Goal: Communication & Community: Answer question/provide support

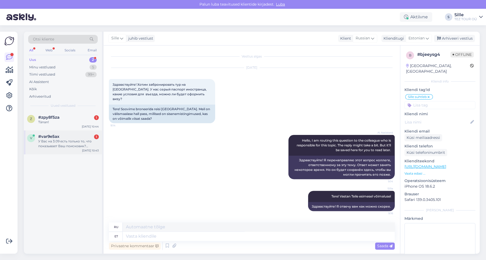
click at [57, 140] on div "У Вас на 3.09 есть только то, что показывает Ваш поисковик? Интересует Турция. …" at bounding box center [68, 144] width 61 height 10
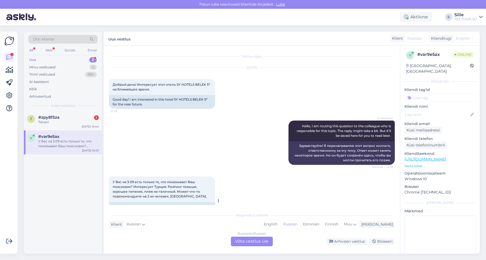
scroll to position [40, 0]
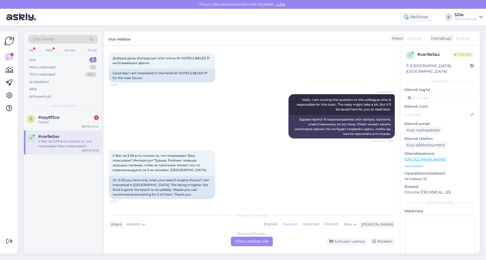
click at [246, 239] on div "Russian to Russian Võta vestlus üle" at bounding box center [252, 241] width 42 height 10
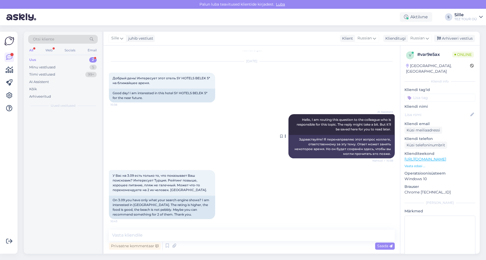
scroll to position [20, 0]
click at [418, 95] on input at bounding box center [440, 98] width 71 height 8
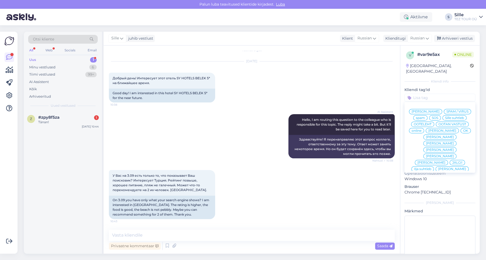
click at [445, 117] on span "Sille suhtleb" at bounding box center [454, 117] width 19 height 3
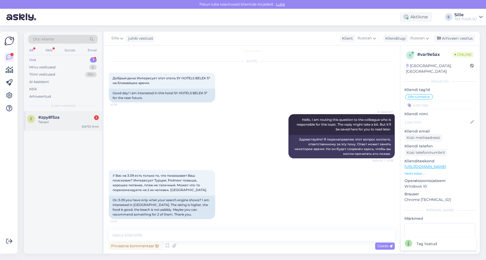
drag, startPoint x: 56, startPoint y: 121, endPoint x: 62, endPoint y: 120, distance: 6.7
click at [56, 121] on div "Tänan!" at bounding box center [68, 122] width 61 height 5
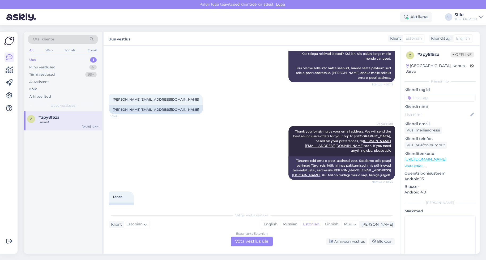
scroll to position [273, 0]
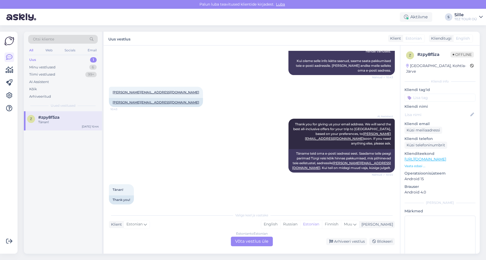
click at [255, 239] on div "Estonian to Estonian Võta vestlus üle" at bounding box center [252, 241] width 42 height 10
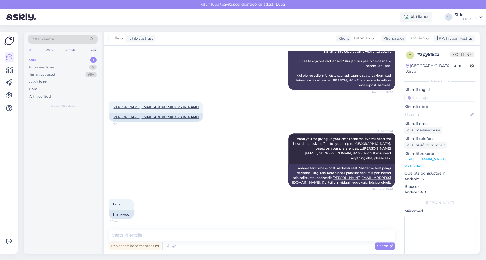
scroll to position [253, 0]
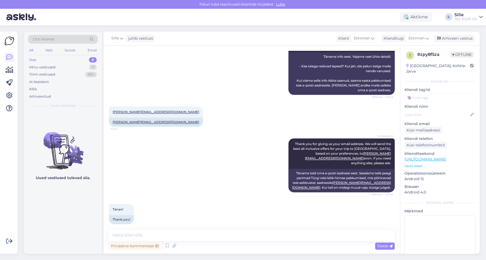
click at [428, 94] on input at bounding box center [440, 98] width 71 height 8
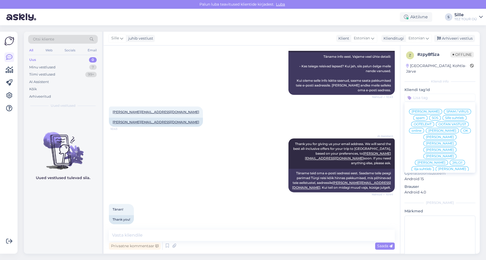
click at [445, 118] on span "Sille suhtleb" at bounding box center [454, 117] width 19 height 3
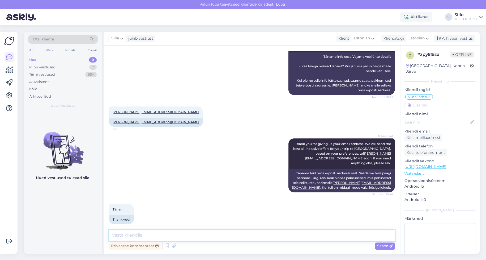
click at [137, 234] on textarea at bounding box center [252, 234] width 286 height 11
type textarea "Tere! Täname päringu eest. Palun täpsustage millal Te soovite reisida Türki"
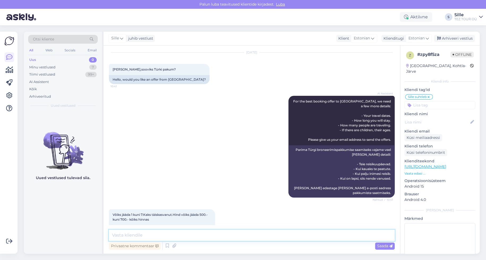
scroll to position [0, 0]
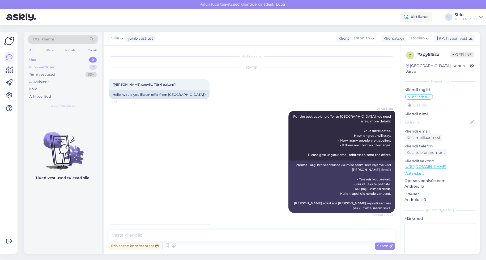
click at [67, 64] on div "Minu vestlused 7" at bounding box center [63, 67] width 70 height 7
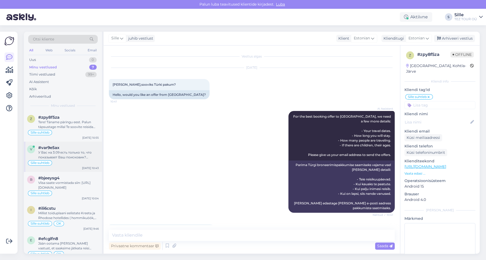
click at [61, 157] on div "У Вас на 3.09 есть только то, что показывает Ваш поисковик? Интересует Турция. …" at bounding box center [68, 155] width 61 height 10
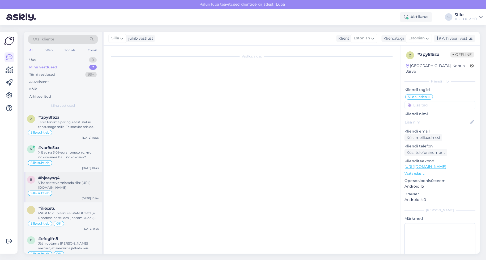
scroll to position [20, 0]
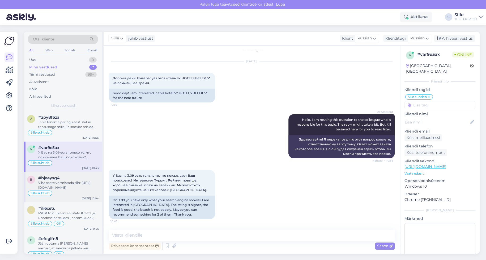
click at [74, 192] on div "Sille suhtleb" at bounding box center [63, 193] width 72 height 6
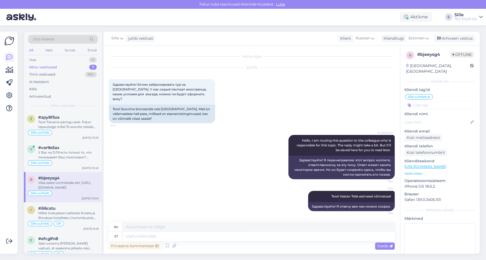
scroll to position [63, 0]
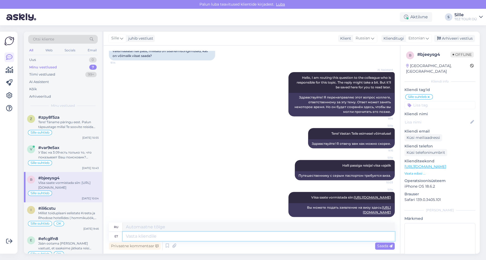
click at [154, 232] on textarea at bounding box center [259, 235] width 272 height 9
click at [437, 101] on input at bounding box center [440, 105] width 71 height 8
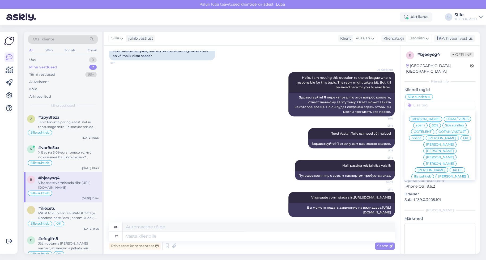
click at [448, 135] on div "[PERSON_NAME] SPAM / VIRUS spam SOS Sille suhtleb OOTELEHT OOTAN VASTUST online…" at bounding box center [440, 144] width 71 height 66
click at [461, 138] on div "OK" at bounding box center [466, 137] width 10 height 5
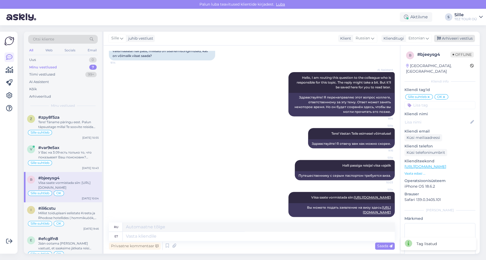
click at [454, 36] on div "Arhiveeri vestlus" at bounding box center [454, 38] width 41 height 7
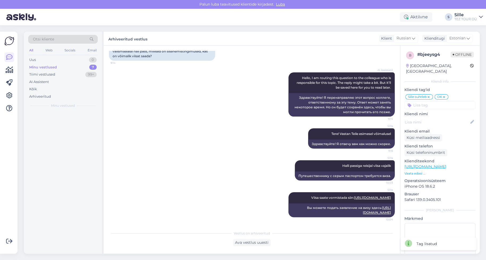
scroll to position [57, 0]
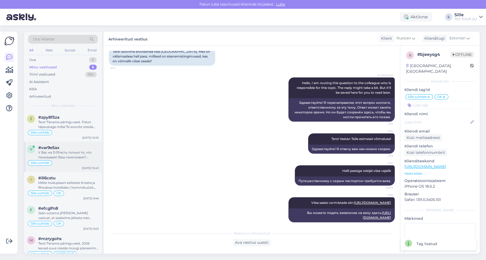
click at [62, 152] on div "У Вас на 3.09 есть только то, что показывает Ваш поисковик? Интересует Турция. …" at bounding box center [68, 155] width 61 height 10
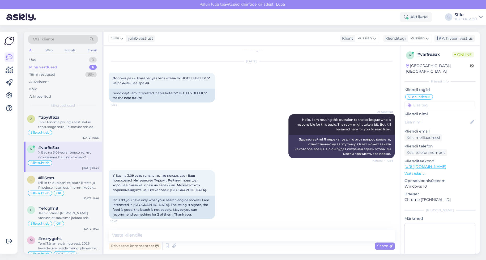
scroll to position [20, 0]
click at [418, 40] on span "Russian" at bounding box center [418, 38] width 14 height 6
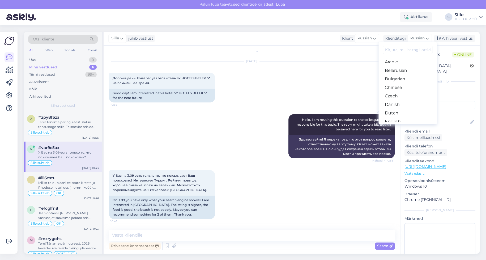
click at [396, 126] on link "Estonian" at bounding box center [408, 130] width 58 height 9
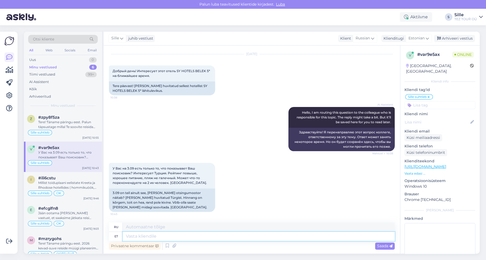
click at [150, 235] on textarea at bounding box center [259, 235] width 272 height 9
type textarea "Tere!"
type textarea "Привет!"
type textarea "Tere! Täname"
type textarea "Привет! [GEOGRAPHIC_DATA]."
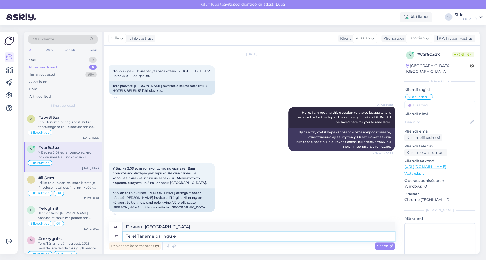
type textarea "Tere! Täname päringu ee"
type textarea "Здравствуйте! Спасибо за ваш запрос."
type textarea "Tere! Täname päringu eest."
drag, startPoint x: 383, startPoint y: 246, endPoint x: 377, endPoint y: 245, distance: 7.0
click at [383, 245] on span "Saada" at bounding box center [384, 245] width 15 height 5
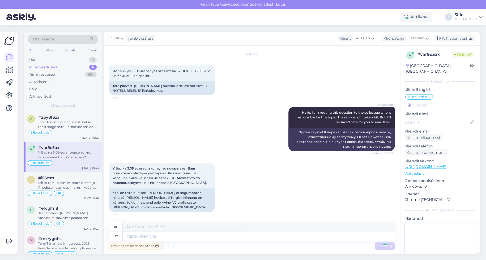
scroll to position [54, 0]
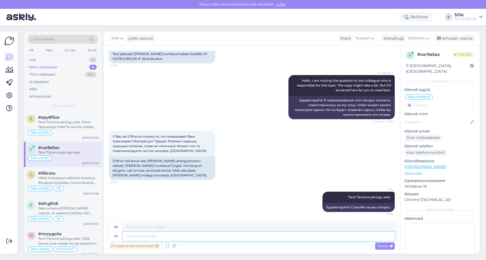
click at [140, 235] on textarea at bounding box center [259, 235] width 272 height 9
type textarea "Meele"
type textarea "Разум"
type textarea "Meeleldi"
type textarea "Охотно"
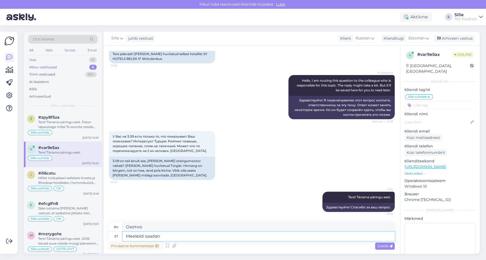
type textarea "Meeleldi saadan"
type textarea "Я буду рад отправить"
type textarea "Meeleldi saadan pa"
type textarea "Я буду рад отправить вам сообщение."
type textarea "Meeleldi saadan pakkumuse"
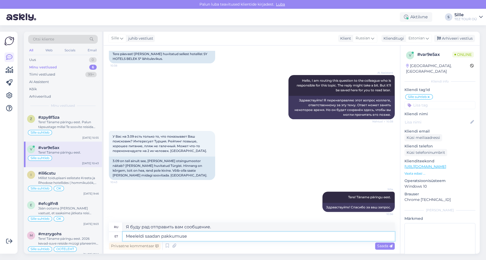
type textarea "Я буду рад отправить Вам предложение."
type textarea "Meeleldi saadan pakkumuse Teie meilile"
type textarea "Я с удовольствием отправлю предложение на Вашу электронную почту."
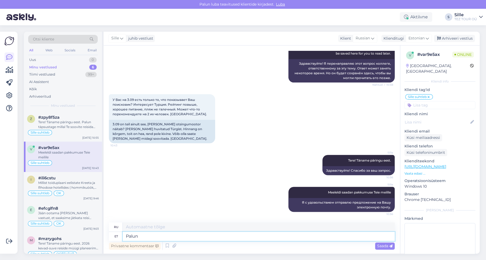
type textarea "Palun"
type textarea "Пожалуйста"
type textarea "Palun teatage"
type textarea "Пожалуйста, сообщите."
type textarea "Palun teatage oma"
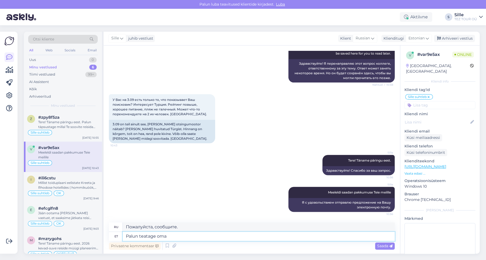
type textarea "Пожалуйста, сообщите о вашем"
type textarea "Palun teatage oma meiliaadress"
type textarea "Пожалуйста, укажите ваш адрес электронной почты."
type textarea "Palun teatage oma meiliaadress"
click at [382, 244] on span "Saada" at bounding box center [384, 245] width 15 height 5
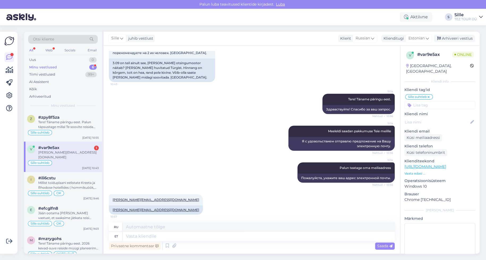
scroll to position [155, 0]
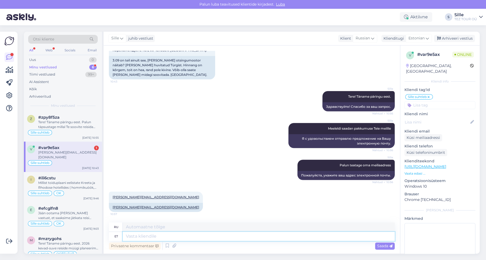
click at [142, 235] on textarea at bounding box center [259, 235] width 272 height 9
type textarea "Kas"
type textarea "Является"
type textarea "Kas algusega"
type textarea "Это начинается?"
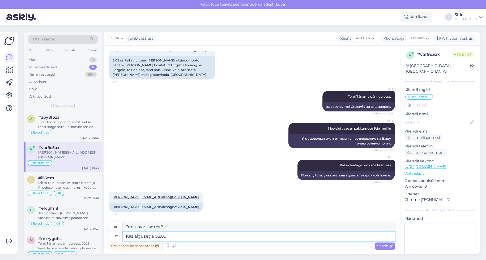
type textarea "Kas algusega 03.09"
type textarea "Начинается ли это с 03.09 ?"
type textarea "Kas algusega 03.09 või"
type textarea "Либо начиная 03.09 , либо"
type textarea "Kas algusega 03.09 või võib"
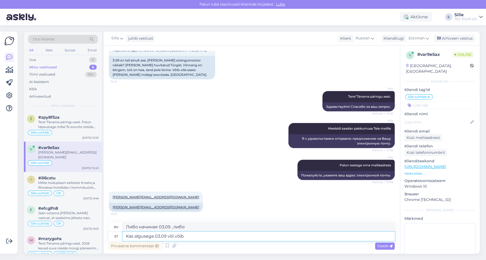
type textarea "Либо начиная с 03.09 , либо, может быть,"
type textarea "Kas algusega 03.09 või võib ka hiljem"
type textarea "Начиная с 03.09 или может позже"
drag, startPoint x: 190, startPoint y: 235, endPoint x: 192, endPoint y: 238, distance: 2.7
click at [186, 234] on textarea "Kas algusega 03.09 või võib ka hiljem" at bounding box center [259, 235] width 272 height 9
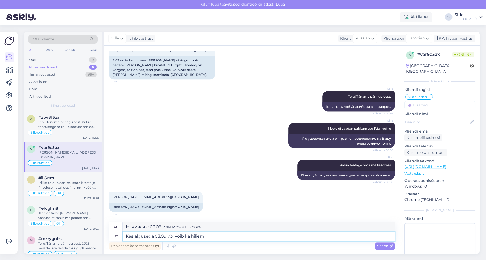
type textarea "Kas algusega 03.09 või võib k hiljem"
type textarea "Либо начиная с 03.09 , либо, возможно, позже."
type textarea "Kas algusega 03.09 või võib hiljem"
type textarea "Начиная с 03.09 или может позже"
click at [219, 235] on textarea "Kas algusega 03.09 või võib hiljem" at bounding box center [259, 235] width 272 height 9
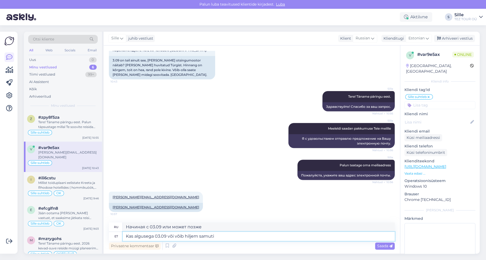
type textarea "Kas algusega 03.09 või võib hiljem samuti"
type textarea "Либо начиная с 03.09 , либо, может быть, и позже."
drag, startPoint x: 170, startPoint y: 236, endPoint x: 227, endPoint y: 240, distance: 58.1
click at [227, 237] on textarea "Kas algusega 03.09 või võib hiljem samuti" at bounding box center [259, 235] width 272 height 9
type textarea "Kas algusega 03.09"
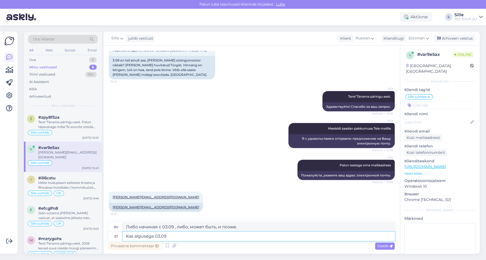
type textarea "Начинается ли это с 03.09 ?"
type textarea "Kas algusega 03.09 ?"
type textarea "Начиная с 03.09 ?"
type textarea "Kas algusega 03.09 ?"
click at [379, 244] on span "Saada" at bounding box center [384, 245] width 15 height 5
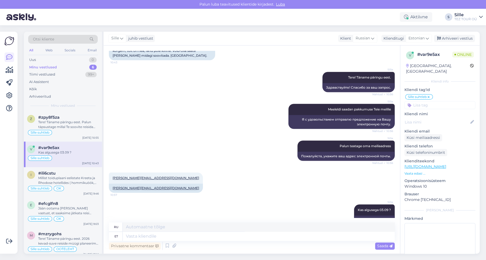
scroll to position [187, 0]
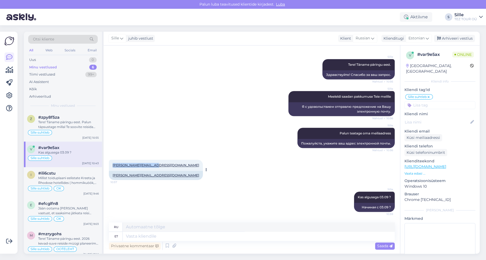
drag, startPoint x: 109, startPoint y: 164, endPoint x: 154, endPoint y: 164, distance: 44.1
click at [154, 164] on div "[PERSON_NAME][EMAIL_ADDRESS][DOMAIN_NAME] 10:57" at bounding box center [156, 164] width 94 height 11
copy link "[PERSON_NAME][EMAIL_ADDRESS][DOMAIN_NAME]"
click at [3, 196] on div "Võimalused Veendu, et Askly loob sulle väärtust. Sulge Ühenda FB ja IG sõnumid …" at bounding box center [9, 143] width 18 height 222
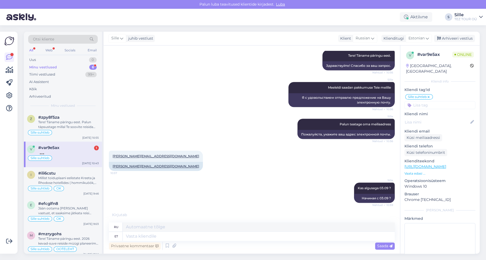
scroll to position [219, 0]
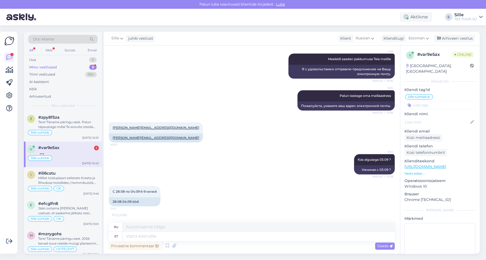
click at [76, 154] on div at bounding box center [68, 152] width 61 height 5
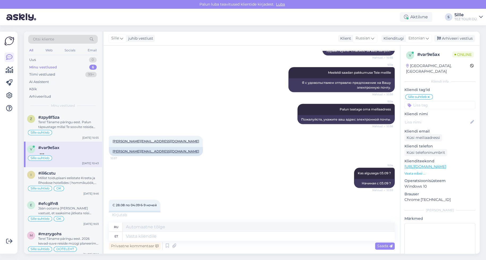
scroll to position [224, 0]
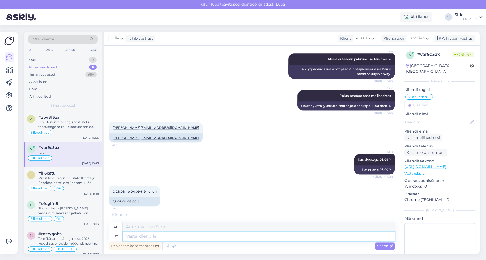
click at [152, 238] on textarea at bounding box center [259, 235] width 272 height 9
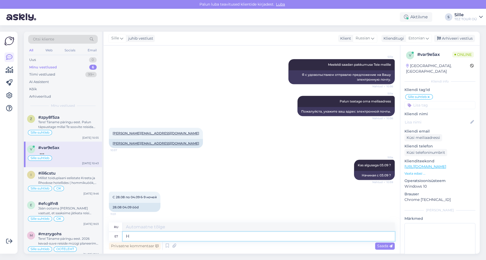
type textarea "Hä"
type textarea "ЧАС"
type textarea "H"
type textarea "Aitäh!"
type textarea "Спасибо!"
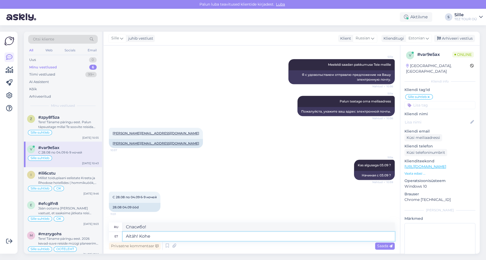
type textarea "Aitäh! Kohe"
type textarea "Спасибо! Сразу же."
type textarea "Aitäh! Kohe saadan"
type textarea "Спасибо! Отправлю прямо сейчас."
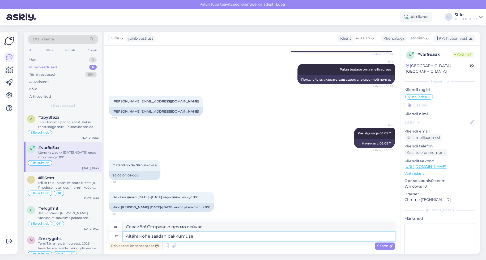
type textarea "Aitäh! Kohe saadan pakkumuse"
type textarea "Спасибо! Я сразу же отправлю вам предложение."
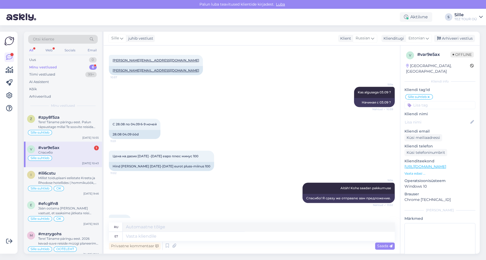
scroll to position [314, 0]
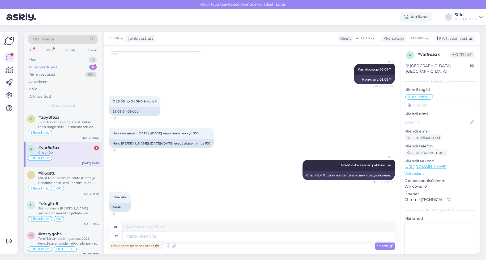
click at [75, 160] on div "v #var9e5ax 1 Спасибо Sille suhtleb [DATE] 10:43" at bounding box center [63, 154] width 78 height 26
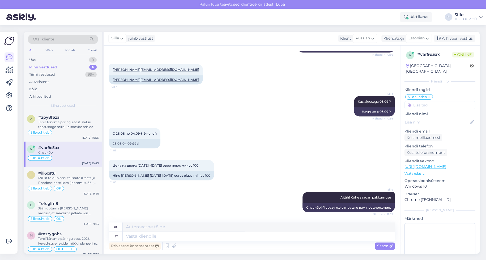
scroll to position [261, 0]
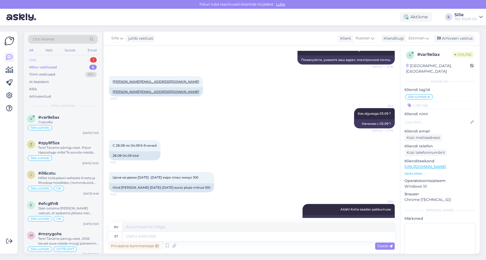
click at [72, 57] on div "Uus 1" at bounding box center [63, 59] width 70 height 7
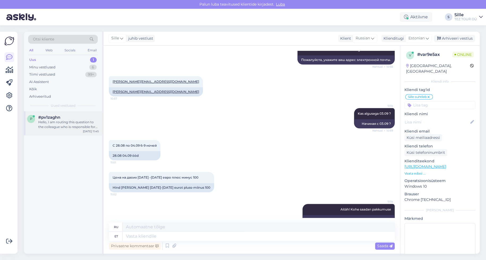
drag, startPoint x: 51, startPoint y: 117, endPoint x: 57, endPoint y: 119, distance: 7.2
click at [51, 117] on span "#pv1zaghn" at bounding box center [49, 117] width 22 height 5
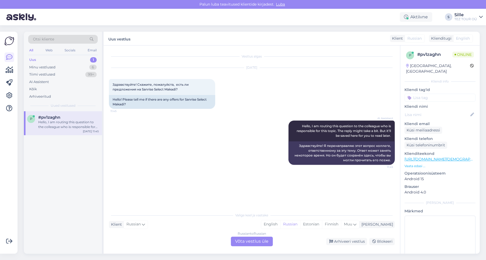
click at [246, 242] on div "Russian to Russian Võta vestlus üle" at bounding box center [252, 241] width 42 height 10
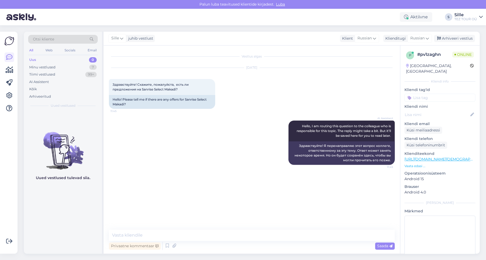
click at [417, 94] on input at bounding box center [440, 98] width 71 height 8
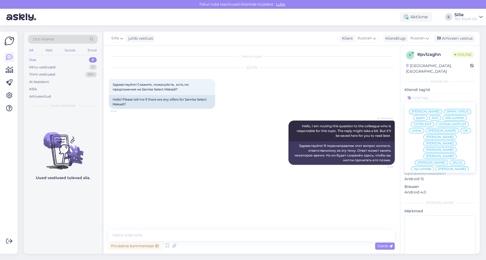
click at [445, 117] on span "Sille suhtleb" at bounding box center [454, 117] width 19 height 3
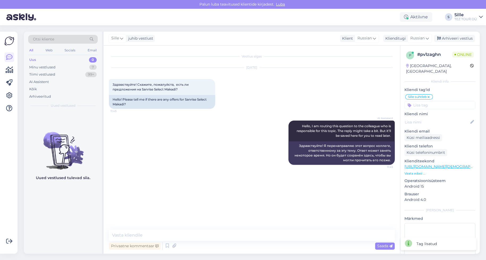
click at [275, 217] on div "Vestlus algas [DATE] Здравствуйте! Скажите, пожалуйста, есть ли предложения на …" at bounding box center [254, 138] width 291 height 174
click at [43, 67] on div "Minu vestlused" at bounding box center [42, 67] width 26 height 5
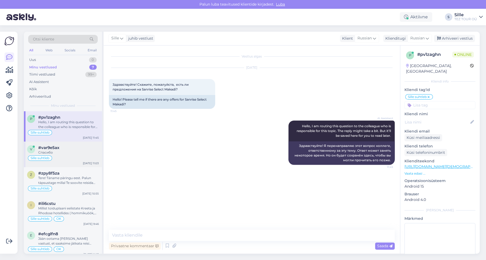
click at [66, 157] on div "Sille suhtleb" at bounding box center [63, 158] width 72 height 6
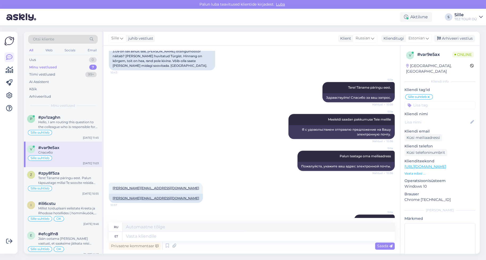
scroll to position [208, 0]
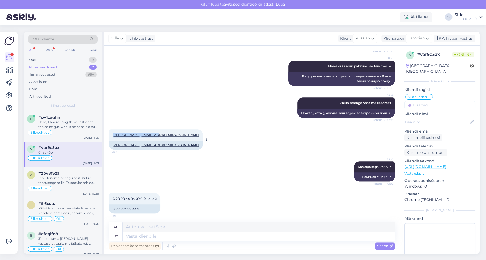
drag, startPoint x: 112, startPoint y: 143, endPoint x: 153, endPoint y: 143, distance: 41.7
click at [153, 140] on div "[PERSON_NAME][EMAIL_ADDRESS][DOMAIN_NAME] 10:57" at bounding box center [156, 134] width 94 height 11
copy link "[PERSON_NAME][EMAIL_ADDRESS][DOMAIN_NAME]"
click at [64, 58] on div "Uus 1" at bounding box center [63, 59] width 70 height 7
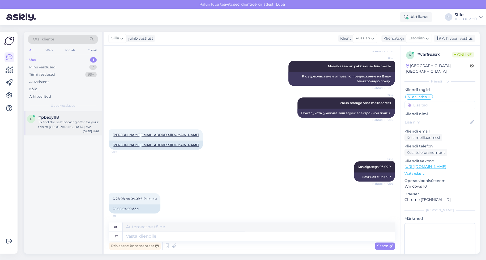
drag, startPoint x: 61, startPoint y: 121, endPoint x: 87, endPoint y: 130, distance: 28.0
click at [61, 122] on div "To find the best booking offer for your trip to [GEOGRAPHIC_DATA], we need to k…" at bounding box center [68, 125] width 61 height 10
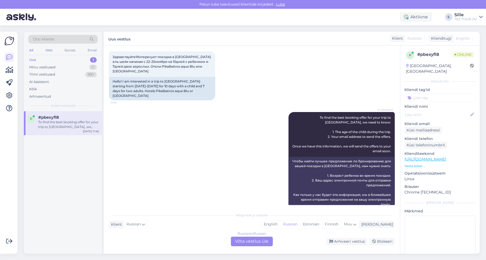
scroll to position [0, 0]
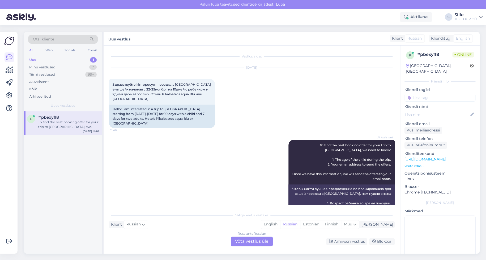
click at [260, 241] on div "Russian to Russian Võta vestlus üle" at bounding box center [252, 241] width 42 height 10
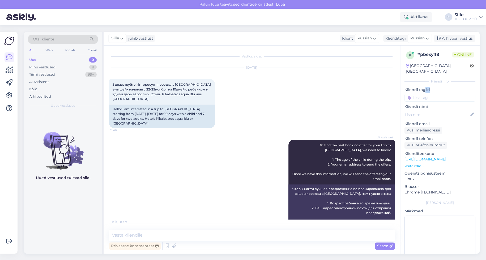
click at [419, 93] on div "Kliendi tag'id [PERSON_NAME] SPAM / VIRUS spam SOS Sille suhtleb OOTELEHT OOTAN…" at bounding box center [440, 94] width 71 height 15
click at [418, 94] on input at bounding box center [440, 98] width 71 height 8
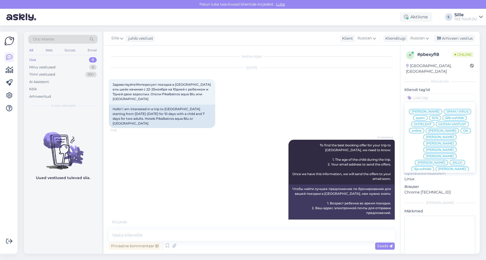
drag, startPoint x: 423, startPoint y: 90, endPoint x: 421, endPoint y: 94, distance: 3.4
click at [422, 94] on input at bounding box center [440, 98] width 71 height 8
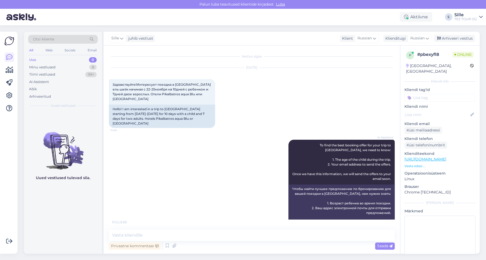
drag, startPoint x: 417, startPoint y: 91, endPoint x: 419, endPoint y: 98, distance: 7.2
click at [417, 94] on input at bounding box center [440, 98] width 71 height 8
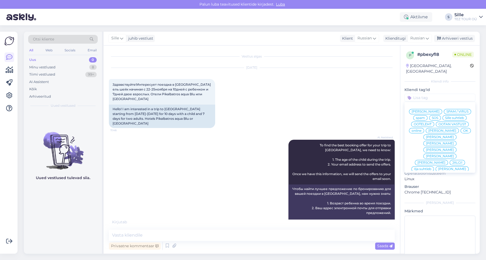
click at [445, 117] on span "Sille suhtleb" at bounding box center [454, 117] width 19 height 3
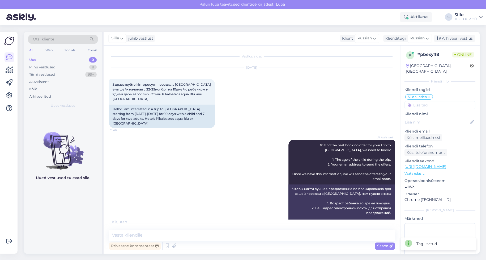
drag, startPoint x: 166, startPoint y: 161, endPoint x: 170, endPoint y: 163, distance: 4.3
click at [168, 162] on div "AI Assistent To find the best booking offer for your trip to [GEOGRAPHIC_DATA],…" at bounding box center [252, 188] width 286 height 108
click at [131, 235] on textarea at bounding box center [252, 234] width 286 height 11
drag, startPoint x: 419, startPoint y: 37, endPoint x: 419, endPoint y: 40, distance: 2.7
click at [419, 37] on span "Russian" at bounding box center [418, 38] width 14 height 6
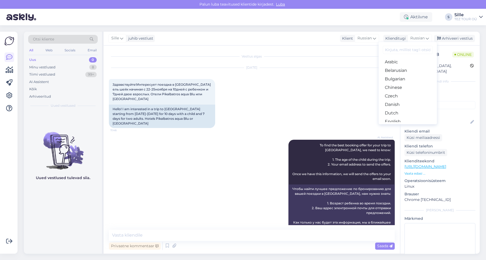
click at [399, 126] on link "Estonian" at bounding box center [408, 130] width 58 height 9
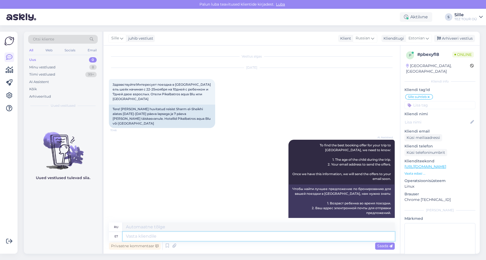
click at [138, 232] on textarea at bounding box center [259, 235] width 272 height 9
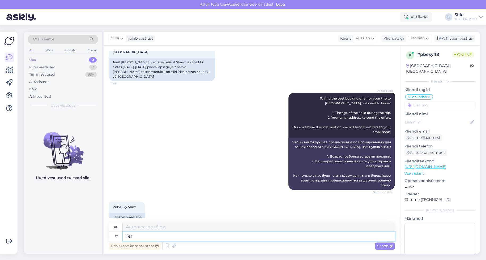
type textarea "Tere"
type textarea "Привет"
type textarea "Tere!"
type textarea "Привет!"
type textarea "Tere"
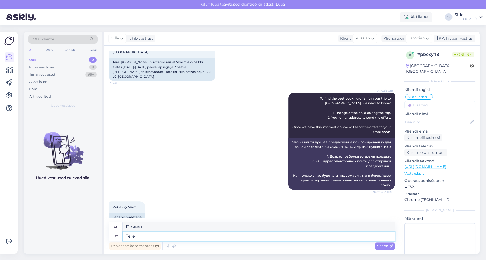
type textarea "Привет"
type textarea "Tere päevast!"
type textarea "Добрый день!"
type textarea "Tere päevast!"
click at [386, 244] on span "Saada" at bounding box center [384, 245] width 15 height 5
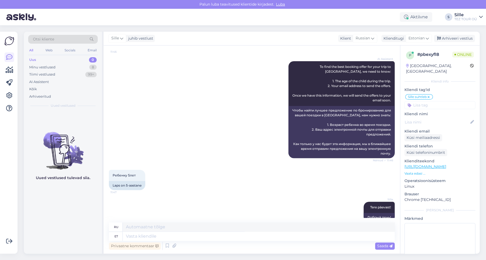
scroll to position [79, 0]
drag, startPoint x: 136, startPoint y: 237, endPoint x: 153, endPoint y: 233, distance: 17.6
click at [137, 236] on textarea at bounding box center [259, 235] width 272 height 9
type textarea "Vastavalt"
type textarea "В соответствии с"
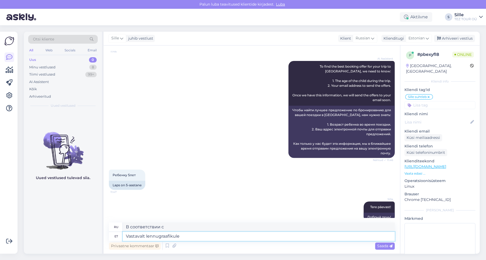
type textarea "Vastavalt lennugraafikule"
type textarea "Согласно расписанию полетов"
type textarea "Vastavalt lennugraafikule saame"
type textarea "Согласно расписанию полетов, мы можем"
type textarea "Vastavalt lennugraafikule saame pakkuda"
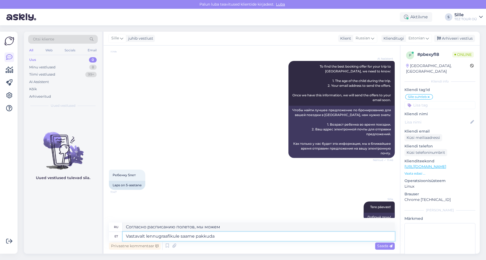
type textarea "Согласно расписанию полетов мы можем предложить"
type textarea "Vastavalt lennugraafikule saame pakkuda reisi"
type textarea "Мы можем предложить поездку согласно расписанию рейсов."
type textarea "Vastavalt lennugraafikule saame pakkuda reisi kestvusega"
type textarea "Согласно расписанию полетов, мы можем предложить продолжительность поездки"
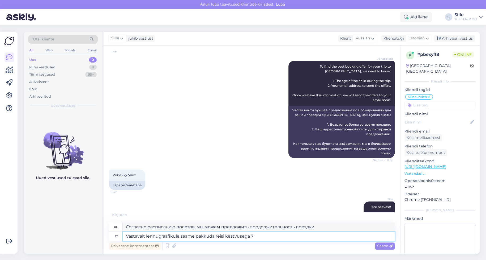
type textarea "Vastavalt lennugraafikule saame pakkuda reisi kestvusega 7"
type textarea "Согласно расписанию полетов, мы можем предложить продолжительность поездки 7"
type textarea "Vastavalt lennugraafikule saame pakkuda reisi kestvusega 7 ja"
type textarea "Согласно расписанию полетов, мы можем предложить поездку продолжительностью 7 и"
type textarea "Vastavalt lennugraafikule saame pakkuda reisi kestvusega 7 ja 14"
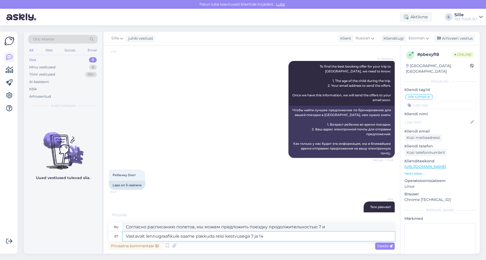
type textarea "В зависимости от расписания рейсов мы можем предложить поездки продолжительност…"
type textarea "Vastavalt lennugraafikule saame pakkuda reisi kestvusega 7 ja"
type textarea "Согласно расписанию полетов, мы можем предложить поездку продолжительностью 7 и"
type textarea "Vastavalt lennugraafikule saame pakkuda reisi kestvusega 7"
type textarea "Согласно расписанию полетов, мы можем предложить поездку продолжительностью 7"
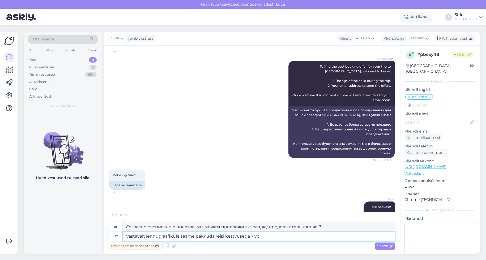
type textarea "Vastavalt lennugraafikule saame pakkuda reisi kestvusega 7 või"
type textarea "В зависимости от расписания полетов мы можем предложить продолжительность поезд…"
type textarea "Vastavalt lennugraafikule saame pakkuda reisi kestvusega 7 või 14 ö"
type textarea "В зависимости от расписания рейсов мы можем предложить продолжительность поездк…"
type textarea "Vastavalt lennugraafikule saame pakkuda reisi kestvusega 7 või 14 ööd"
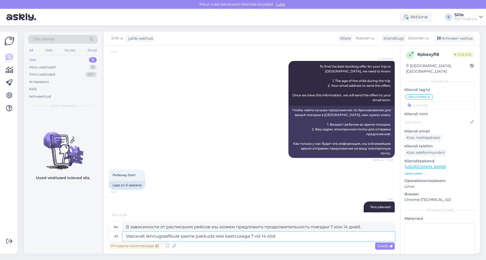
type textarea "В зависимости от расписания рейсов мы можем предложить поездку продолжительност…"
type textarea "Vastavalt lennugraafikule saame pakkuda reisi kestvusega 7 või 14 ööd"
click at [382, 244] on span "Saada" at bounding box center [384, 245] width 15 height 5
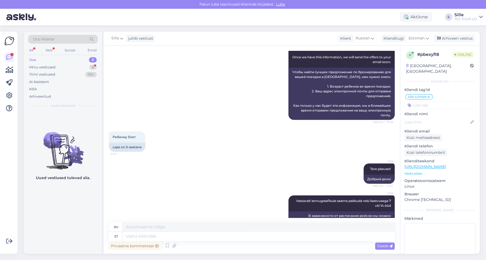
scroll to position [157, 0]
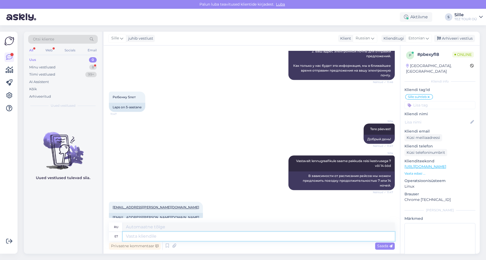
click at [134, 235] on textarea at bounding box center [259, 235] width 272 height 9
type textarea "Palun"
type textarea "Пожалуйста"
type textarea "Palun kirjutage"
type textarea "Пожалуйста, напишите"
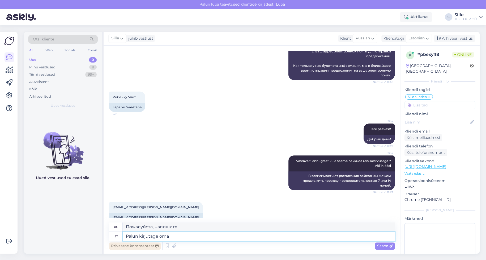
type textarea "Palun kirjutage oma m"
type textarea "Пожалуйста, напишите ваш"
type textarea "Palun kirjutage oma meiliaadress"
type textarea "Пожалуйста, введите свой адрес электронной почты."
type textarea "Palun kirjutage oma meiliaadress kuhu s"
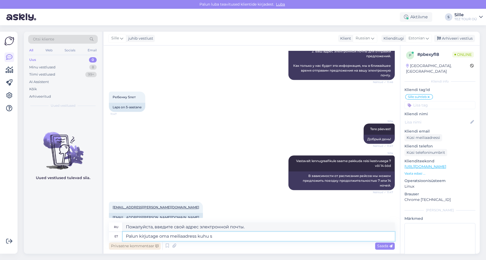
type textarea "Пожалуйста, введите свой адрес электронной почты, где"
type textarea "Palun kirjutage oma meiliaadress kuhu saan s"
type textarea "Пожалуйста, напишите свой адрес электронной почты, по которому я смогу"
type textarea "Palun kirjutage oma meiliaadress kuhu saan saata"
type textarea "Напишите, пожалуйста, адрес электронной почты, на который я могу его отправить."
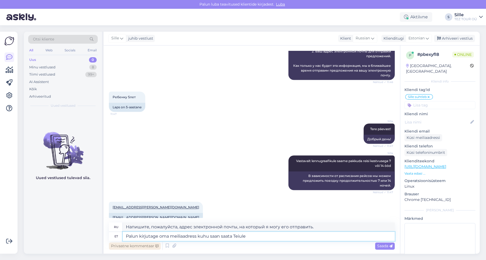
type textarea "Palun kirjutage oma meiliaadress kuhu saan saata Teiule"
type textarea "Напишите, пожалуйста, Ваш адрес электронной почты, на который я смогу Вам его о…"
type textarea "[PERSON_NAME] kirjutage oma meiliaadress kuhu saan saata [PERSON_NAME] pakkumise"
type textarea "Напишите, пожалуйста, Ваш адрес электронной почты, на который я смогу отправить…"
type textarea "[PERSON_NAME] kirjutage oma meiliaadress kuhu saan saata [PERSON_NAME] pakkumise"
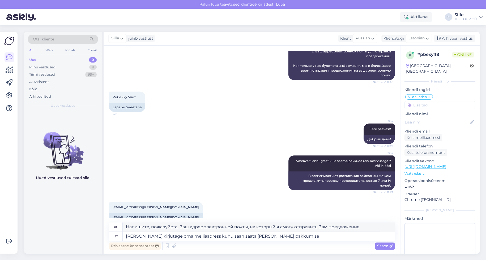
click at [384, 246] on span "Saada" at bounding box center [384, 245] width 15 height 5
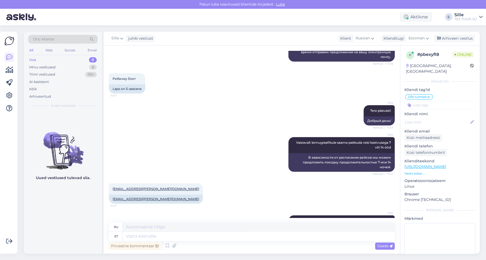
scroll to position [198, 0]
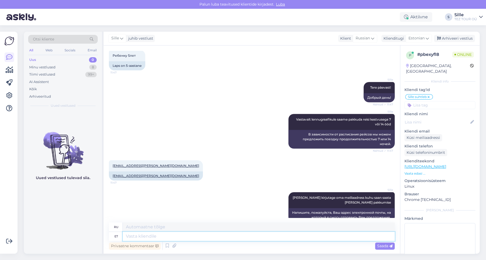
click at [139, 234] on textarea at bounding box center [259, 235] width 272 height 9
type textarea "Tänan!"
type textarea "Спасибо!"
type textarea "Tänan! [GEOGRAPHIC_DATA]"
type textarea "Спасибо! Я отправлю."
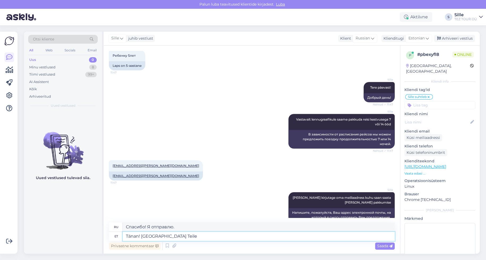
type textarea "Tänan! [GEOGRAPHIC_DATA] Teile"
type textarea "Спасибо! Я вам отправлю."
type textarea "Tänan! Saadan Teile peagi"
type textarea "Спасибо! Скоро отправлю."
type textarea "Tänan! Saadan Teile peagi pakkumise"
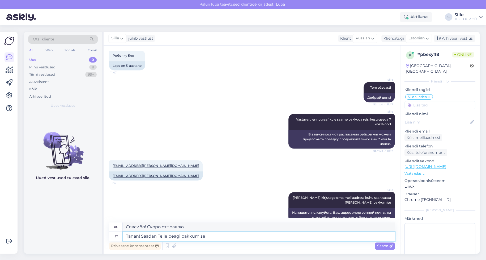
type textarea "Спасибо! Я скоро отправлю вам предложение."
type textarea "Tänan! Saadan Teile peagi pakkumise"
click at [381, 247] on span "Saada" at bounding box center [384, 245] width 15 height 5
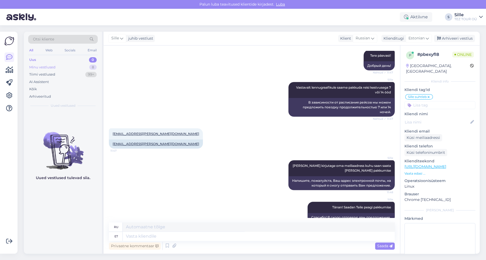
click at [50, 67] on div "Minu vestlused" at bounding box center [42, 67] width 26 height 5
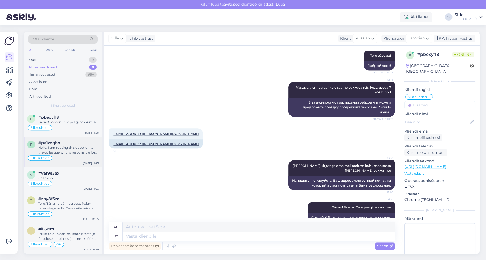
drag, startPoint x: 53, startPoint y: 147, endPoint x: 73, endPoint y: 157, distance: 22.8
click at [53, 147] on div "Hello, I am routing this question to the colleague who is responsible for this …" at bounding box center [68, 150] width 61 height 10
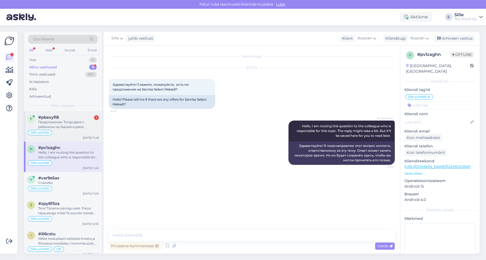
click at [69, 126] on div "Предложение. Тогда двое с ребенком на 14дней и двое взрослых на 7дней" at bounding box center [68, 125] width 61 height 10
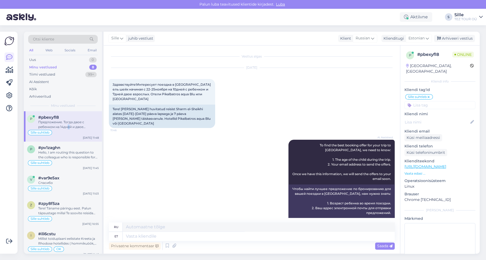
scroll to position [271, 0]
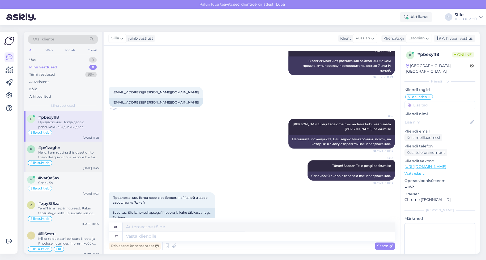
click at [67, 159] on div "Hello, I am routing this question to the colleague who is responsible for this …" at bounding box center [68, 155] width 61 height 10
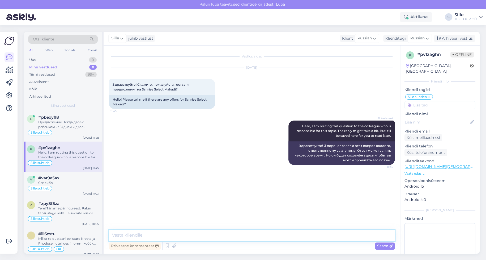
click at [129, 231] on textarea at bounding box center [252, 234] width 286 height 11
click at [416, 39] on span "Russian" at bounding box center [418, 38] width 14 height 6
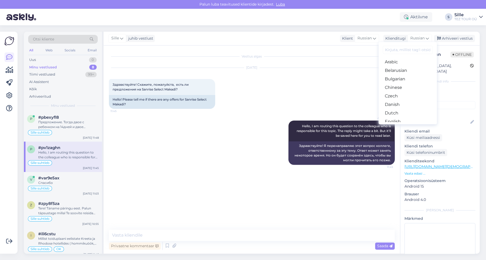
click at [401, 126] on link "Estonian" at bounding box center [408, 130] width 58 height 9
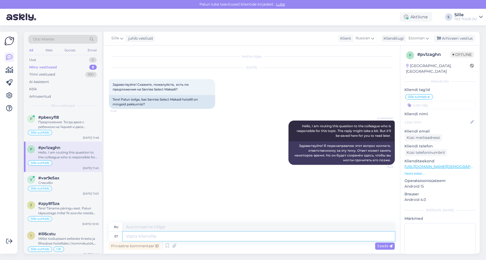
drag, startPoint x: 149, startPoint y: 233, endPoint x: 140, endPoint y: 235, distance: 9.0
click at [149, 233] on textarea at bounding box center [259, 235] width 272 height 9
type textarea "Tere!"
type textarea "Привет"
type textarea "Tere!"
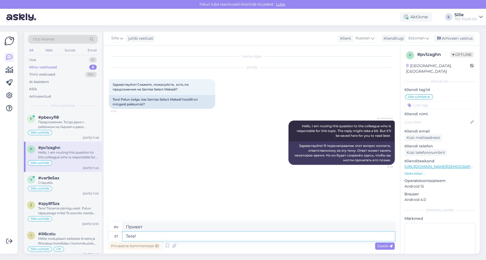
type textarea "Привет!"
type textarea "Tere"
type textarea "Привет"
type textarea "Tere päevast!"
type textarea "Добрый день!"
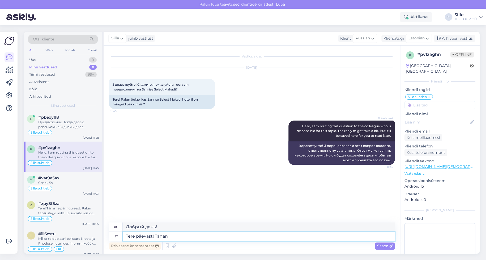
type textarea "Tere päevast! Tänan"
type textarea "Добрый день! [GEOGRAPHIC_DATA]."
type textarea "Tere päevast! Tänan Teid päringu"
type textarea "Добрый день! Спасибо за ваш запрос."
type textarea "Tere päevast! Tänan Teid päringu eest."
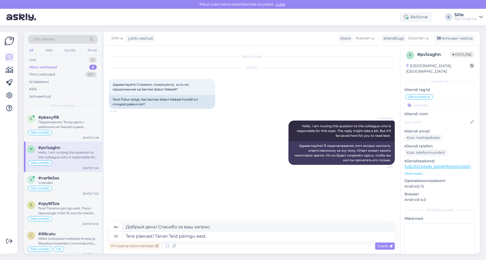
click at [377, 247] on div "Saada" at bounding box center [385, 245] width 20 height 7
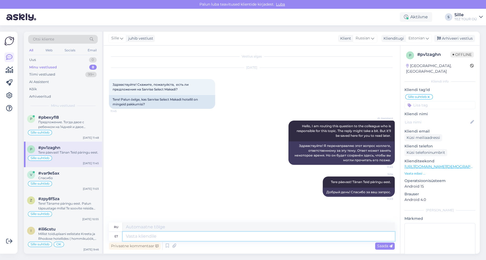
click at [144, 234] on textarea at bounding box center [259, 235] width 272 height 9
type textarea "Egiptuse r"
type textarea "египетский"
type textarea "Egiptuse reisid a"
type textarea "поездки в [GEOGRAPHIC_DATA]"
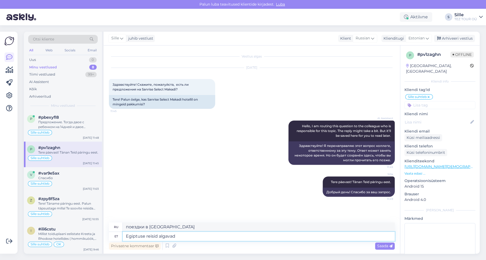
type textarea "Egiptuse reisid algavad o"
type textarea "Начинаются туры по [GEOGRAPHIC_DATA]"
type textarea "Egiptuse reisid algavad oktoobri"
type textarea "Туры в [GEOGRAPHIC_DATA] начинаются в октябре"
type textarea "Egiptuse reisid algavad oktoobri viimasel"
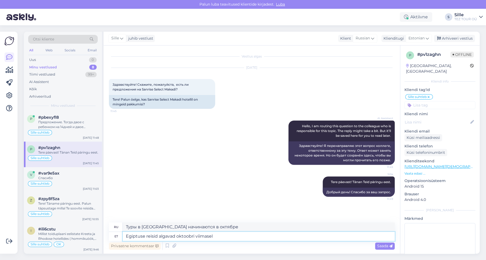
type textarea "Туры в [GEOGRAPHIC_DATA] начинаются в конце октября."
type textarea "Egiptuse reisid algavad oktoobri viimasel nädalal."
type textarea "Туры в [GEOGRAPHIC_DATA] начинаются в последнюю неделю октября."
type textarea "Egiptuse reisid algavad oktoobri viimasel nädalal. S"
type textarea "[DEMOGRAPHIC_DATA] по [GEOGRAPHIC_DATA] начинаются в последнюю неделю октября. …"
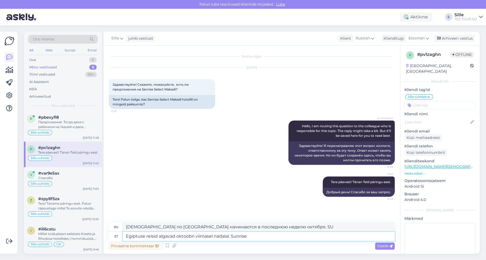
type textarea "Egiptuse reisid algavad oktoobri viimasel nädalal. Sunrise"
type textarea "Туры в [GEOGRAPHIC_DATA] начинаются в последнюю неделю октября. Восход солнца."
type textarea "Egiptuse reisid algavad oktoobri viimasel nädalal. Sunrise Makadi"
type textarea "Туры в [GEOGRAPHIC_DATA] начинаются в последнюю неделю октября. Sunrise Makadi"
type textarea "Egiptuse reisid algavad oktoobri viimasel nädalal. Sunrise Makadi on"
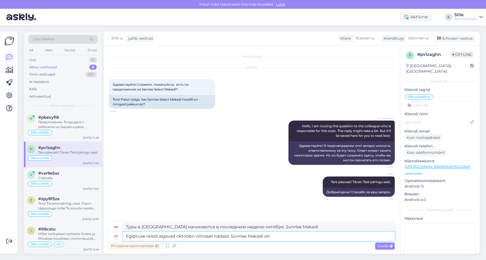
type textarea "Туры в [GEOGRAPHIC_DATA] начинаются в последнюю неделю октября. Sunrise Makadi …"
type textarea "Egiptuse reisid algavad oktoobri viimasel nädalal. Sunrise Makadi on meie"
type textarea "[DEMOGRAPHIC_DATA] по [GEOGRAPHIC_DATA] начинаются в последнюю неделю октября. …"
type textarea "Egiptuse reisid algavad oktoobri viimasel nädalal. Sunrise Makadi on meie pakku…"
type textarea "Туры в [GEOGRAPHIC_DATA] начинаются в последнюю неделю октября. Sunrise Makadi …"
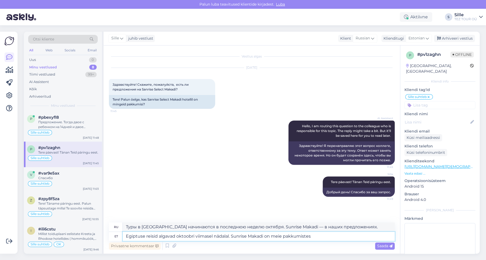
click at [270, 236] on textarea "Egiptuse reisid algavad oktoobri viimasel nädalal. Sunrise Makadi on meie pakku…" at bounding box center [259, 235] width 272 height 9
type textarea "Egiptuse reisid algavad oktoobri viimasel nädalal. Sunrise Makadi on saad meie …"
type textarea "Туры в [GEOGRAPHIC_DATA] начинаются в последнюю неделю октября. Sunrise Makadi …"
type textarea "Egiptuse reisid algavad oktoobri viimasel nädalal. Sunrise Makadi on saadaval m…"
click at [381, 245] on span "Saada" at bounding box center [384, 245] width 15 height 5
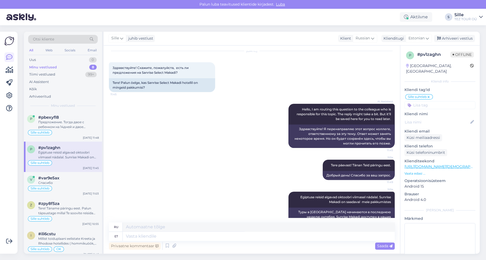
scroll to position [26, 0]
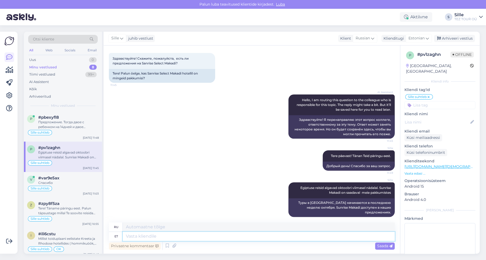
drag, startPoint x: 134, startPoint y: 237, endPoint x: 149, endPoint y: 236, distance: 14.1
click at [136, 236] on textarea at bounding box center [259, 235] width 272 height 9
type textarea "Palun"
type textarea "Пожалуйста"
type textarea "Palun täpsustage"
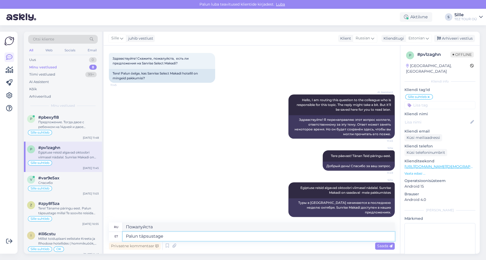
type textarea "Пожалуйста, уточните"
type textarea "Palun täpsustage millal"
type textarea "Пожалуйста, укажите, когда"
type textarea "Palun täpsustage millal soovite r"
type textarea "Пожалуйста, укажите, когда вы хотели бы"
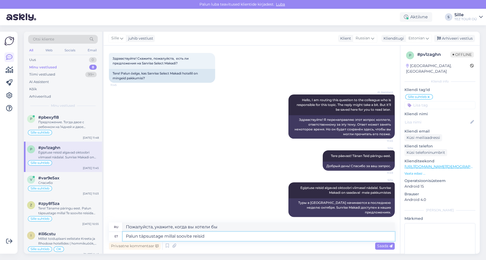
type textarea "Palun täpsustage millal soovite reisida"
type textarea "Пожалуйста, укажите, когда вы хотели бы поехать."
type textarea "Palun täpsustage millal soovite reisida"
click at [380, 244] on span "Saada" at bounding box center [384, 245] width 15 height 5
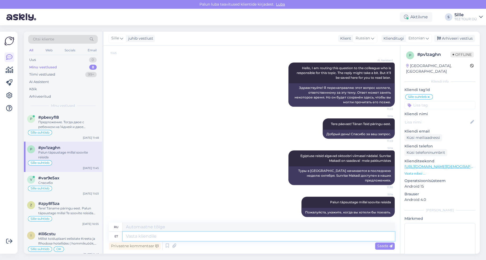
click at [142, 237] on textarea at bounding box center [259, 235] width 272 height 9
click at [384, 245] on span "Saada" at bounding box center [384, 245] width 15 height 5
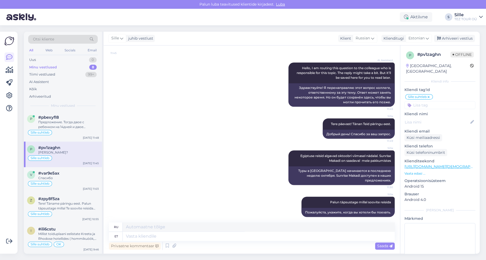
scroll to position [90, 0]
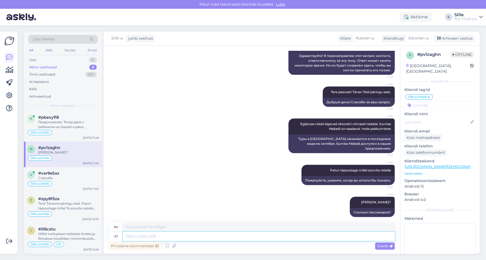
click at [165, 234] on textarea at bounding box center [259, 235] width 272 height 9
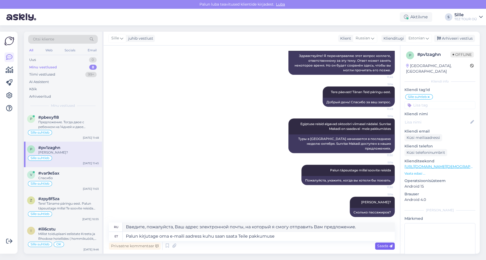
click at [384, 247] on span "Saada" at bounding box center [384, 245] width 15 height 5
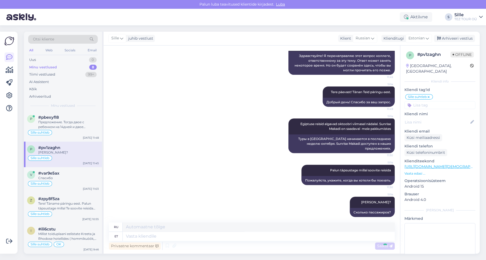
scroll to position [131, 0]
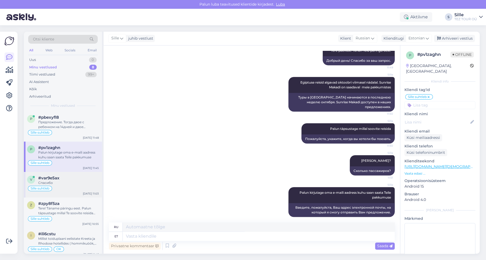
click at [59, 188] on div "Sille suhtleb" at bounding box center [63, 188] width 72 height 6
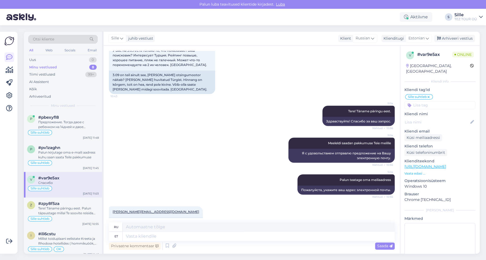
scroll to position [314, 0]
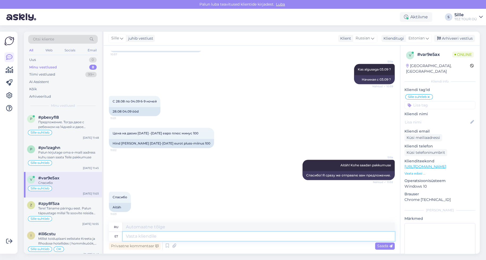
click at [139, 235] on textarea at bounding box center [259, 235] width 272 height 9
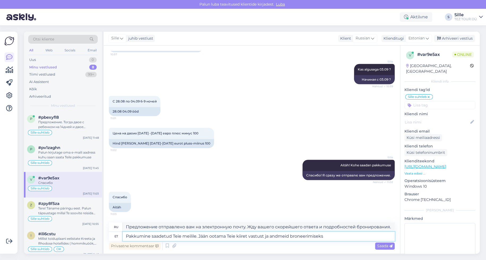
click at [290, 236] on textarea "Pakkumine saadetud Teie meilile. Jään ootama Teie kiiret vastust ja andmeid bro…" at bounding box center [259, 235] width 272 height 9
drag, startPoint x: 290, startPoint y: 237, endPoint x: 330, endPoint y: 237, distance: 39.3
click at [330, 237] on textarea "Pakkumine saadetud Teie meilile. Jään ootama Teie kiiret vastust ja andmeid bro…" at bounding box center [259, 235] width 272 height 9
click at [269, 235] on textarea "Pakkumine saadetud Teie meilile. Jään ootama Teie kiiret vastust ja andmeid bro…" at bounding box center [259, 235] width 272 height 9
drag, startPoint x: 383, startPoint y: 247, endPoint x: 378, endPoint y: 247, distance: 4.3
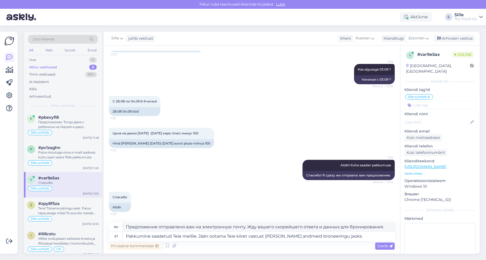
click at [383, 247] on span "Saada" at bounding box center [384, 245] width 15 height 5
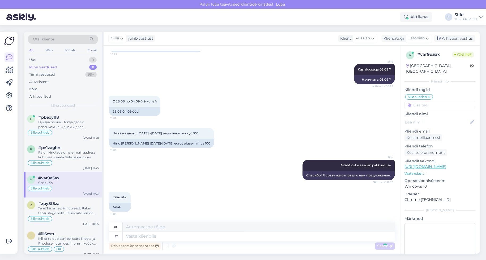
scroll to position [361, 0]
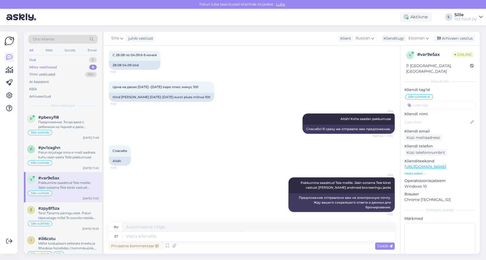
click at [432, 101] on input at bounding box center [440, 105] width 71 height 8
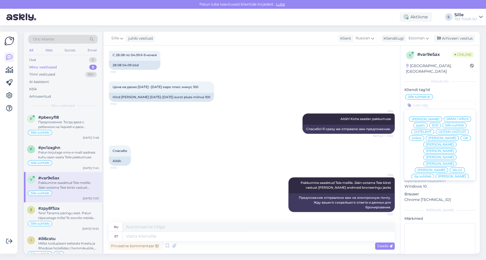
click at [461, 138] on div "OK" at bounding box center [466, 137] width 10 height 5
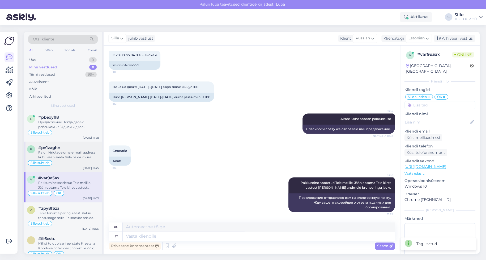
click at [54, 151] on div "Palun kirjutage oma e-maili aadress kuhu saan saata Teile pakkumuse" at bounding box center [68, 155] width 61 height 10
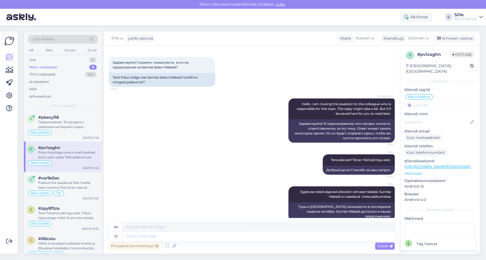
scroll to position [0, 0]
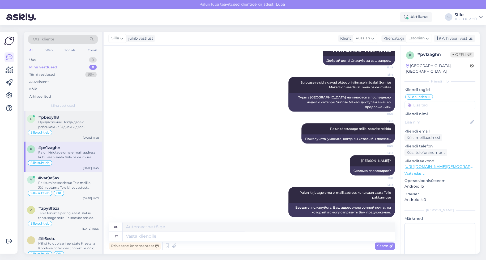
click at [48, 133] on span "Sille suhtleb" at bounding box center [40, 132] width 19 height 3
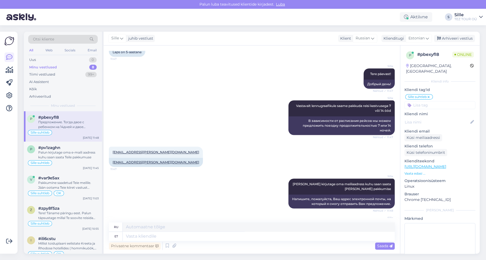
scroll to position [271, 0]
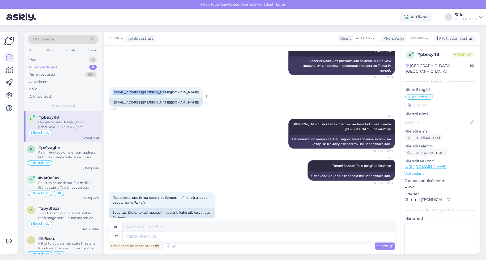
drag, startPoint x: 162, startPoint y: 82, endPoint x: 113, endPoint y: 82, distance: 49.7
click at [112, 87] on div "[EMAIL_ADDRESS][PERSON_NAME][DOMAIN_NAME] 11:47" at bounding box center [156, 92] width 94 height 11
drag, startPoint x: 66, startPoint y: 154, endPoint x: 78, endPoint y: 167, distance: 17.1
click at [67, 154] on div "Palun kirjutage oma e-maili aadress kuhu saan saata Teile pakkumuse" at bounding box center [68, 155] width 61 height 10
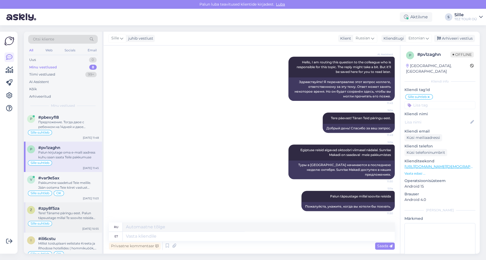
click at [72, 211] on div "Tere! Täname päringu eest. Palun täpsustage millal Te soovite reisida Türki" at bounding box center [68, 215] width 61 height 10
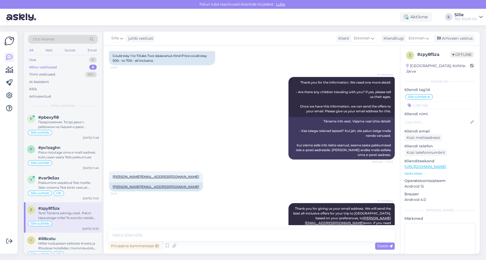
scroll to position [281, 0]
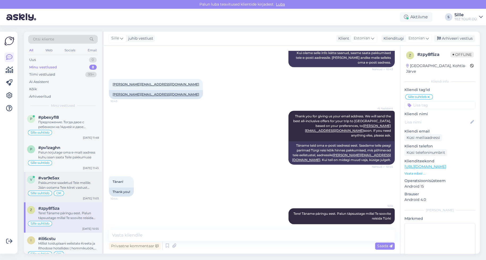
drag, startPoint x: 69, startPoint y: 186, endPoint x: 63, endPoint y: 188, distance: 6.6
click at [69, 187] on div "Pakkumine saadetud Teie meilile. Jään ootama Teie kiiret vastust [PERSON_NAME] …" at bounding box center [68, 185] width 61 height 10
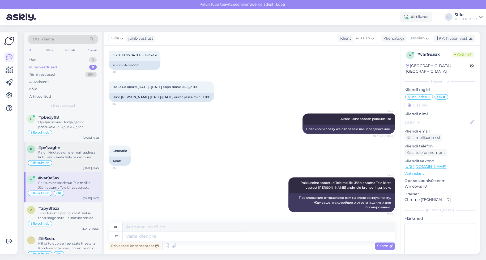
click at [73, 153] on div "Palun kirjutage oma e-maili aadress kuhu saan saata Teile pakkumuse" at bounding box center [68, 155] width 61 height 10
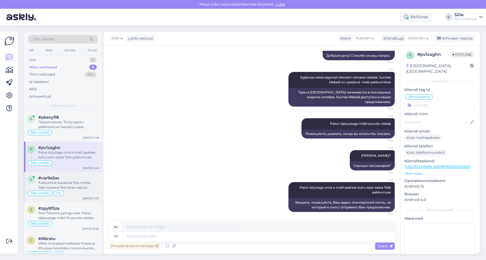
scroll to position [64, 0]
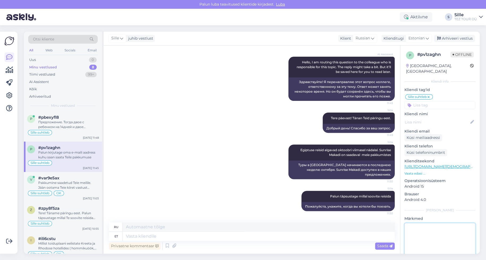
click at [451, 247] on textarea at bounding box center [440, 247] width 71 height 48
click at [63, 127] on div "Предложение. Тогда двое с ребенком на 14дней и двое взрослых на 7дней" at bounding box center [68, 125] width 61 height 10
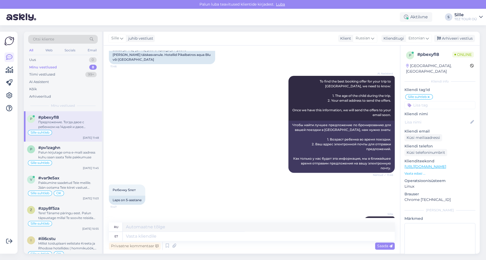
scroll to position [271, 0]
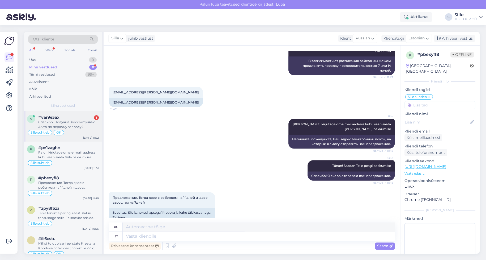
drag, startPoint x: 81, startPoint y: 121, endPoint x: 83, endPoint y: 127, distance: 6.7
click at [81, 121] on div "Спасибо. Получил. Рассматриваю. А что по первому запросу?" at bounding box center [68, 125] width 61 height 10
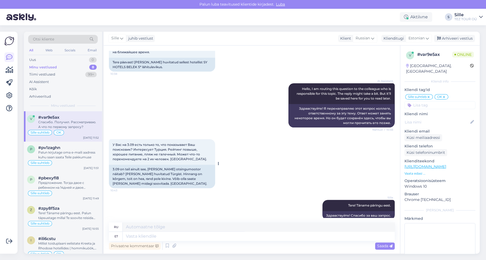
scroll to position [0, 0]
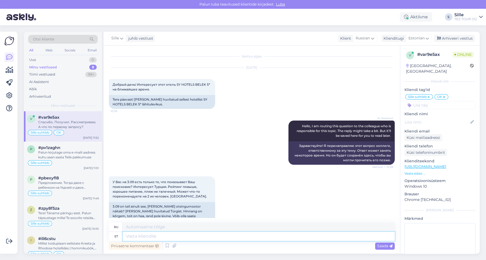
drag, startPoint x: 135, startPoint y: 235, endPoint x: 154, endPoint y: 238, distance: 18.5
click at [150, 237] on textarea at bounding box center [259, 235] width 272 height 9
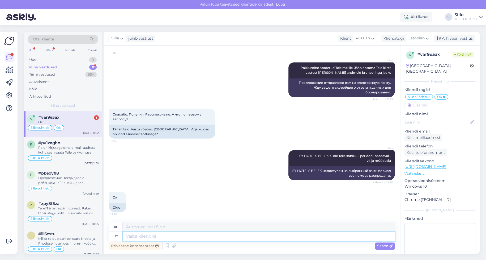
scroll to position [475, 0]
click at [68, 127] on div "Sille suhtleb OK" at bounding box center [63, 127] width 72 height 6
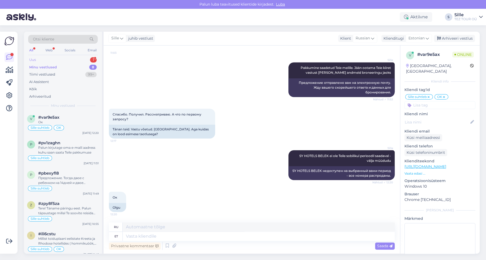
click at [60, 58] on div "Uus 1" at bounding box center [63, 59] width 70 height 7
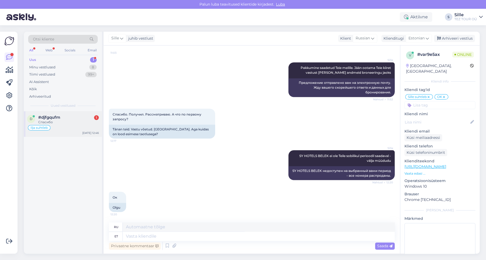
click at [62, 124] on div "Спасибо" at bounding box center [68, 122] width 61 height 5
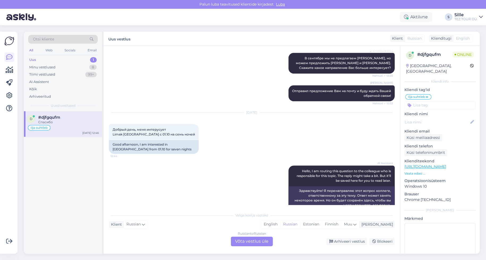
scroll to position [504, 0]
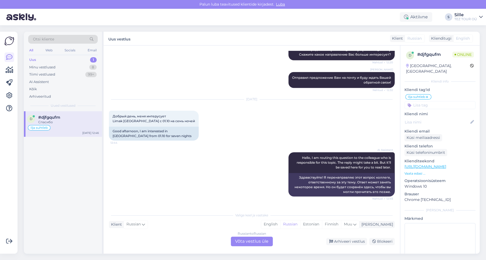
click at [256, 242] on div "Russian to Russian Võta vestlus üle" at bounding box center [252, 241] width 42 height 10
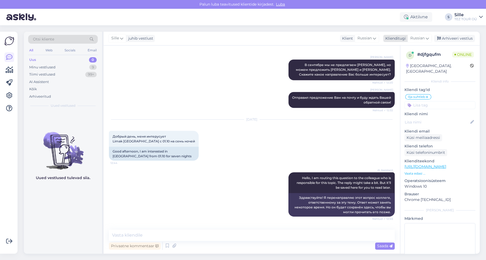
click at [417, 37] on span "Russian" at bounding box center [418, 38] width 14 height 6
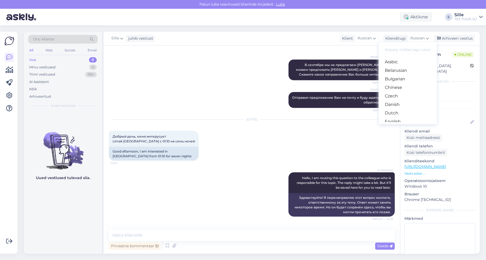
click at [401, 126] on link "Estonian" at bounding box center [408, 130] width 58 height 9
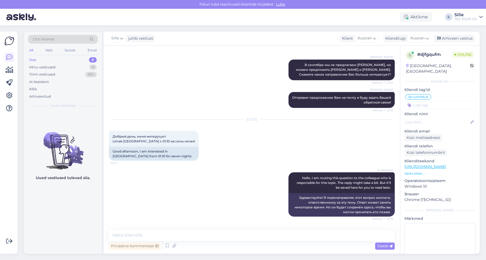
scroll to position [500, 0]
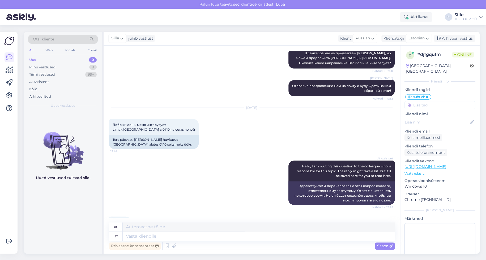
click at [419, 101] on input at bounding box center [440, 105] width 71 height 8
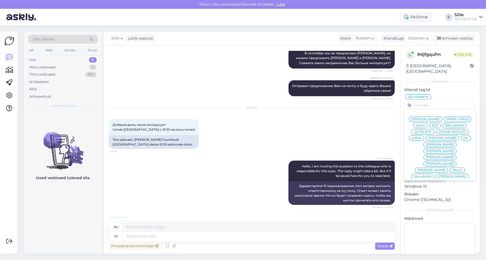
drag, startPoint x: 428, startPoint y: 91, endPoint x: 424, endPoint y: 116, distance: 26.0
click at [428, 95] on icon at bounding box center [427, 97] width 3 height 4
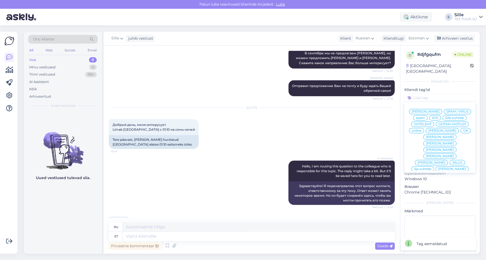
click at [445, 117] on span "Sille suhtleb" at bounding box center [454, 117] width 19 height 3
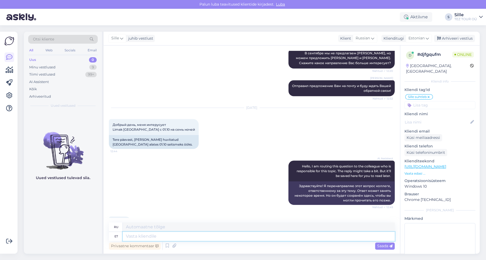
click at [140, 234] on textarea at bounding box center [259, 235] width 272 height 9
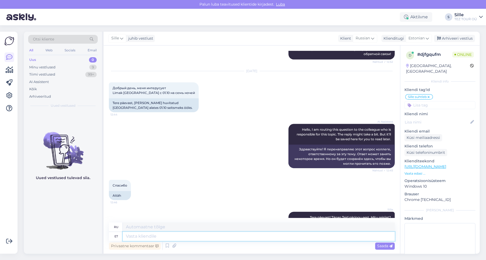
click at [132, 238] on textarea at bounding box center [259, 235] width 272 height 9
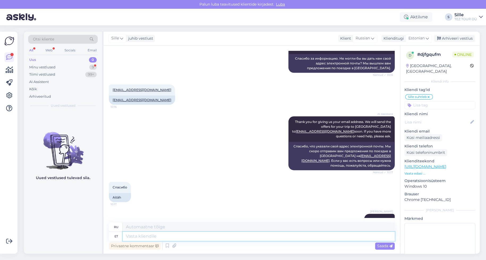
scroll to position [569, 0]
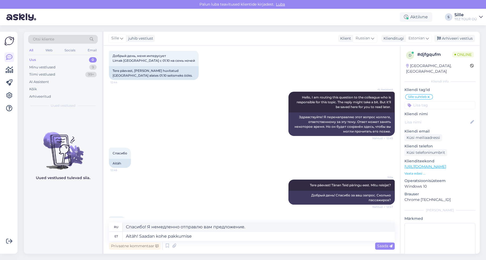
drag, startPoint x: 385, startPoint y: 245, endPoint x: 379, endPoint y: 247, distance: 6.3
click at [386, 244] on span "Saada" at bounding box center [384, 245] width 15 height 5
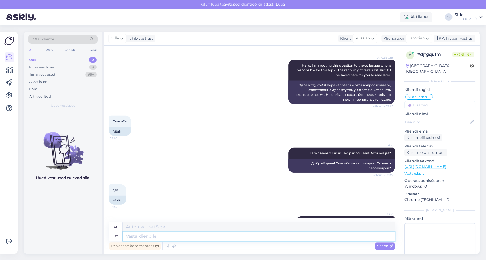
click at [153, 233] on textarea at bounding box center [259, 235] width 272 height 9
click at [383, 245] on span "Saada" at bounding box center [384, 245] width 15 height 5
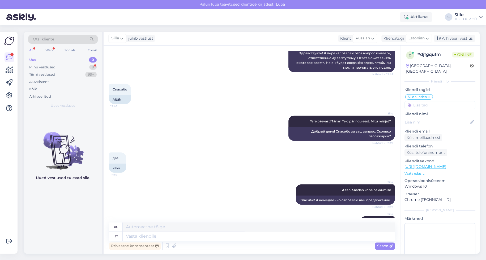
scroll to position [664, 0]
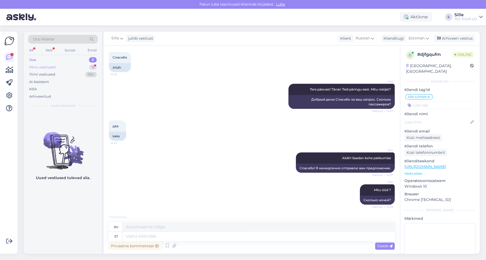
click at [65, 65] on div "Minu vestlused 9" at bounding box center [63, 67] width 70 height 7
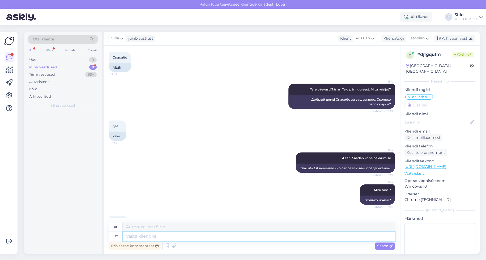
click at [156, 238] on textarea at bounding box center [259, 235] width 272 height 9
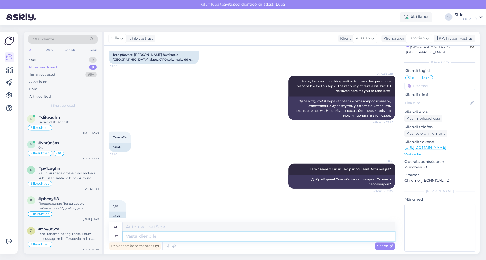
scroll to position [537, 0]
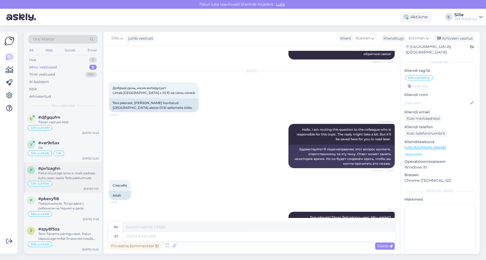
click at [59, 180] on div "Sille suhtleb" at bounding box center [63, 183] width 72 height 6
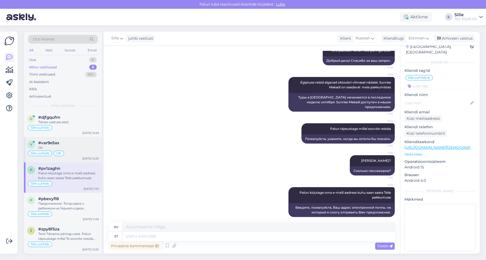
click at [67, 145] on div "Ок" at bounding box center [68, 147] width 61 height 5
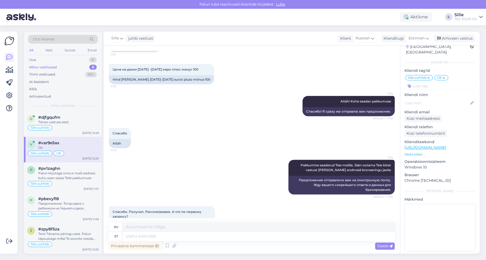
scroll to position [475, 0]
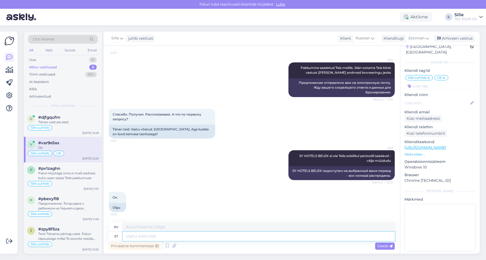
click at [137, 237] on textarea at bounding box center [259, 235] width 272 height 9
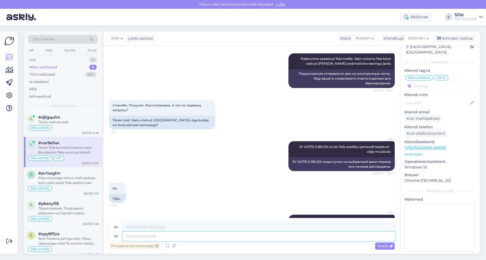
scroll to position [517, 0]
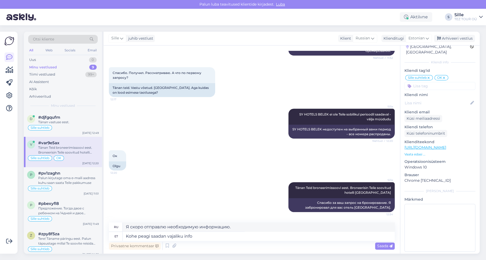
click at [383, 244] on span "Saada" at bounding box center [384, 245] width 15 height 5
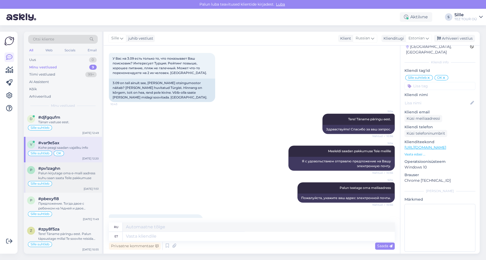
click at [70, 180] on div "p #pv1zaghn Palun kirjutage oma e-maili aadress kuhu saan saata Teile pakkumuse…" at bounding box center [63, 177] width 78 height 30
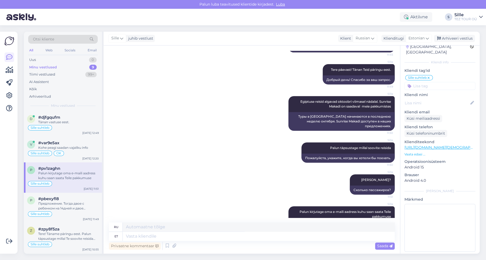
scroll to position [131, 0]
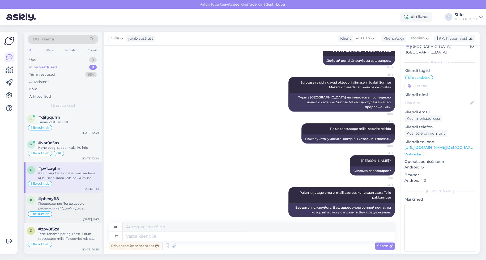
click at [81, 204] on div "Предложение. Тогда двое с ребенком на 14дней и двое взрослых на 7дней" at bounding box center [68, 206] width 61 height 10
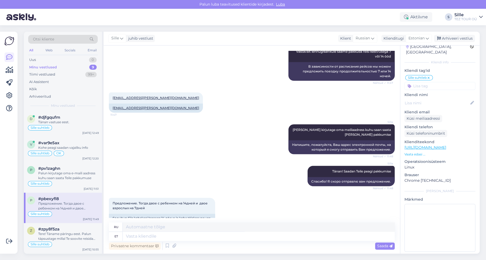
scroll to position [271, 0]
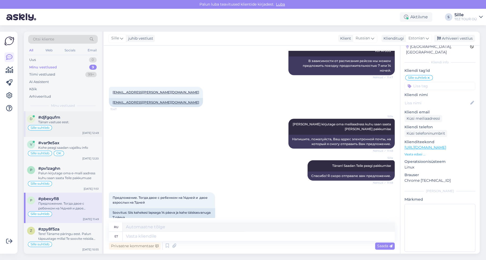
click at [65, 122] on div "Tänan vastuse eest." at bounding box center [68, 122] width 61 height 5
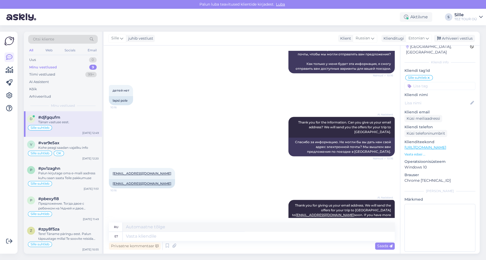
scroll to position [165, 0]
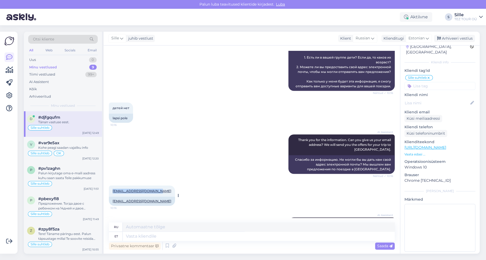
drag, startPoint x: 110, startPoint y: 175, endPoint x: 158, endPoint y: 174, distance: 48.1
click at [158, 185] on div "[EMAIL_ADDRESS][DOMAIN_NAME] 10:16" at bounding box center [142, 190] width 66 height 11
copy link "[EMAIL_ADDRESS][DOMAIN_NAME]"
click at [76, 152] on div "Sille suhtleb OK" at bounding box center [63, 153] width 72 height 6
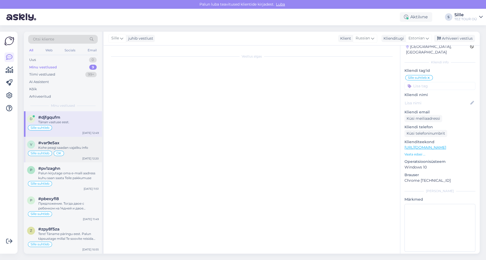
scroll to position [548, 0]
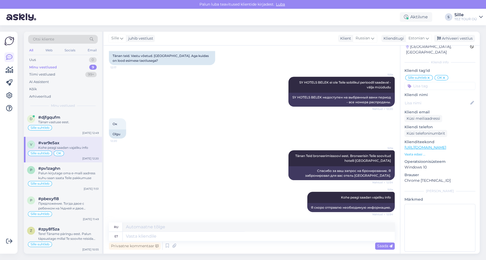
click at [164, 149] on div "[PERSON_NAME] Teid broneerimissoovi eest. Broneerisin Teile soovitud hotelli [G…" at bounding box center [252, 164] width 286 height 41
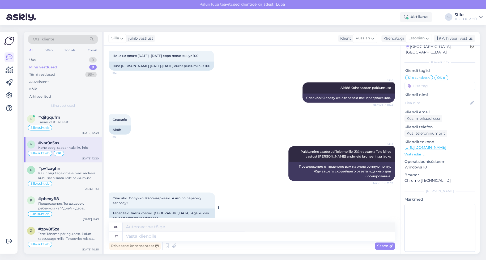
scroll to position [336, 0]
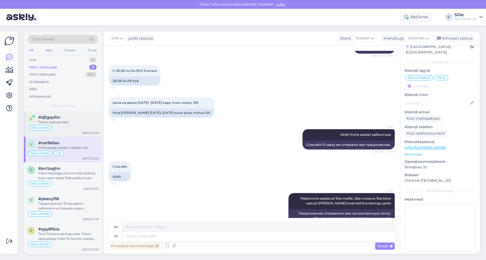
click at [70, 127] on div "Sille suhtleb" at bounding box center [63, 127] width 72 height 6
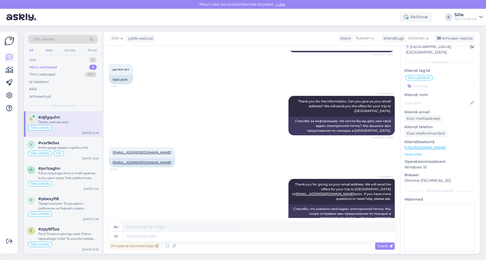
scroll to position [271, 0]
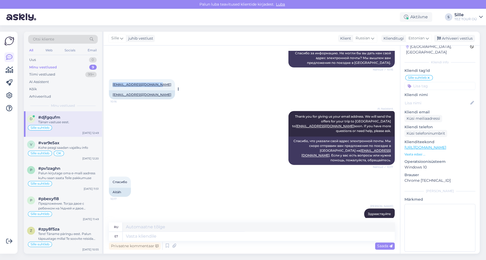
drag, startPoint x: 109, startPoint y: 69, endPoint x: 160, endPoint y: 74, distance: 51.5
click at [158, 79] on div "[EMAIL_ADDRESS][DOMAIN_NAME] 10:16" at bounding box center [142, 84] width 66 height 11
copy link "[EMAIL_ADDRESS][DOMAIN_NAME]"
click at [70, 126] on div "Sille suhtleb" at bounding box center [63, 127] width 72 height 6
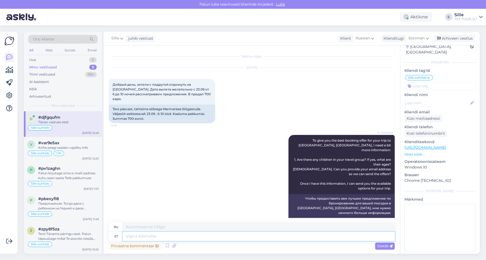
drag, startPoint x: 154, startPoint y: 238, endPoint x: 155, endPoint y: 243, distance: 5.9
click at [154, 238] on textarea at bounding box center [259, 235] width 272 height 9
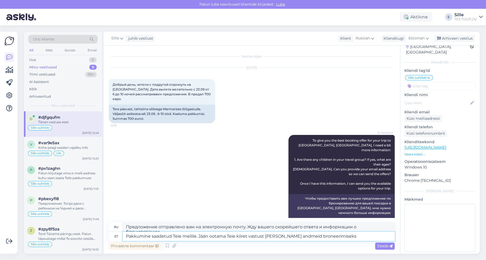
click at [269, 236] on textarea "Pakkumine saadetud Teie meilile. Jään ootama Teie kiiret vastust [PERSON_NAME] …" at bounding box center [259, 235] width 272 height 9
click at [289, 226] on textarea "Предложение отправлено вам на почту. Жду вашего скорейшего ответа. Ваши данные …" at bounding box center [259, 226] width 272 height 9
click at [382, 245] on span "Saada" at bounding box center [384, 245] width 15 height 5
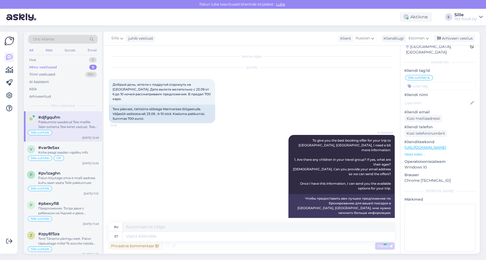
scroll to position [738, 0]
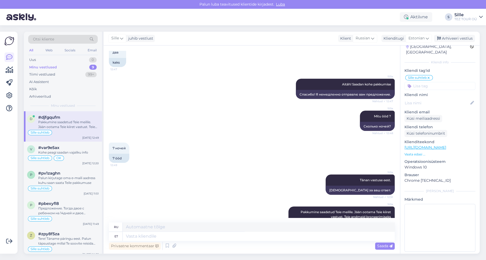
click at [429, 82] on input at bounding box center [440, 86] width 71 height 8
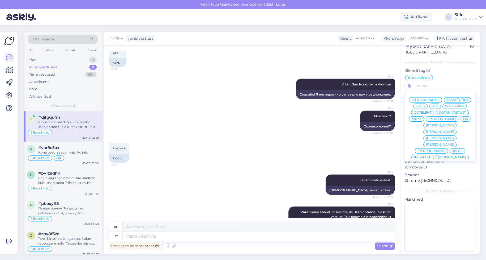
click at [463, 119] on span "OK" at bounding box center [465, 118] width 5 height 3
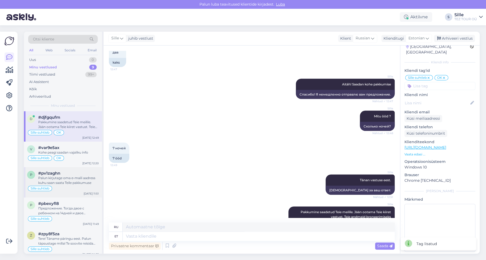
click at [71, 177] on div "Palun kirjutage oma e-maili aadress kuhu saan saata Teile pakkumuse" at bounding box center [68, 180] width 61 height 10
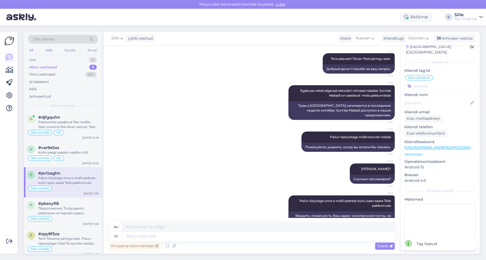
scroll to position [131, 0]
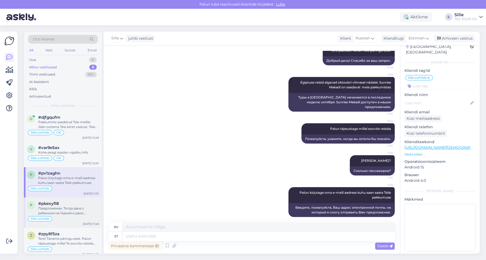
drag, startPoint x: 75, startPoint y: 204, endPoint x: 76, endPoint y: 206, distance: 2.7
click at [75, 204] on div "#pbexyfl8" at bounding box center [68, 203] width 61 height 5
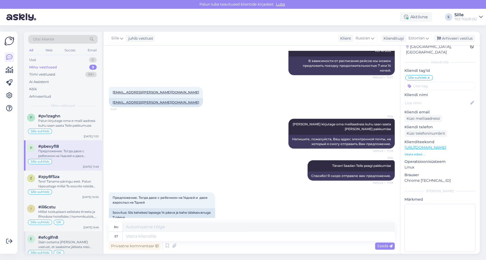
scroll to position [106, 0]
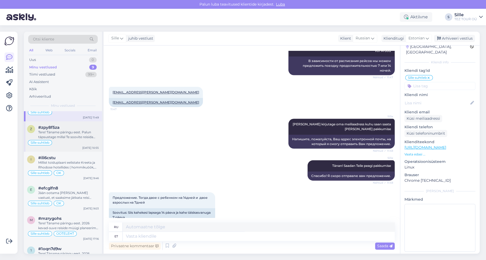
click at [56, 134] on div "Tere! Täname päringu eest. Palun täpsustage millal Te soovite reisida Türki" at bounding box center [68, 135] width 61 height 10
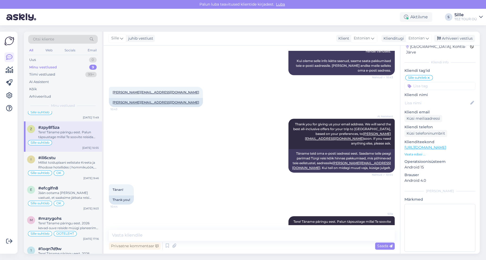
scroll to position [281, 0]
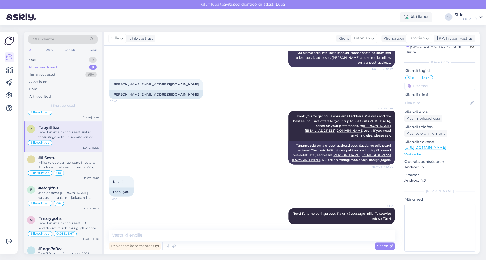
click at [73, 143] on div "Sille suhtleb" at bounding box center [63, 142] width 72 height 6
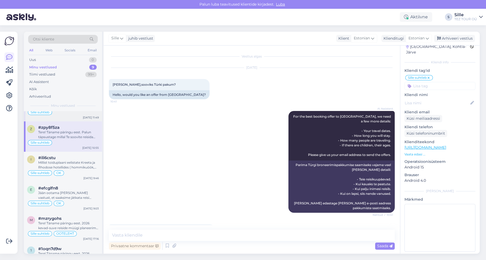
scroll to position [0, 0]
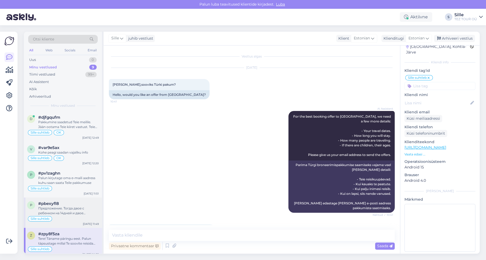
click at [75, 208] on div "Предложение. Тогда двое с ребенком на 14дней и двое взрослых на 7дней" at bounding box center [68, 211] width 61 height 10
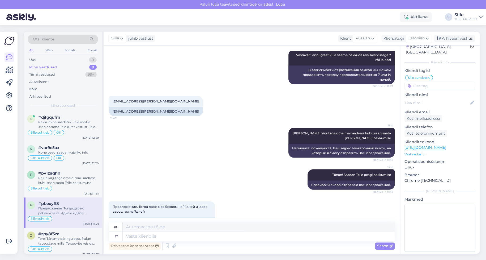
scroll to position [271, 0]
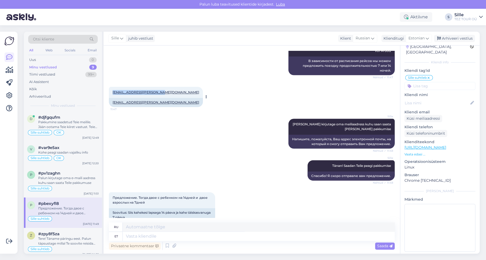
drag, startPoint x: 111, startPoint y: 83, endPoint x: 162, endPoint y: 81, distance: 50.8
click at [162, 87] on div "[EMAIL_ADDRESS][PERSON_NAME][DOMAIN_NAME] 11:47" at bounding box center [156, 92] width 94 height 11
copy link "[EMAIL_ADDRESS][PERSON_NAME][DOMAIN_NAME]"
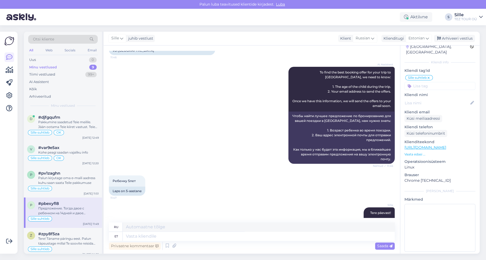
scroll to position [6, 0]
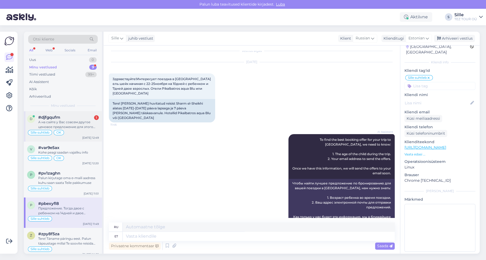
click at [67, 124] on div "А на сайте у Вас совсем другое ценовое предложение для этого отеля 1398 евро на…" at bounding box center [68, 125] width 61 height 10
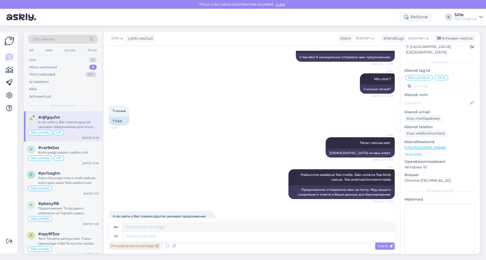
scroll to position [779, 0]
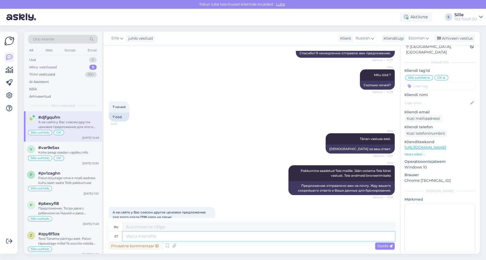
click at [128, 234] on textarea at bounding box center [259, 235] width 272 height 9
drag, startPoint x: 377, startPoint y: 244, endPoint x: 332, endPoint y: 256, distance: 46.3
click at [377, 245] on div "Saada" at bounding box center [385, 245] width 20 height 7
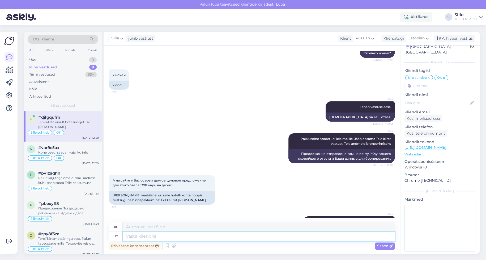
click at [129, 234] on textarea at bounding box center [259, 235] width 272 height 9
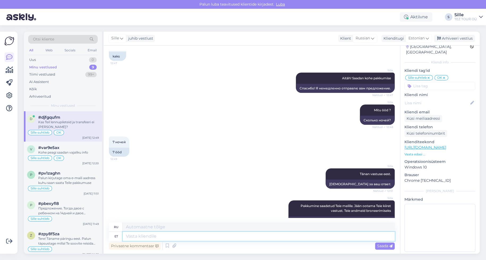
scroll to position [843, 0]
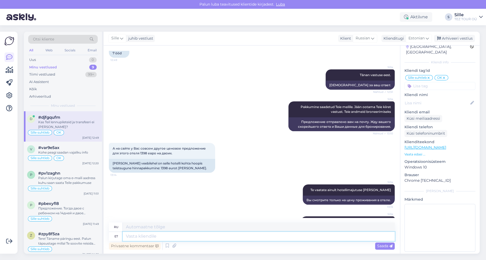
click at [134, 233] on textarea at bounding box center [259, 235] width 272 height 9
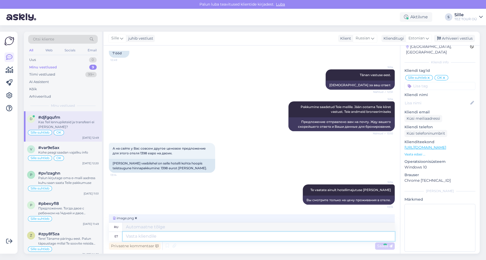
scroll to position [876, 0]
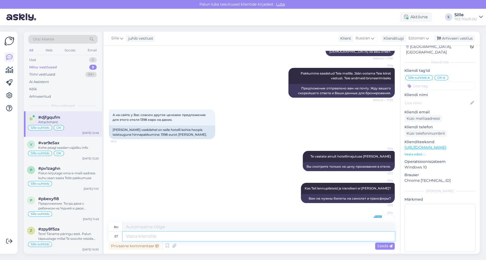
click at [152, 237] on textarea at bounding box center [259, 235] width 272 height 9
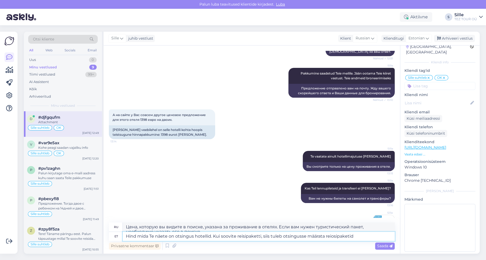
scroll to position [881, 0]
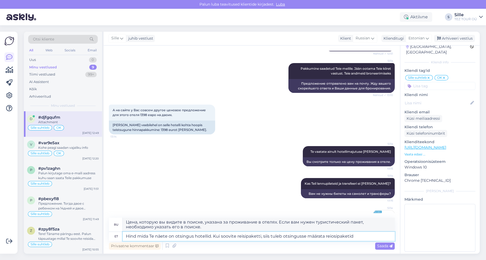
click at [333, 235] on textarea "Hind mida Te näete on otsingus hotellid. Kui soovite reisipaketti, siis tuleb o…" at bounding box center [259, 235] width 272 height 9
click at [383, 243] on div "Saada" at bounding box center [385, 245] width 20 height 7
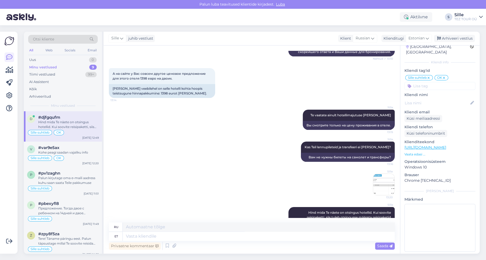
scroll to position [923, 0]
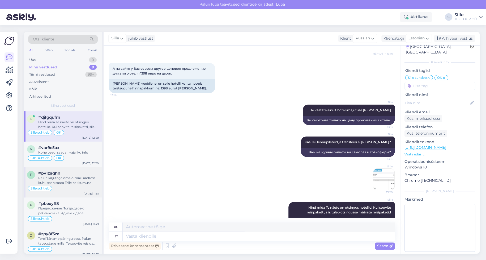
click at [55, 184] on div "Palun kirjutage oma e-maili aadress kuhu saan saata Teile pakkumuse" at bounding box center [68, 180] width 61 height 10
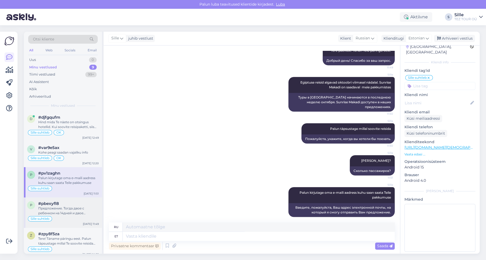
click at [64, 210] on div "Предложение. Тогда двое с ребенком на 14дней и двое взрослых на 7дней" at bounding box center [68, 211] width 61 height 10
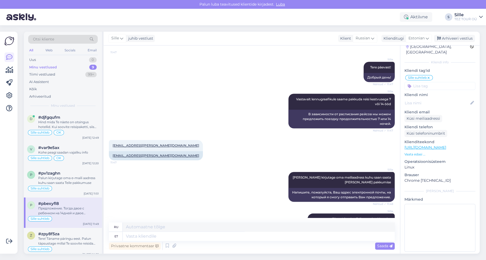
scroll to position [271, 0]
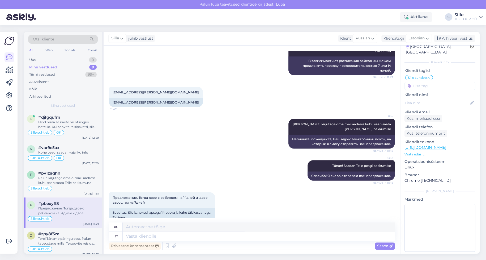
click at [431, 82] on input at bounding box center [440, 86] width 71 height 8
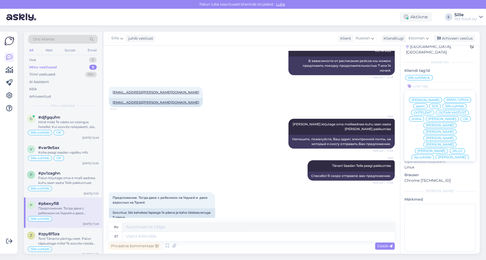
click at [463, 118] on span "OK" at bounding box center [465, 118] width 5 height 3
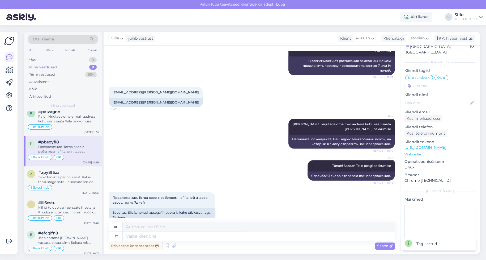
scroll to position [106, 0]
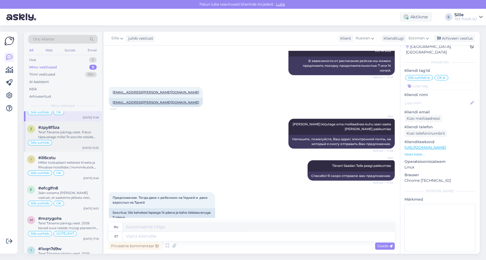
click at [65, 138] on div "Tere! Täname päringu eest. Palun täpsustage millal Te soovite reisida Türki" at bounding box center [68, 135] width 61 height 10
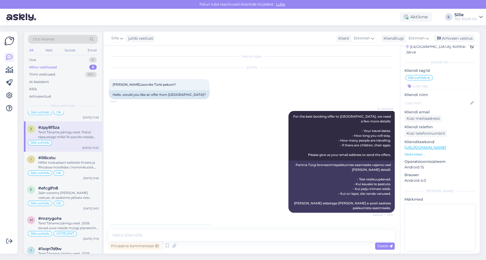
scroll to position [281, 0]
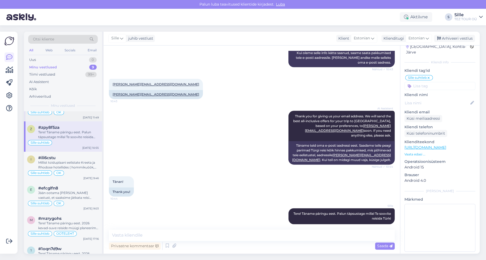
click at [65, 114] on div "Sille suhtleb OK" at bounding box center [63, 112] width 72 height 6
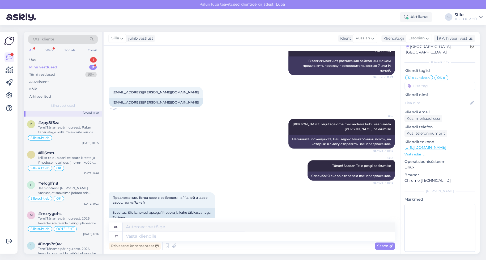
scroll to position [0, 0]
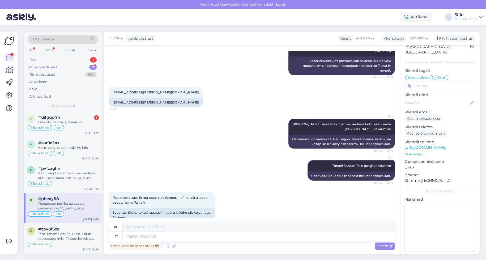
click at [59, 60] on div "Uus 1" at bounding box center [63, 59] width 70 height 7
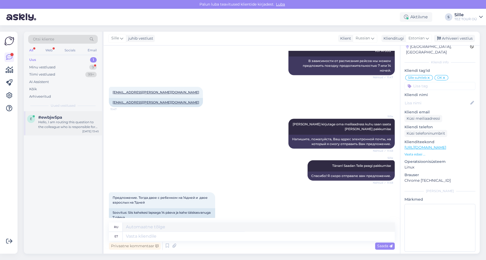
click at [59, 122] on div "Hello, I am routing this question to the colleague who is responsible for this …" at bounding box center [68, 125] width 61 height 10
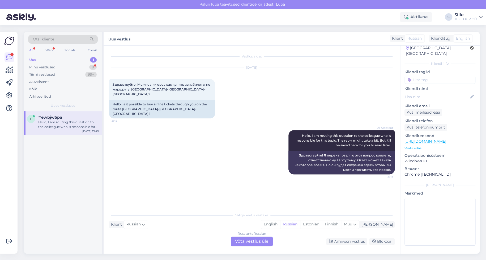
scroll to position [12, 0]
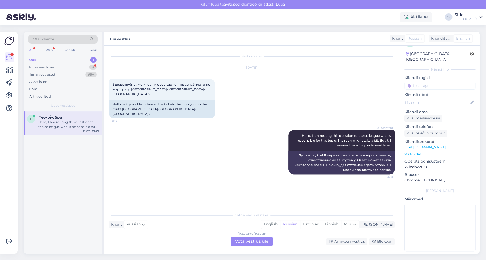
click at [258, 241] on div "Russian to Russian Võta vestlus üle" at bounding box center [252, 241] width 42 height 10
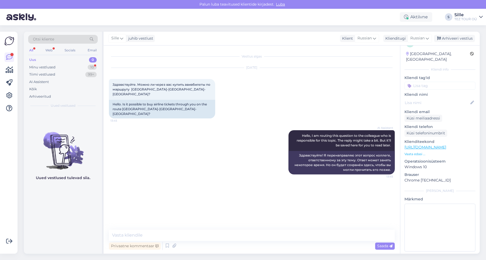
click at [423, 82] on input at bounding box center [440, 86] width 71 height 8
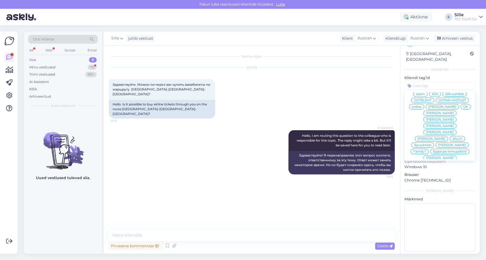
scroll to position [0, 0]
click at [445, 107] on span "Sille suhtleb" at bounding box center [454, 105] width 19 height 3
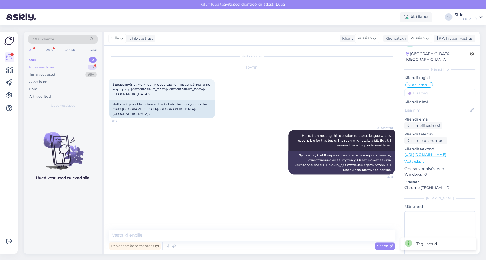
click at [61, 65] on div "Minu vestlused 10" at bounding box center [63, 67] width 70 height 7
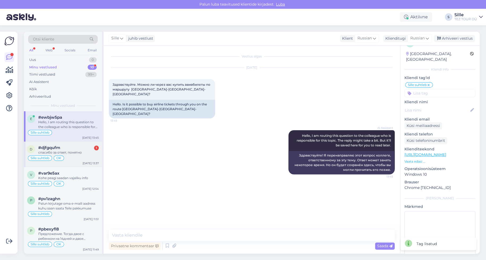
click at [75, 155] on div "Sille suhtleb OK" at bounding box center [63, 158] width 72 height 6
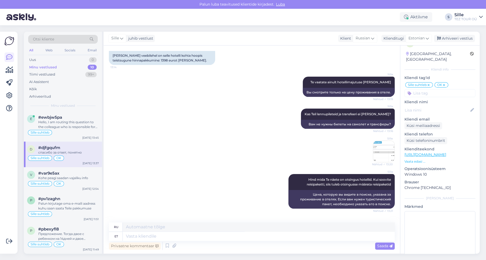
scroll to position [955, 0]
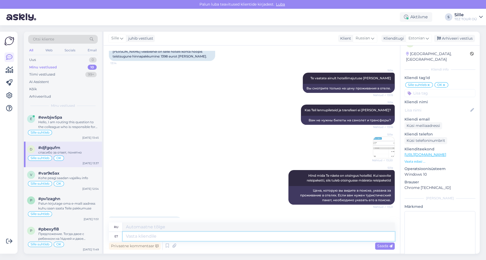
drag, startPoint x: 142, startPoint y: 235, endPoint x: 144, endPoint y: 239, distance: 4.2
click at [144, 239] on textarea at bounding box center [259, 235] width 272 height 9
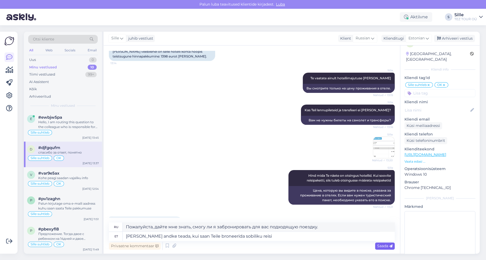
click at [386, 243] on span "Saada" at bounding box center [384, 245] width 15 height 5
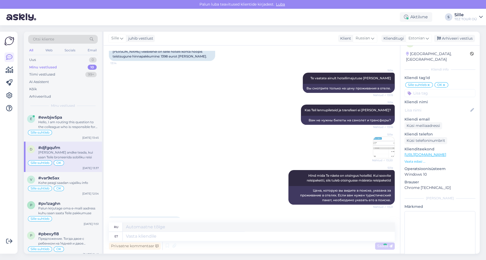
scroll to position [991, 0]
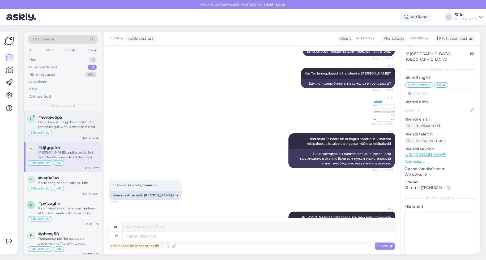
click at [74, 134] on div "Sille suhtleb" at bounding box center [63, 132] width 72 height 6
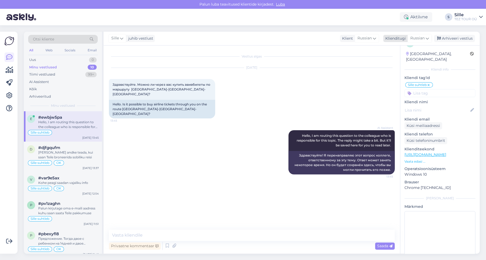
click at [419, 37] on span "Russian" at bounding box center [418, 38] width 14 height 6
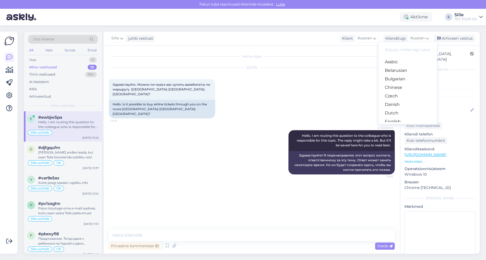
click at [398, 126] on link "Estonian" at bounding box center [408, 130] width 58 height 9
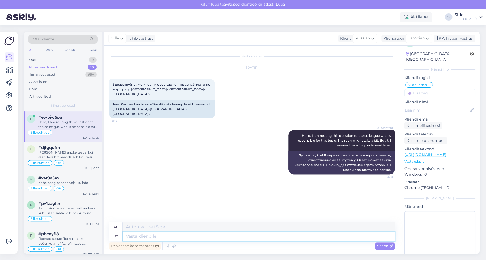
click at [164, 235] on textarea at bounding box center [259, 235] width 272 height 9
drag, startPoint x: 380, startPoint y: 247, endPoint x: 377, endPoint y: 246, distance: 3.2
click at [379, 246] on span "Saada" at bounding box center [384, 245] width 15 height 5
click at [382, 247] on span "Saada" at bounding box center [384, 245] width 15 height 5
click at [382, 244] on span "Saada" at bounding box center [384, 245] width 15 height 5
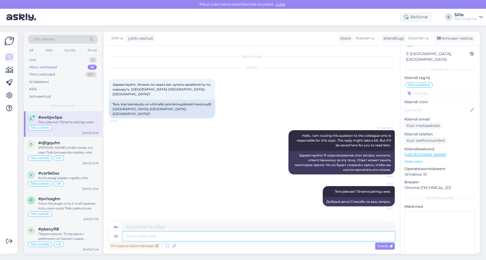
click at [140, 236] on textarea at bounding box center [259, 235] width 272 height 9
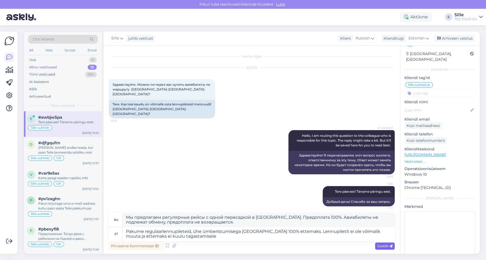
click at [385, 247] on span "Saada" at bounding box center [384, 245] width 15 height 5
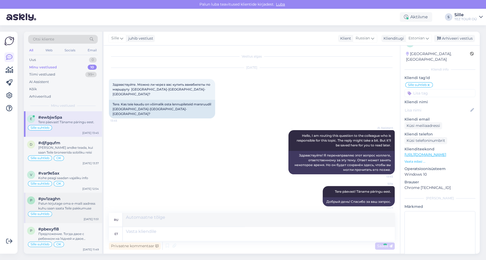
scroll to position [36, 0]
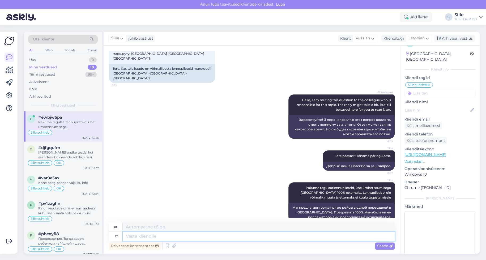
click at [138, 238] on textarea at bounding box center [259, 235] width 272 height 9
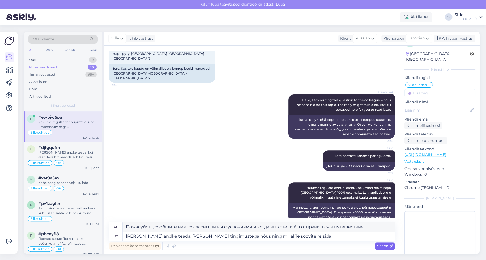
click at [383, 243] on div "Saada" at bounding box center [385, 245] width 20 height 7
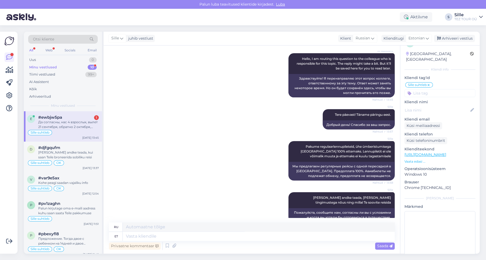
scroll to position [133, 0]
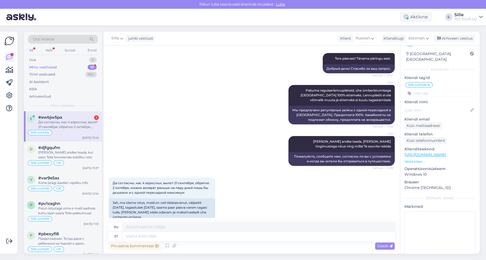
click at [71, 125] on div "Да согласны, нас 4 взрослых, вылет 21 сентября, обратно 2 октября, можно возвра…" at bounding box center [68, 125] width 61 height 10
click at [130, 239] on textarea at bounding box center [259, 235] width 272 height 9
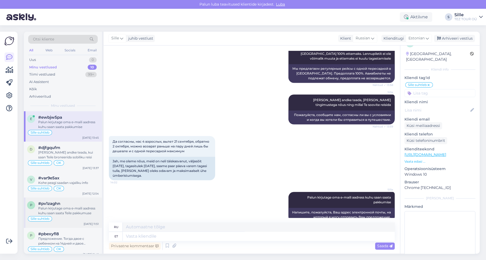
click at [47, 210] on div "Palun kirjutage oma e-maili aadress kuhu saan saata Teile pakkumuse" at bounding box center [68, 211] width 61 height 10
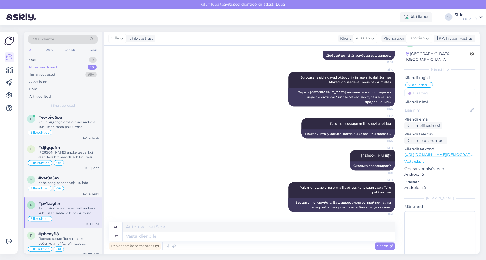
scroll to position [131, 0]
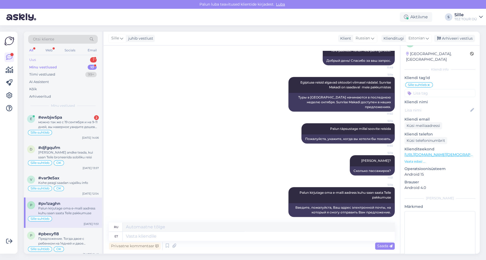
click at [61, 59] on div "Uus 1" at bounding box center [63, 59] width 70 height 7
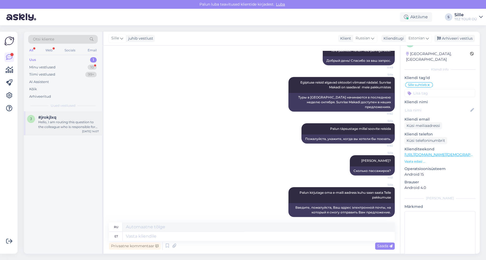
click at [61, 125] on div "Hello, I am routing this question to the colleague who is responsible for this …" at bounding box center [68, 125] width 61 height 10
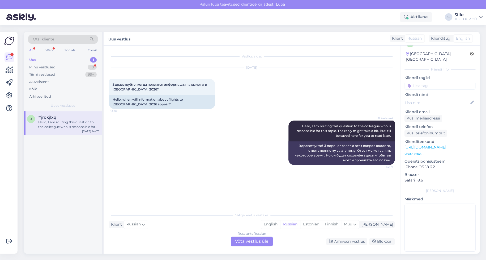
click at [251, 239] on div "Russian to Russian Võta vestlus üle" at bounding box center [252, 241] width 42 height 10
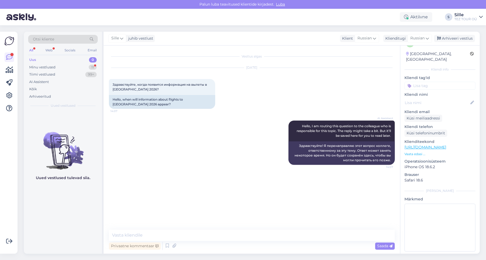
click at [421, 82] on input at bounding box center [440, 86] width 71 height 8
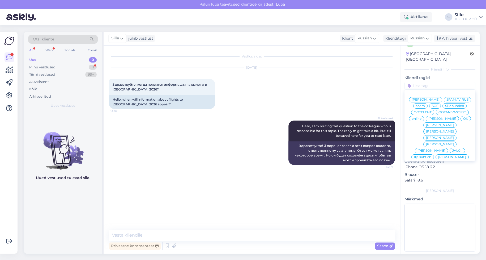
click at [445, 105] on span "Sille suhtleb" at bounding box center [454, 105] width 19 height 3
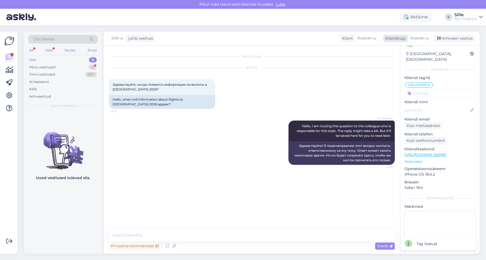
click at [395, 37] on div "Klienditugi" at bounding box center [394, 39] width 23 height 6
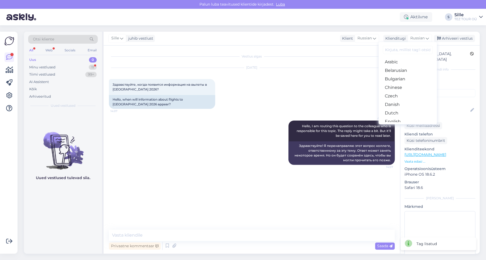
click at [403, 126] on link "Estonian" at bounding box center [408, 130] width 58 height 9
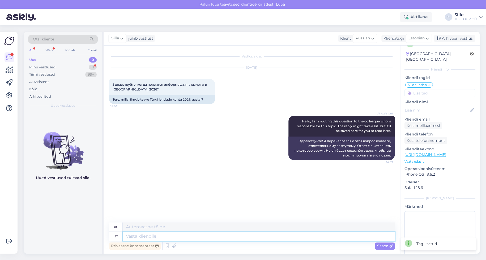
click at [141, 239] on textarea at bounding box center [259, 235] width 272 height 9
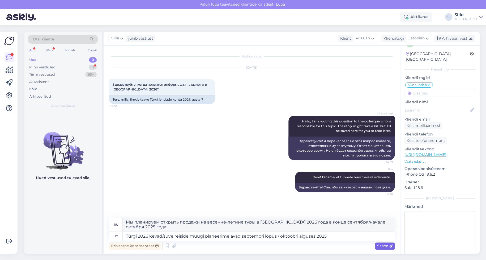
click at [383, 245] on span "Saada" at bounding box center [384, 245] width 15 height 5
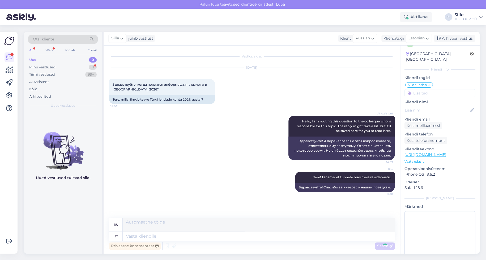
scroll to position [26, 0]
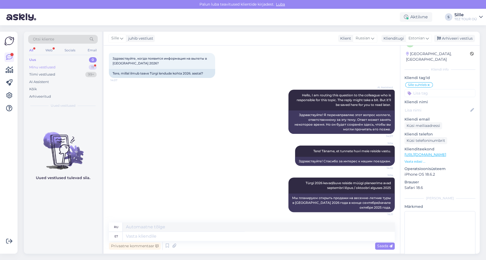
click at [42, 66] on div "Minu vestlused" at bounding box center [42, 67] width 26 height 5
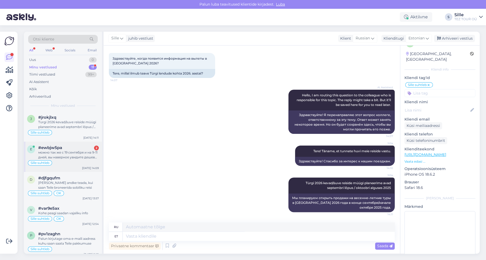
click at [67, 154] on div "можно так же с 19 сентября и на 9-11 дней, вы наверное увидите дешевле и выгодн…" at bounding box center [68, 155] width 61 height 10
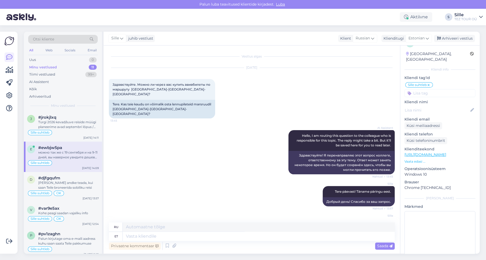
scroll to position [247, 0]
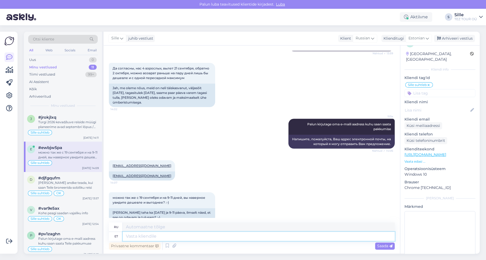
click at [139, 236] on textarea at bounding box center [259, 235] width 272 height 9
click at [381, 244] on span "Saada" at bounding box center [384, 245] width 15 height 5
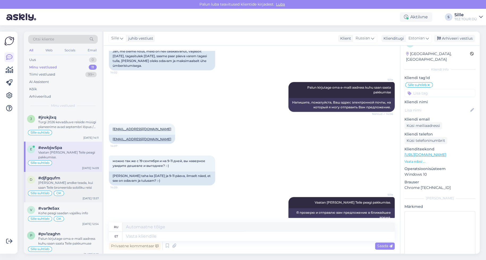
click at [43, 182] on div "[PERSON_NAME] andke teada, kui saan Teile broneerida sobiliku reisi" at bounding box center [68, 185] width 61 height 10
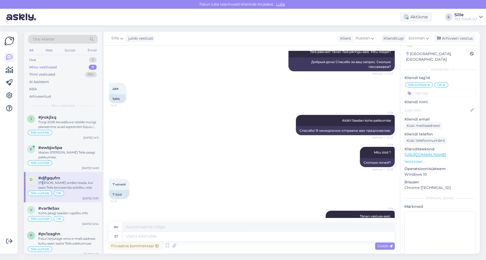
scroll to position [513, 0]
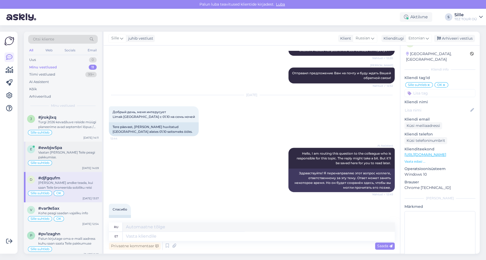
click at [73, 154] on div "Vaatan [PERSON_NAME] Teile peagi pakkumise." at bounding box center [68, 155] width 61 height 10
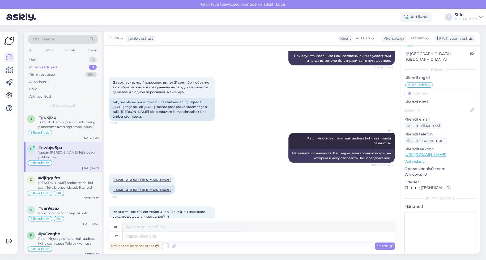
scroll to position [178, 0]
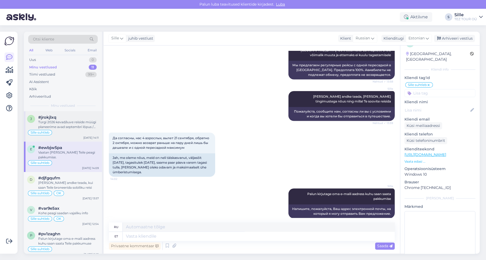
click at [68, 128] on div "Türgi 2026 kevad/suve reiside müügi planeerime avad septembri lõpus / oktoobri …" at bounding box center [68, 125] width 61 height 10
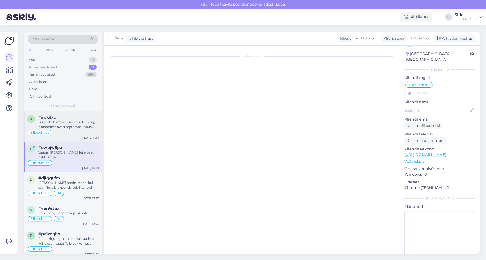
scroll to position [26, 0]
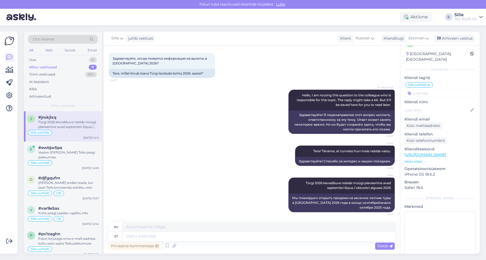
click at [428, 89] on input at bounding box center [440, 93] width 71 height 8
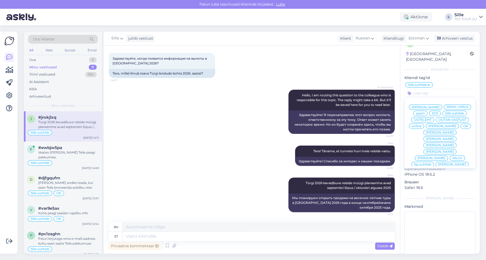
click at [463, 126] on span "OK" at bounding box center [465, 125] width 5 height 3
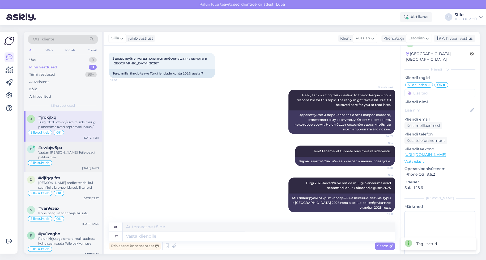
drag, startPoint x: 65, startPoint y: 159, endPoint x: 69, endPoint y: 164, distance: 6.4
click at [67, 161] on div "Sille suhtleb" at bounding box center [63, 162] width 72 height 6
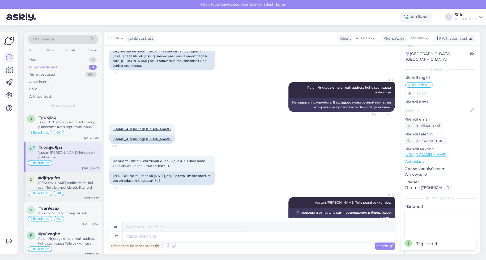
click at [67, 179] on div "#djfgqufm" at bounding box center [68, 177] width 61 height 5
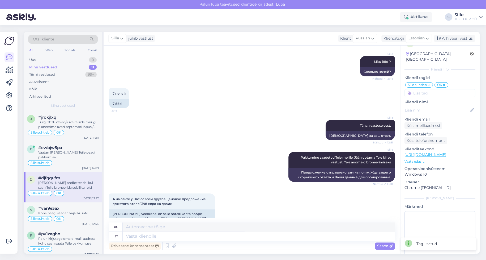
scroll to position [779, 0]
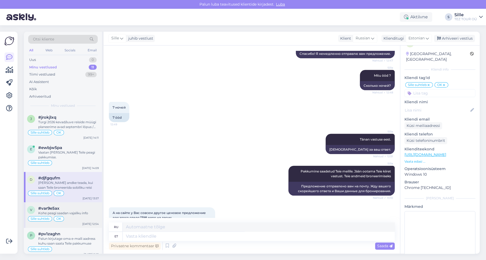
click at [54, 212] on div "Kohe peagi saadan vajaliku info" at bounding box center [68, 212] width 61 height 5
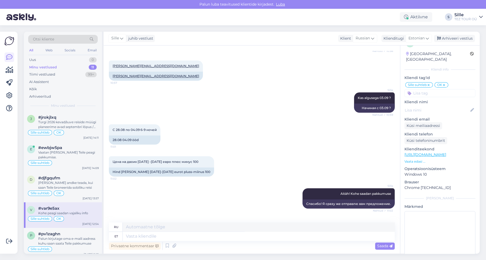
scroll to position [336, 0]
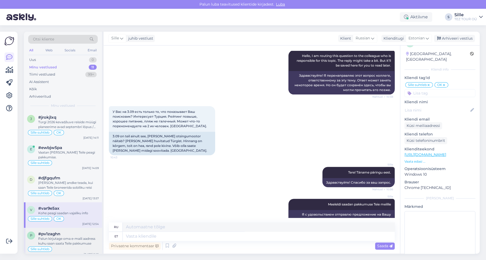
click at [52, 240] on div "Palun kirjutage oma e-maili aadress kuhu saan saata Teile pakkumuse" at bounding box center [68, 241] width 61 height 10
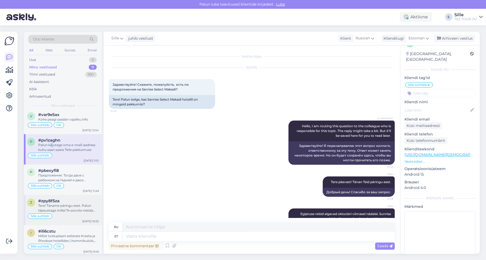
scroll to position [159, 0]
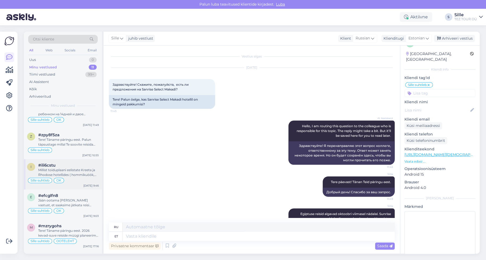
click at [78, 177] on div "Sille suhtleb OK" at bounding box center [63, 180] width 72 height 6
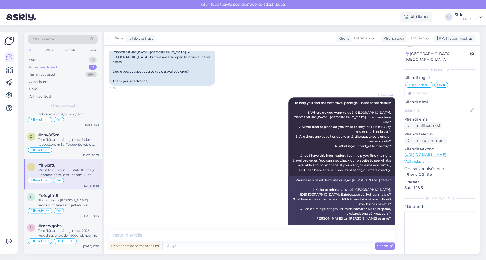
scroll to position [135, 0]
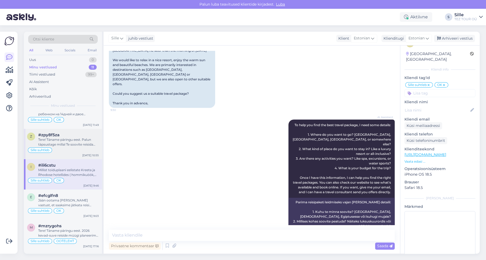
click at [64, 141] on div "Tere! Täname päringu eest. Palun täpsustage millal Te soovite reisida Türki" at bounding box center [68, 142] width 61 height 10
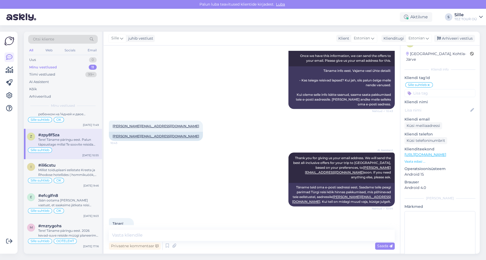
scroll to position [281, 0]
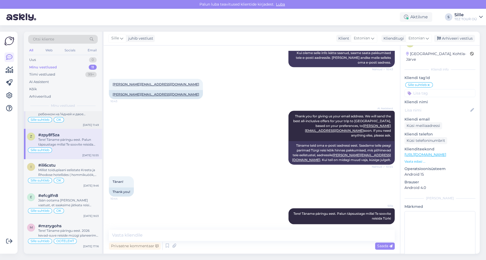
click at [71, 122] on div "Sille suhtleb OK" at bounding box center [63, 119] width 72 height 6
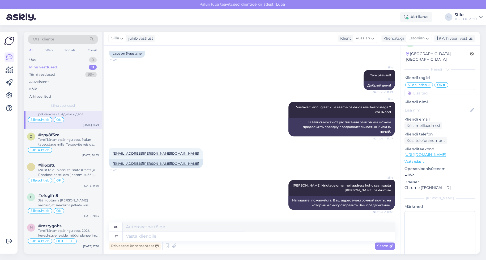
scroll to position [213, 0]
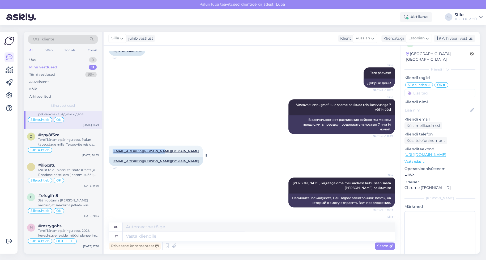
drag, startPoint x: 133, startPoint y: 141, endPoint x: 162, endPoint y: 137, distance: 29.4
click at [162, 145] on div "[EMAIL_ADDRESS][PERSON_NAME][DOMAIN_NAME] 11:47" at bounding box center [156, 150] width 94 height 11
copy link "[EMAIL_ADDRESS][PERSON_NAME][DOMAIN_NAME]"
click at [431, 246] on textarea at bounding box center [440, 235] width 71 height 48
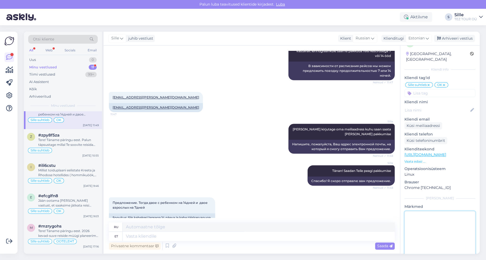
scroll to position [271, 0]
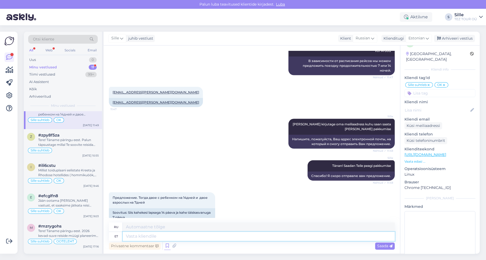
drag, startPoint x: 134, startPoint y: 237, endPoint x: 165, endPoint y: 248, distance: 32.8
click at [135, 237] on textarea at bounding box center [259, 235] width 272 height 9
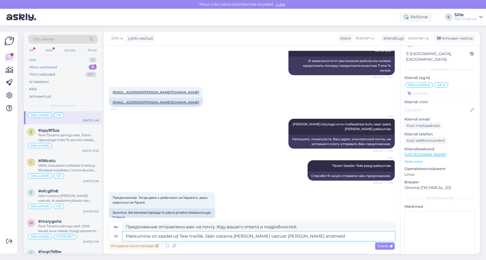
scroll to position [150, 0]
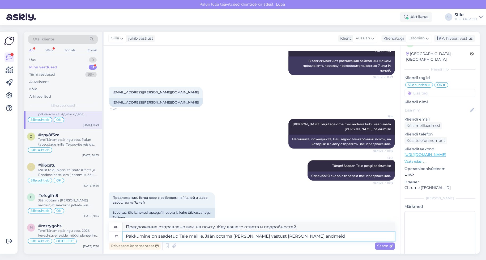
click at [264, 235] on textarea "Pakkumine on saadetud Teie meilile. Jään ootama [PERSON_NAME] vastust [PERSON_N…" at bounding box center [259, 235] width 272 height 9
click at [264, 236] on textarea "Pakkumine on saadetud Teie meilile. Jään ootama [PERSON_NAME] vastust [PERSON_N…" at bounding box center [259, 235] width 272 height 9
click at [293, 228] on textarea "Предложение отправлено на вашу электронную почту. Жду вашего ответа. Ваши данные" at bounding box center [259, 226] width 272 height 9
click at [308, 237] on textarea "Pakkumine on saadetud Teie meilile. Jään ootama [PERSON_NAME] vastust [PERSON_N…" at bounding box center [259, 235] width 272 height 9
click at [312, 235] on textarea "Pakkumine on saadetud Teie meilile. Jään ootama [PERSON_NAME] vastust [PERSON_N…" at bounding box center [259, 235] width 272 height 9
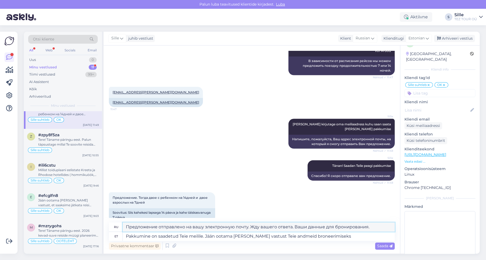
click at [294, 227] on textarea "Предложение отправлено на вашу электронную почту. Жду вашего ответа. Ваши данны…" at bounding box center [259, 226] width 272 height 9
click at [383, 246] on span "Saada" at bounding box center [384, 245] width 15 height 5
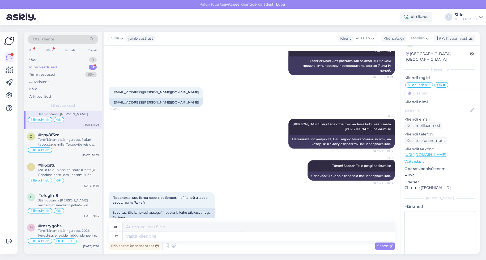
scroll to position [313, 0]
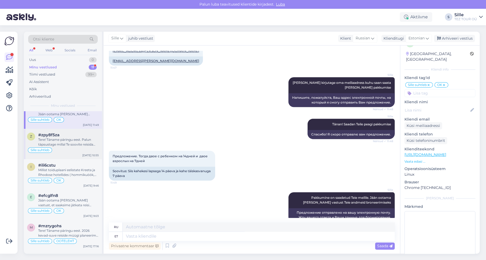
click at [74, 142] on div "Tere! Täname päringu eest. Palun täpsustage millal Te soovite reisida Türki" at bounding box center [68, 142] width 61 height 10
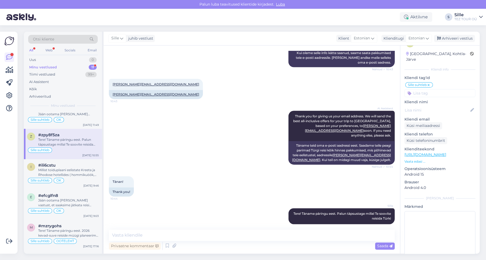
click at [88, 66] on div "Minu vestlused 11" at bounding box center [63, 67] width 70 height 7
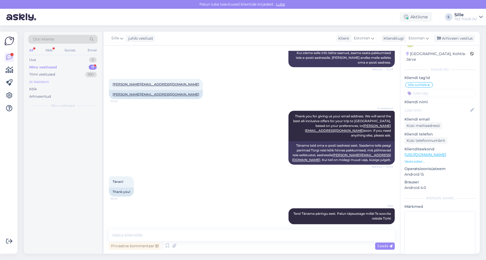
scroll to position [0, 0]
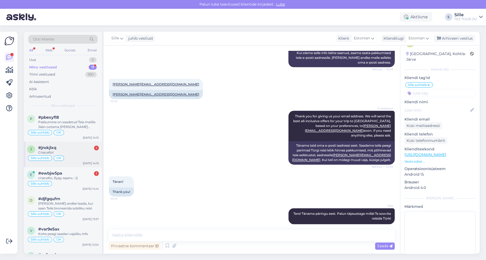
click at [81, 154] on div "Спасибо!" at bounding box center [68, 152] width 61 height 5
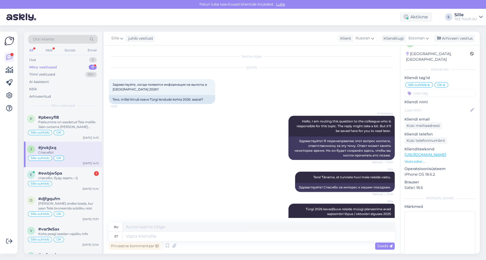
scroll to position [58, 0]
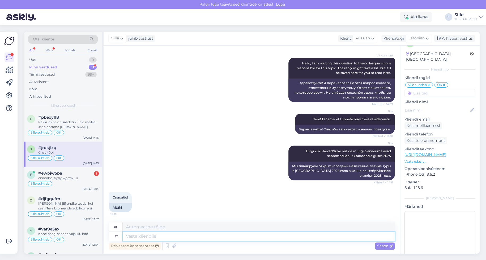
click at [141, 234] on textarea at bounding box center [259, 235] width 272 height 9
drag, startPoint x: 448, startPoint y: 39, endPoint x: 441, endPoint y: 49, distance: 12.2
click at [448, 39] on div "Arhiveeri vestlus" at bounding box center [454, 38] width 41 height 7
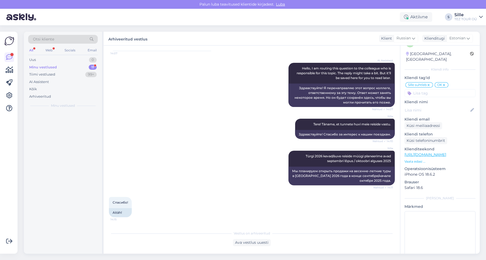
scroll to position [53, 0]
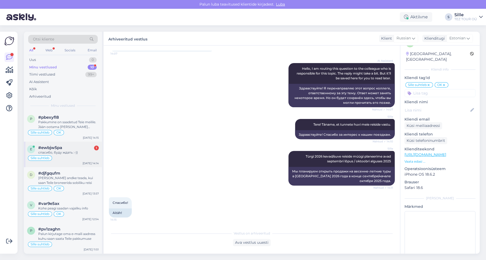
click at [82, 150] on div "спасибо, буду ждать :-))" at bounding box center [68, 152] width 61 height 5
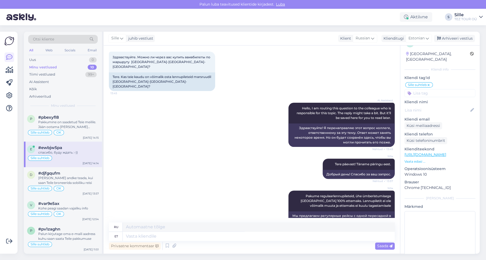
scroll to position [0, 0]
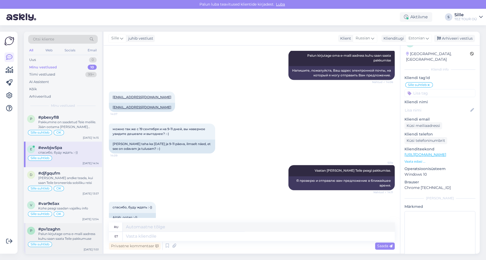
click at [45, 228] on span "#pv1zaghn" at bounding box center [49, 228] width 22 height 5
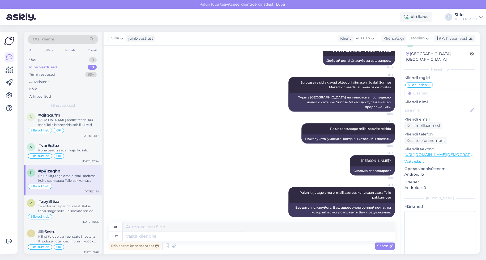
scroll to position [106, 0]
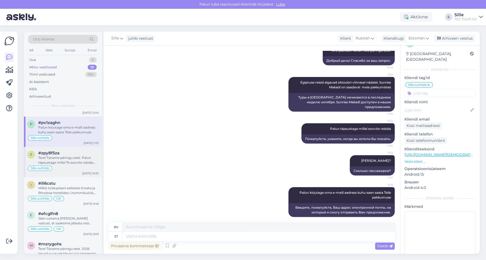
click at [71, 161] on div "Tere! Täname päringu eest. Palun täpsustage millal Te soovite reisida Türki" at bounding box center [68, 160] width 61 height 10
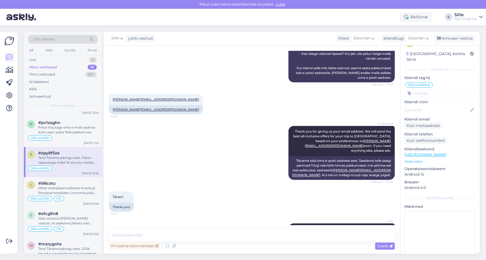
scroll to position [281, 0]
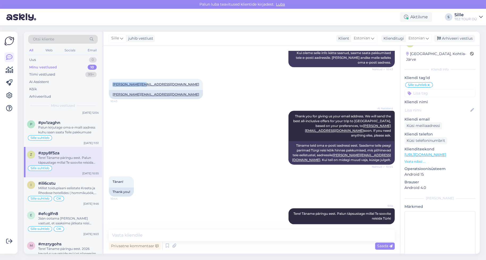
drag, startPoint x: 110, startPoint y: 83, endPoint x: 147, endPoint y: 82, distance: 37.2
click at [147, 82] on div "[PERSON_NAME][EMAIL_ADDRESS][DOMAIN_NAME] 10:43 [PERSON_NAME][EMAIL_ADDRESS][DO…" at bounding box center [252, 89] width 286 height 32
copy link "[PERSON_NAME][EMAIL_ADDRESS][DOMAIN_NAME]"
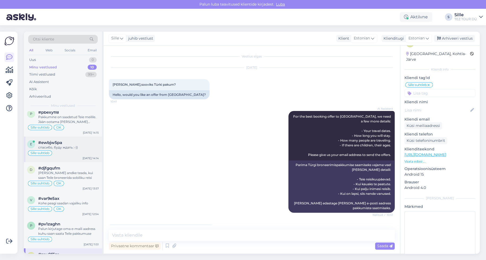
scroll to position [0, 0]
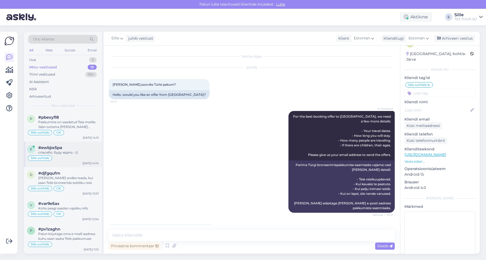
drag, startPoint x: 55, startPoint y: 151, endPoint x: 58, endPoint y: 151, distance: 3.2
click at [57, 151] on div "спасибо, буду ждать :-))" at bounding box center [68, 152] width 61 height 5
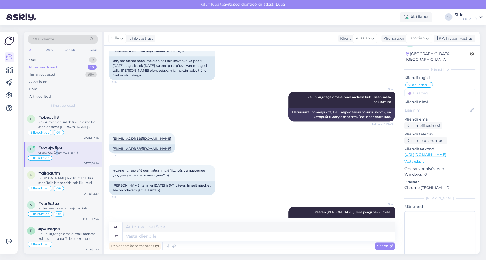
scroll to position [263, 0]
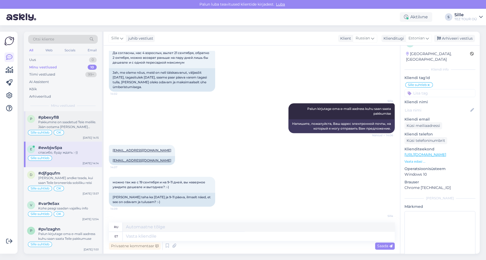
click at [77, 130] on div "Sille suhtleb OK" at bounding box center [63, 132] width 72 height 6
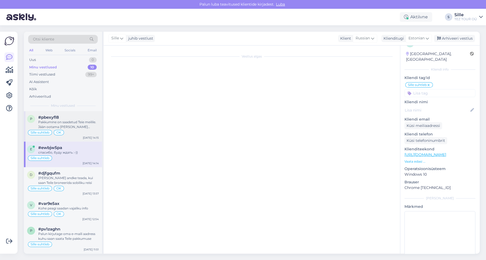
scroll to position [313, 0]
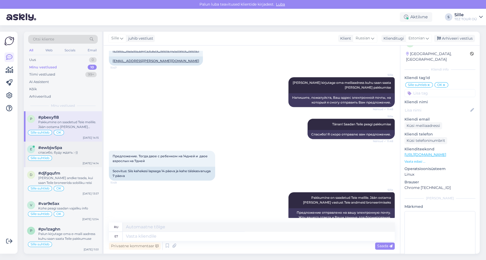
click at [75, 156] on div "Sille suhtleb" at bounding box center [63, 158] width 72 height 6
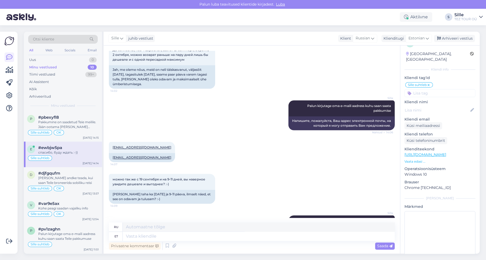
scroll to position [316, 0]
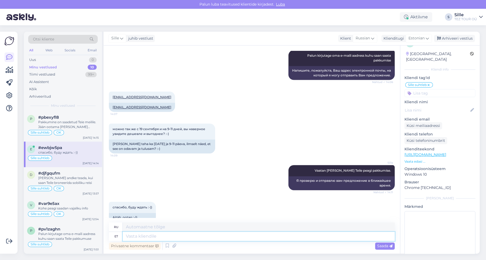
click at [139, 234] on textarea at bounding box center [259, 235] width 272 height 9
click at [216, 235] on textarea "Kõige soodsam lend on 19.-29.09 TLL -" at bounding box center [259, 235] width 272 height 9
drag, startPoint x: 187, startPoint y: 235, endPoint x: 184, endPoint y: 235, distance: 2.9
click at [184, 235] on textarea "Kõige soodsam lend on 19.-29.09 TLL - BUS - TLL" at bounding box center [259, 235] width 272 height 9
click at [236, 235] on textarea "Kõige soodsam lend on 19.-30.09 TLL - BUS - TLL" at bounding box center [259, 235] width 272 height 9
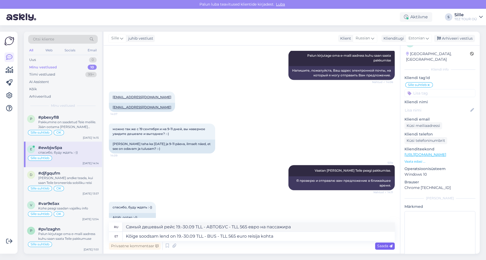
click at [381, 246] on span "Saada" at bounding box center [384, 245] width 15 height 5
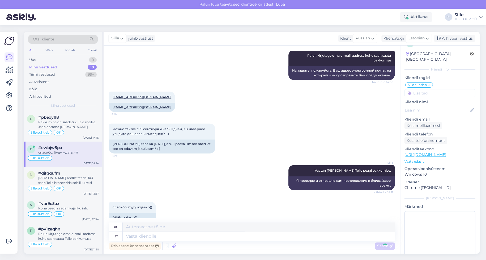
scroll to position [357, 0]
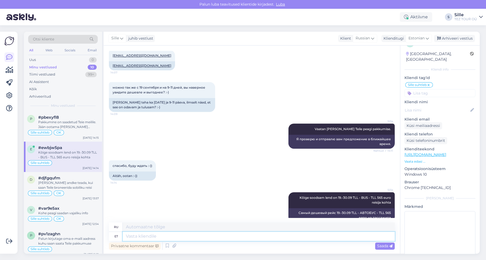
click at [142, 237] on textarea at bounding box center [259, 235] width 272 height 9
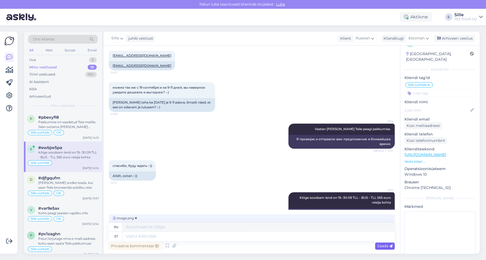
click at [378, 245] on span "Saada" at bounding box center [384, 245] width 15 height 5
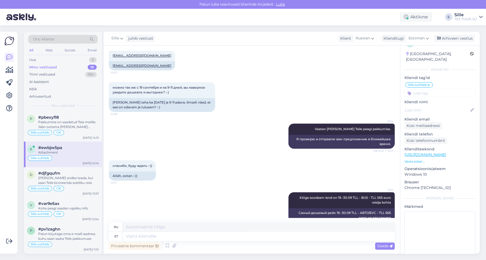
scroll to position [391, 0]
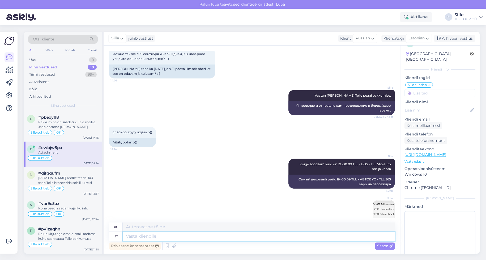
click at [134, 234] on textarea at bounding box center [259, 235] width 272 height 9
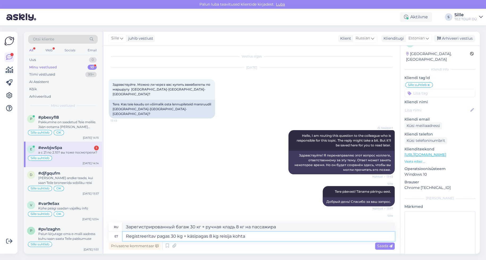
scroll to position [423, 0]
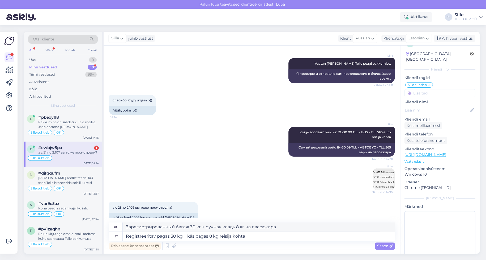
click at [62, 150] on div "а с 21 по 2.10? вы тоже посмотрели?" at bounding box center [68, 152] width 61 height 5
click at [130, 236] on textarea at bounding box center [259, 235] width 272 height 9
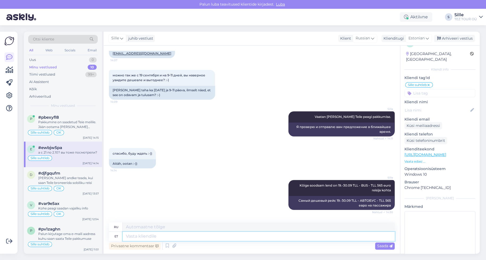
click at [137, 236] on textarea at bounding box center [259, 235] width 272 height 9
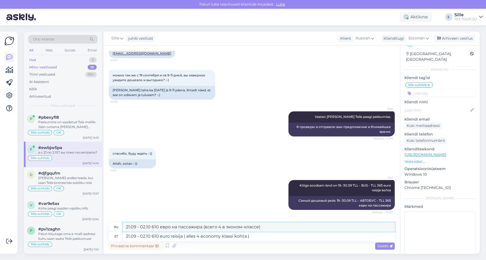
click at [221, 227] on textarea "21.09 - 02.10 610 евро на пассажира (всего 4 в эконом-классе)" at bounding box center [259, 226] width 272 height 9
click at [216, 226] on textarea "21.09 - 02.10 610 евро на пассажира (всего 4 в эконом-классе)" at bounding box center [259, 226] width 272 height 9
click at [217, 226] on textarea "21.09 - 02.10 610 евро на пассажира (всего 4 в эконом-классе)" at bounding box center [259, 226] width 272 height 9
click at [194, 236] on textarea "21.09 - 02.10 610 euro reisija ( alles 4 economy klassi kohta )" at bounding box center [259, 235] width 272 height 9
click at [284, 235] on textarea "21.09 - 02.10 610 euro reisija ( jäänud 4 economy klassi kohta )" at bounding box center [259, 235] width 272 height 9
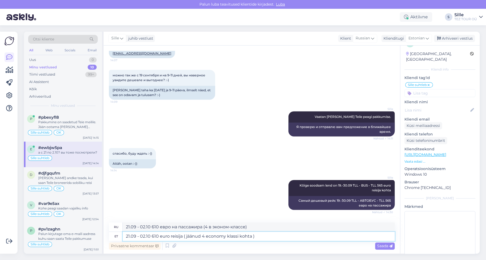
click at [254, 236] on textarea "21.09 - 02.10 610 euro reisija ( jäänud 4 economy klassi kohta )" at bounding box center [259, 235] width 272 height 9
click at [239, 235] on textarea "21.09 - 02.10 610 euro reisija ( jäänud 4 economy klassi kohta )" at bounding box center [259, 235] width 272 height 9
click at [240, 235] on textarea "21.09 - 02.10 610 euro reisija ( jäänud 4 economy klassi kohta )" at bounding box center [259, 235] width 272 height 9
click at [383, 244] on span "Saada" at bounding box center [384, 245] width 15 height 5
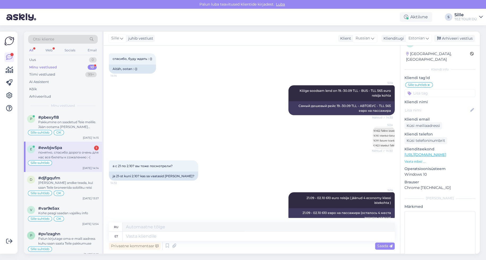
scroll to position [501, 0]
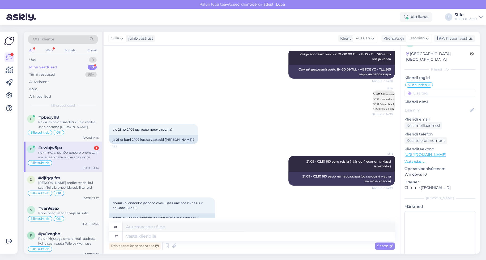
click at [65, 162] on div "Sille suhtleb" at bounding box center [63, 162] width 72 height 6
click at [166, 237] on textarea at bounding box center [259, 235] width 272 height 9
click at [388, 245] on span "Saada" at bounding box center [384, 245] width 15 height 5
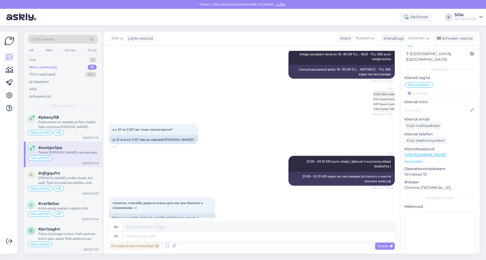
scroll to position [533, 0]
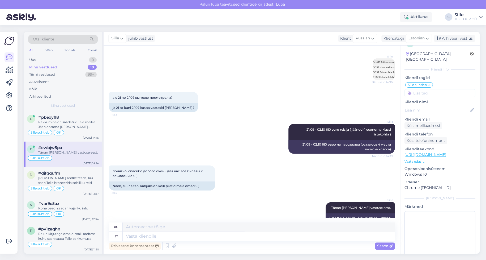
drag, startPoint x: 443, startPoint y: 83, endPoint x: 447, endPoint y: 96, distance: 13.2
click at [442, 89] on input at bounding box center [440, 93] width 71 height 8
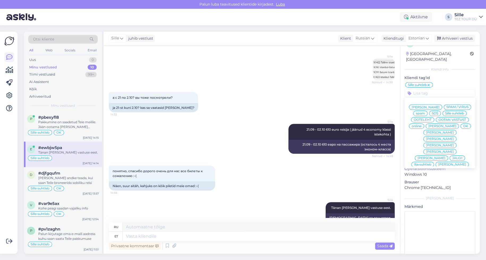
click at [463, 127] on span "OK" at bounding box center [465, 125] width 5 height 3
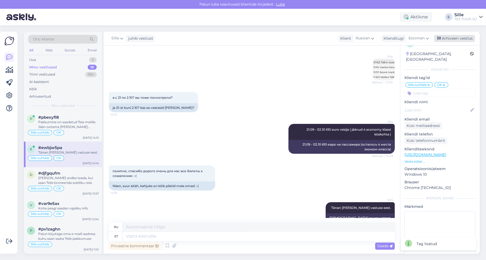
click at [460, 38] on div "Arhiveeri vestlus" at bounding box center [454, 38] width 41 height 7
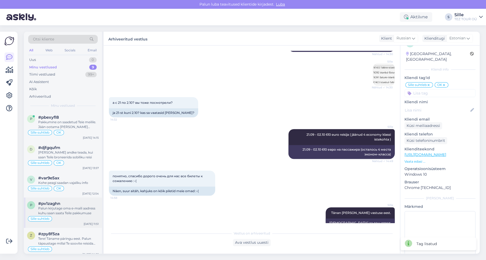
click at [66, 212] on div "Palun kirjutage oma e-maili aadress kuhu saan saata Teile pakkumuse" at bounding box center [68, 211] width 61 height 10
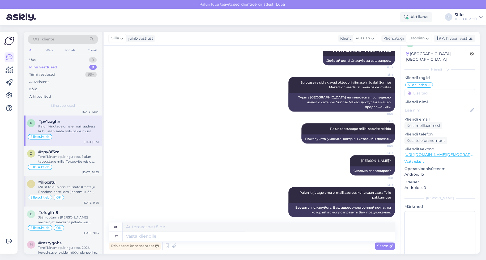
scroll to position [72, 0]
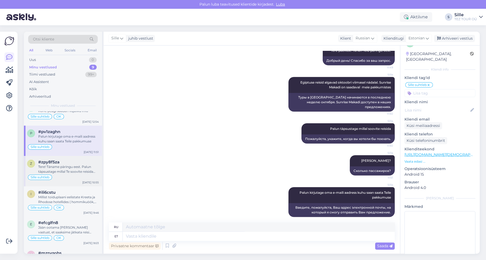
click at [79, 172] on div "Tere! Täname päringu eest. Palun täpsustage millal Te soovite reisida Türki" at bounding box center [68, 169] width 61 height 10
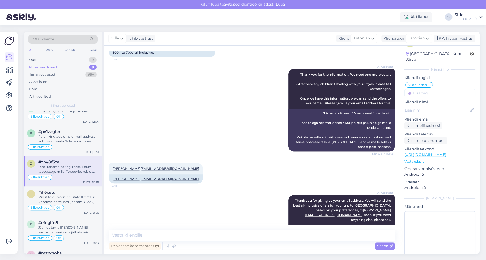
scroll to position [281, 0]
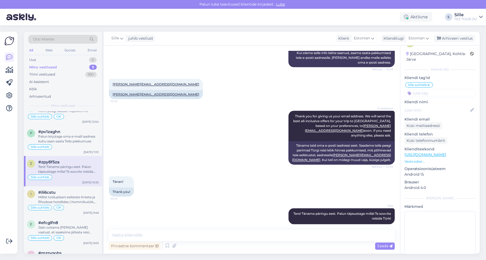
click at [422, 89] on input at bounding box center [440, 93] width 71 height 8
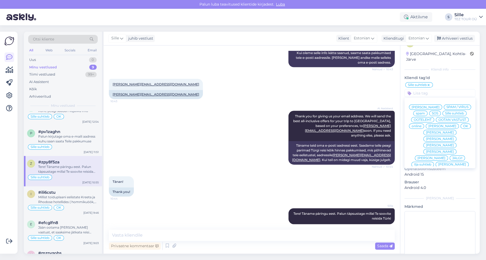
click at [461, 126] on div "OK" at bounding box center [466, 125] width 10 height 5
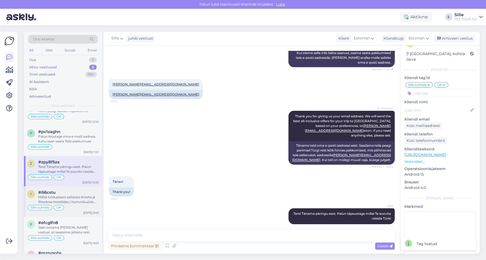
click at [62, 201] on div "Millist toiduplaani eelistate Kreeta ja Rhodose hotellides ( hommikuöök, hommik…" at bounding box center [68, 200] width 61 height 10
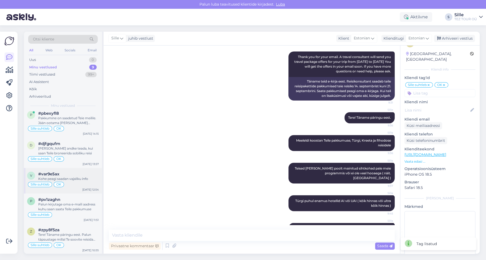
scroll to position [0, 0]
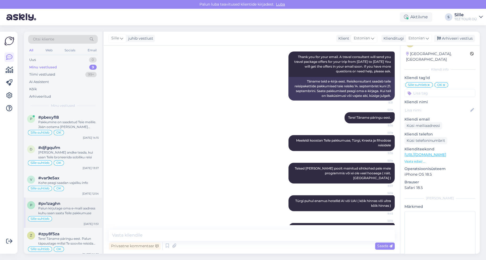
click at [81, 216] on div "Sille suhtleb" at bounding box center [63, 218] width 72 height 6
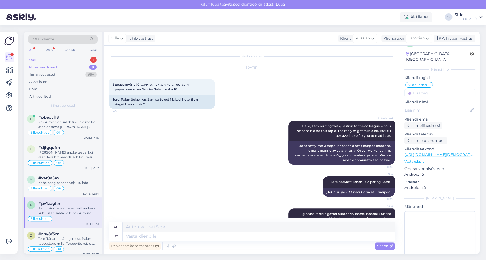
click at [68, 58] on div "Uus 1" at bounding box center [63, 59] width 70 height 7
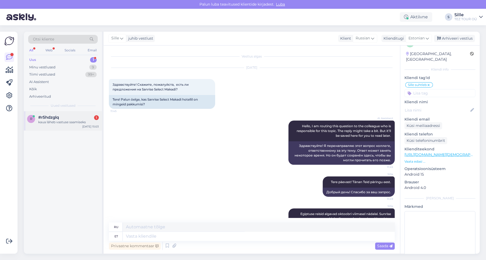
click at [67, 122] on div "kaua läheb vastuse saamiseks" at bounding box center [68, 122] width 61 height 5
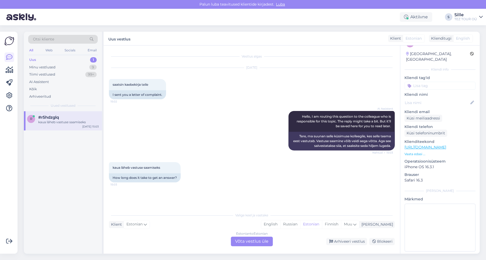
click at [246, 239] on div "Estonian to Estonian Võta vestlus üle" at bounding box center [252, 241] width 42 height 10
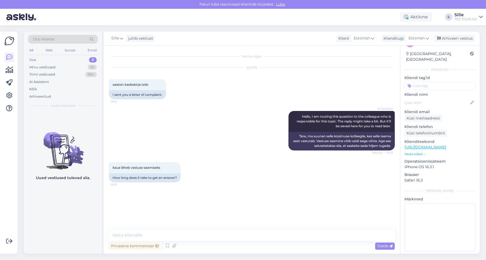
click at [424, 82] on input at bounding box center [440, 86] width 71 height 8
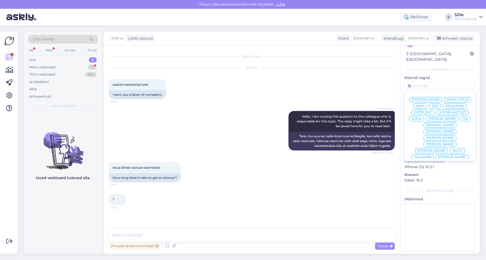
click at [445, 106] on span "Sille suhtleb" at bounding box center [454, 105] width 19 height 3
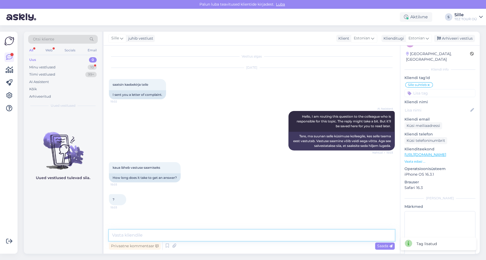
click at [122, 232] on textarea at bounding box center [252, 234] width 286 height 11
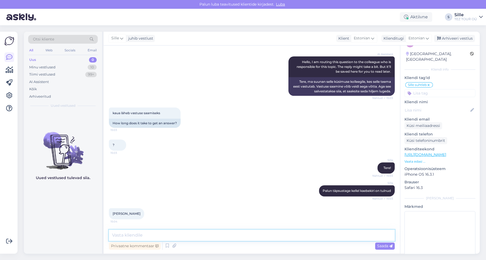
scroll to position [77, 0]
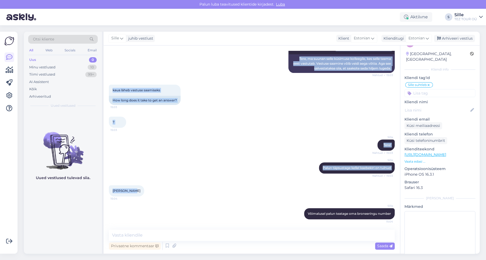
drag, startPoint x: 134, startPoint y: 191, endPoint x: 102, endPoint y: 192, distance: 32.4
click at [102, 192] on div "Otsi kliente All Web Socials Email Uus 0 Minu vestlused 10 Tiimi vestlused 99+ …" at bounding box center [252, 143] width 456 height 222
click at [174, 192] on div "[PERSON_NAME] 15:04" at bounding box center [252, 190] width 286 height 23
click at [112, 199] on span "15:04" at bounding box center [121, 198] width 20 height 4
click at [160, 180] on div "[PERSON_NAME] 15:04" at bounding box center [252, 190] width 286 height 23
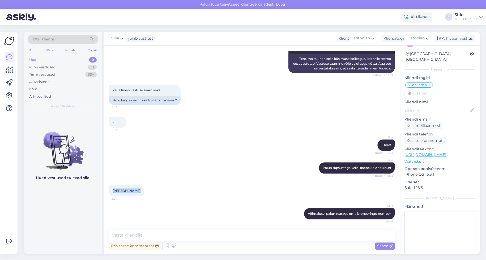
drag, startPoint x: 109, startPoint y: 191, endPoint x: 220, endPoint y: 256, distance: 128.8
click at [137, 190] on div "[PERSON_NAME] 15:04" at bounding box center [126, 190] width 35 height 11
copy div "[PERSON_NAME] 15:04"
click at [146, 238] on textarea at bounding box center [252, 234] width 286 height 11
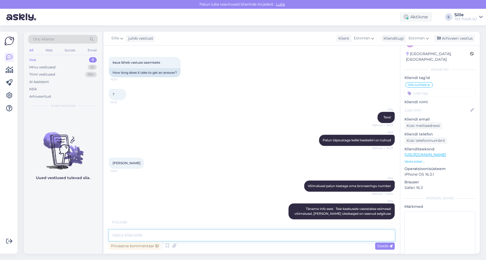
scroll to position [128, 0]
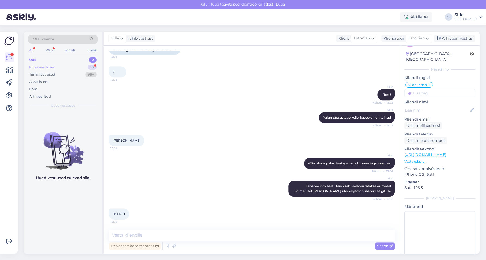
drag, startPoint x: 42, startPoint y: 67, endPoint x: 43, endPoint y: 70, distance: 2.9
click at [43, 68] on div "Minu vestlused" at bounding box center [42, 67] width 26 height 5
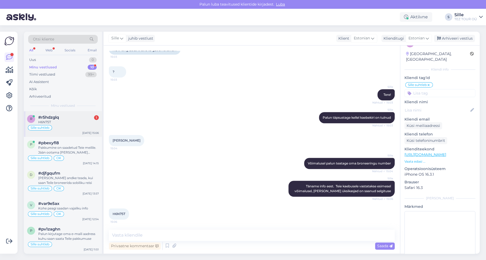
click at [72, 125] on div "Sille suhtleb" at bounding box center [63, 127] width 72 height 6
click at [117, 234] on textarea at bounding box center [252, 234] width 286 height 11
drag, startPoint x: 109, startPoint y: 213, endPoint x: 137, endPoint y: 213, distance: 27.6
click at [137, 213] on div "H6N75T 15:06" at bounding box center [252, 213] width 286 height 23
copy span "H6N75T"
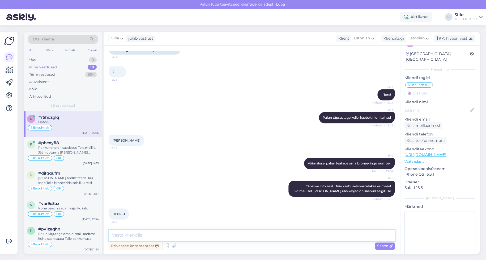
drag, startPoint x: 119, startPoint y: 234, endPoint x: 128, endPoint y: 234, distance: 8.5
click at [120, 234] on textarea at bounding box center [252, 234] width 286 height 11
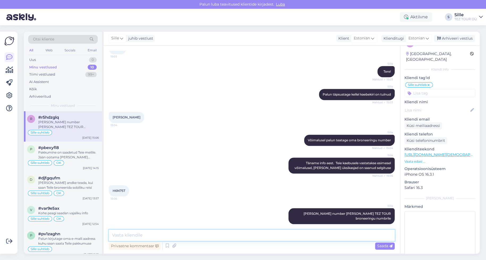
drag, startPoint x: 159, startPoint y: 234, endPoint x: 162, endPoint y: 238, distance: 4.5
click at [161, 238] on textarea at bounding box center [252, 234] width 286 height 11
click at [432, 89] on input at bounding box center [440, 93] width 71 height 8
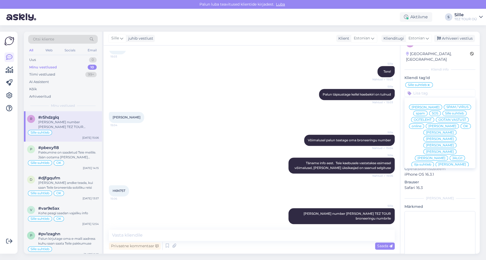
drag, startPoint x: 453, startPoint y: 126, endPoint x: 449, endPoint y: 129, distance: 5.0
click at [461, 126] on div "OK" at bounding box center [466, 125] width 10 height 5
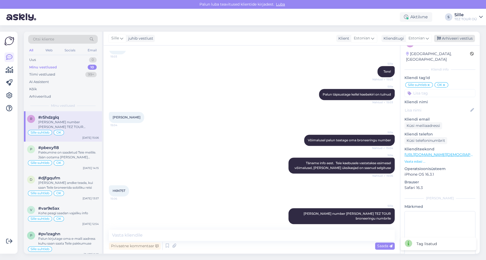
click at [456, 37] on div "Arhiveeri vestlus" at bounding box center [454, 38] width 41 height 7
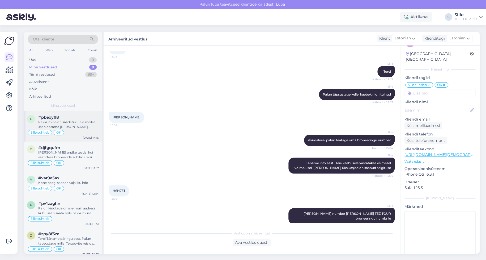
click at [78, 131] on div "Sille suhtleb OK" at bounding box center [63, 132] width 72 height 6
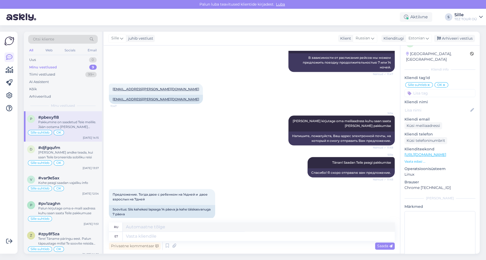
scroll to position [313, 0]
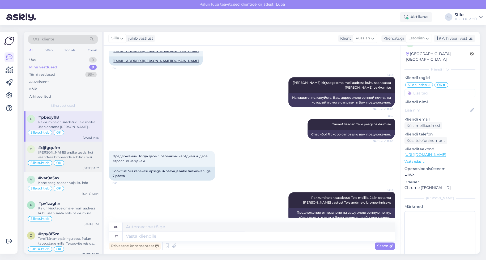
click at [84, 156] on div "[PERSON_NAME] andke teada, kui saan Teile broneerida sobiliku reisi" at bounding box center [68, 155] width 61 height 10
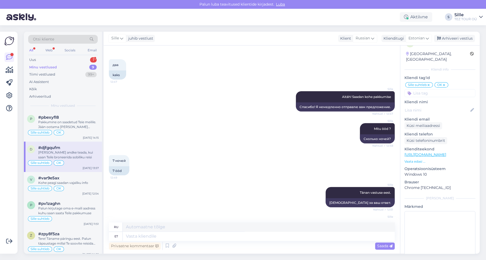
scroll to position [566, 0]
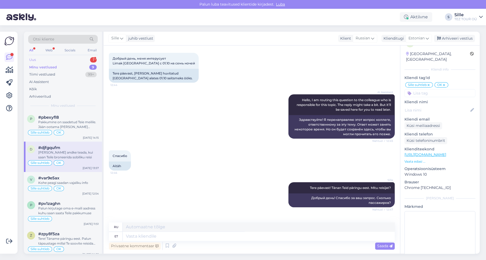
click at [92, 58] on div "1" at bounding box center [93, 59] width 7 height 5
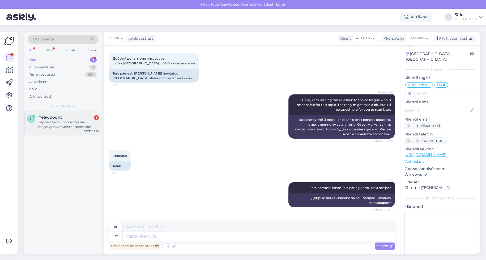
drag, startPoint x: 73, startPoint y: 123, endPoint x: 75, endPoint y: 122, distance: 2.9
click at [74, 123] on div "Здравствуйте, рассматриваем покупку авиабилетов через вас. Расскажите пожалуйст…" at bounding box center [68, 125] width 61 height 10
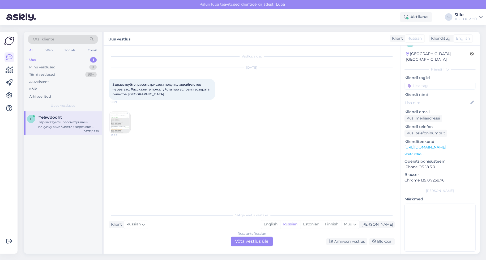
click at [243, 242] on div "Russian to Russian Võta vestlus üle" at bounding box center [252, 241] width 42 height 10
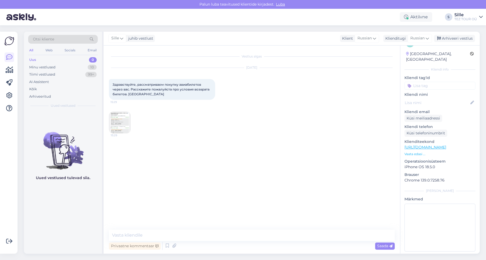
drag, startPoint x: 423, startPoint y: 78, endPoint x: 419, endPoint y: 103, distance: 24.5
click at [423, 82] on input at bounding box center [440, 86] width 71 height 8
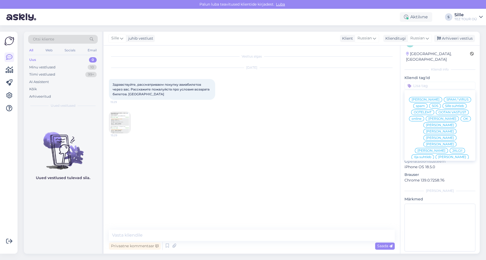
click at [445, 106] on span "Sille suhtleb" at bounding box center [454, 105] width 19 height 3
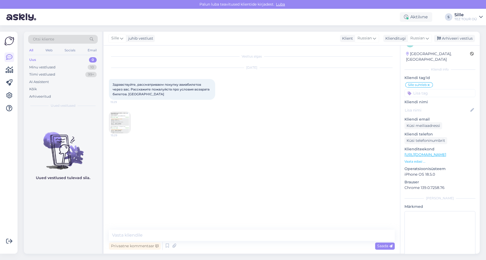
click at [124, 123] on img at bounding box center [119, 122] width 21 height 21
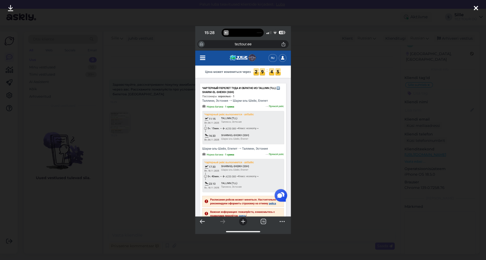
drag, startPoint x: 476, startPoint y: 9, endPoint x: 475, endPoint y: 11, distance: 2.8
click at [476, 9] on icon at bounding box center [476, 8] width 4 height 7
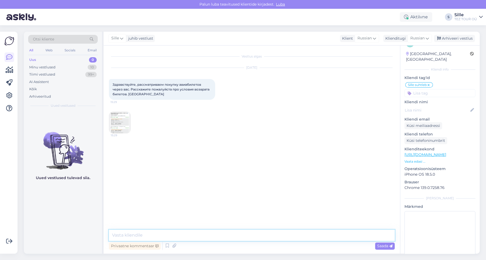
click at [147, 238] on textarea at bounding box center [252, 234] width 286 height 11
drag, startPoint x: 138, startPoint y: 235, endPoint x: 141, endPoint y: 236, distance: 3.5
click at [138, 236] on textarea at bounding box center [252, 234] width 286 height 11
paste textarea "Авиабилеты, условия продажи - Предоплата 65 Еur с человека в течение 24 часов п…"
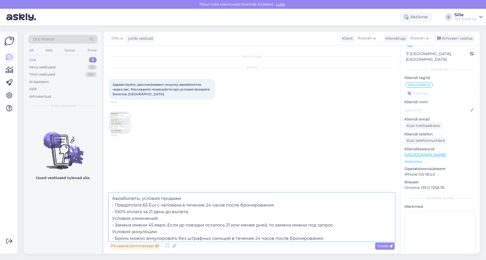
click at [158, 204] on textarea "Авиабилеты, условия продажи - Предоплата 65 Еur с человека в течение 24 часов п…" at bounding box center [252, 217] width 286 height 48
click at [157, 204] on textarea "Авиабилеты, условия продажи - Предоплата 65 Еur с человека в течение 24 часов п…" at bounding box center [252, 217] width 286 height 48
paste textarea "евро"
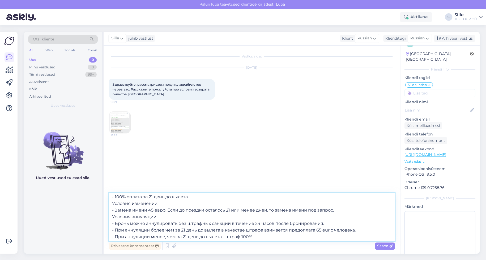
scroll to position [23, 0]
drag, startPoint x: 329, startPoint y: 221, endPoint x: 322, endPoint y: 220, distance: 6.7
click at [322, 220] on textarea "Авиабилеты, условия продажи - Предоплата 65 евро с человека в течение 24 часов …" at bounding box center [252, 217] width 286 height 48
paste textarea "евро"
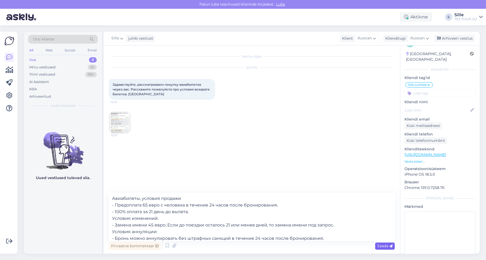
click at [378, 244] on span "Saada" at bounding box center [384, 245] width 15 height 5
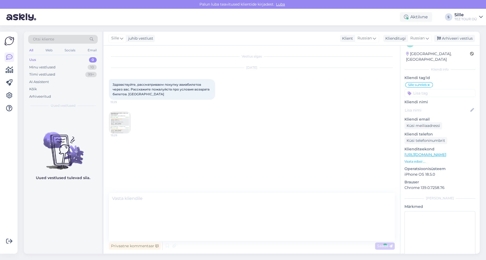
scroll to position [4, 0]
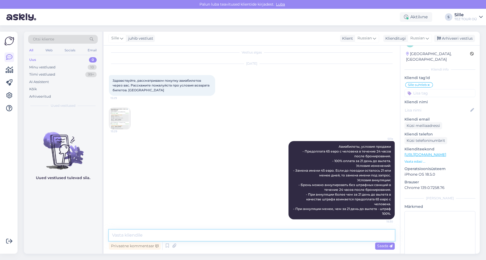
drag, startPoint x: 119, startPoint y: 235, endPoint x: 133, endPoint y: 234, distance: 13.9
click at [121, 234] on textarea at bounding box center [252, 234] width 286 height 11
drag, startPoint x: 420, startPoint y: 38, endPoint x: 417, endPoint y: 43, distance: 6.0
click at [420, 38] on span "Russian" at bounding box center [418, 38] width 14 height 6
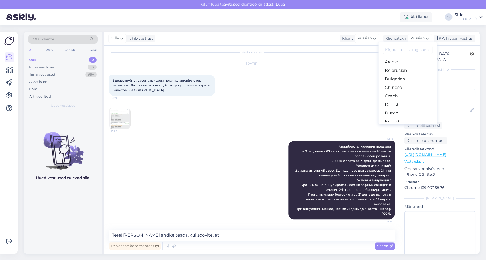
drag, startPoint x: 400, startPoint y: 77, endPoint x: 367, endPoint y: 93, distance: 36.7
click at [400, 126] on link "Estonian" at bounding box center [408, 130] width 58 height 9
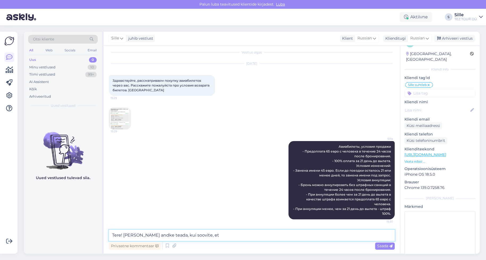
drag, startPoint x: 221, startPoint y: 234, endPoint x: 52, endPoint y: 232, distance: 168.5
click at [43, 231] on div "Otsi kliente All Web Socials Email Uus 0 Minu vestlused 10 Tiimi vestlused 99+ …" at bounding box center [252, 143] width 456 height 222
paste textarea "евро"
drag, startPoint x: 137, startPoint y: 236, endPoint x: 65, endPoint y: 239, distance: 71.5
click at [60, 237] on div "Otsi kliente All Web Socials Email Uus 0 Minu vestlused 10 Tiimi vestlused 99+ …" at bounding box center [252, 143] width 456 height 222
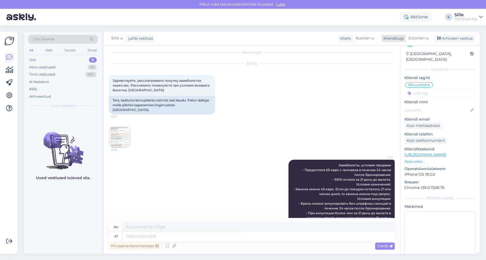
scroll to position [25, 0]
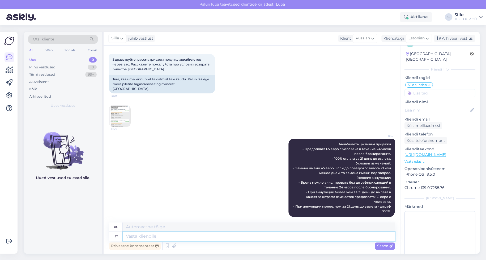
click at [130, 234] on textarea at bounding box center [259, 235] width 272 height 9
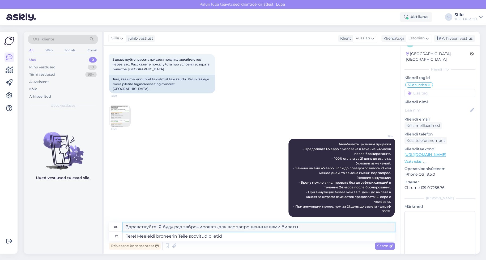
click at [183, 226] on textarea "Здравствуйте! Я буду рад забронировать для вас запрошенные вами билеты." at bounding box center [259, 226] width 272 height 9
click at [181, 226] on textarea "Здравствуйте! Я буду рад забронировать для вас запрошенные вами билеты." at bounding box center [259, 226] width 272 height 9
click at [382, 246] on span "Saada" at bounding box center [384, 245] width 15 height 5
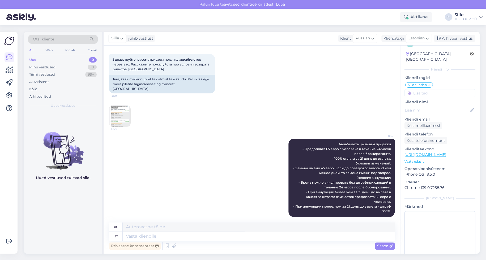
scroll to position [62, 0]
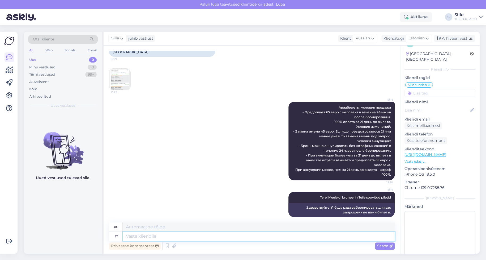
drag, startPoint x: 141, startPoint y: 236, endPoint x: 134, endPoint y: 233, distance: 7.7
click at [141, 236] on textarea at bounding box center [259, 235] width 272 height 9
click at [126, 235] on textarea at bounding box center [259, 235] width 272 height 9
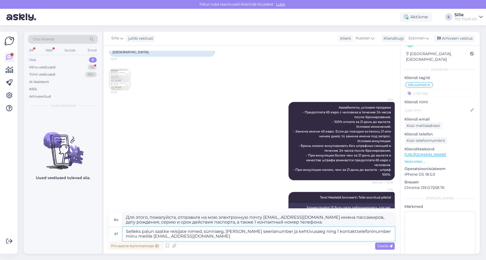
scroll to position [122, 0]
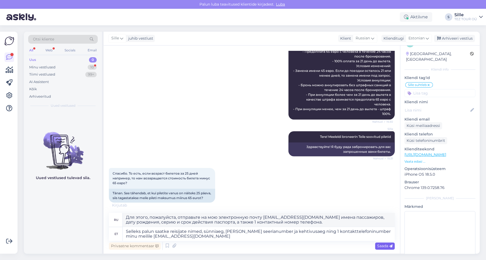
click at [383, 246] on span "Saada" at bounding box center [384, 245] width 15 height 5
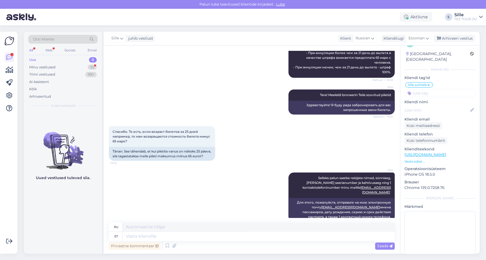
scroll to position [168, 0]
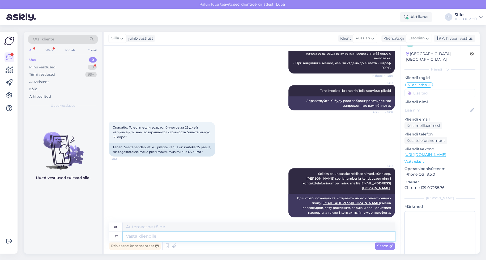
click at [139, 235] on textarea at bounding box center [259, 235] width 272 height 9
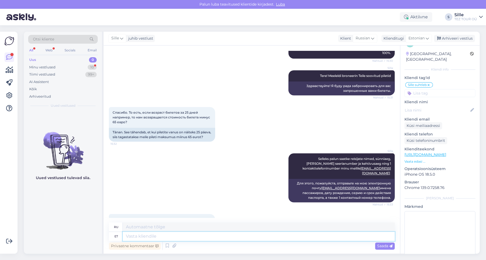
scroll to position [210, 0]
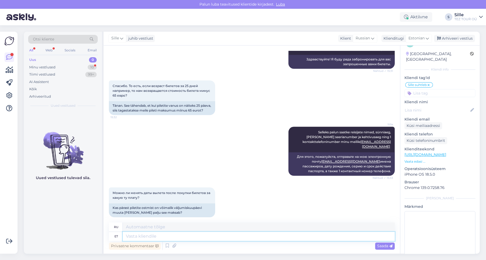
click at [135, 235] on textarea at bounding box center [259, 235] width 272 height 9
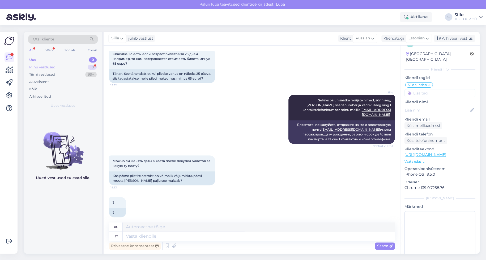
click at [56, 67] on div "Minu vestlused 10" at bounding box center [63, 67] width 70 height 7
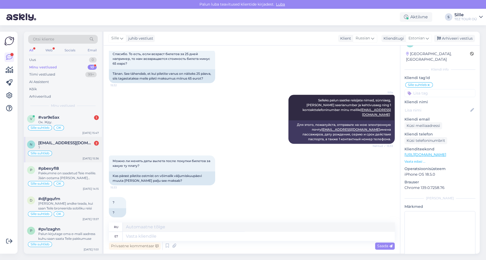
drag, startPoint x: 77, startPoint y: 147, endPoint x: 80, endPoint y: 153, distance: 6.2
click at [77, 148] on div "?" at bounding box center [68, 147] width 61 height 5
click at [146, 234] on textarea at bounding box center [259, 235] width 272 height 9
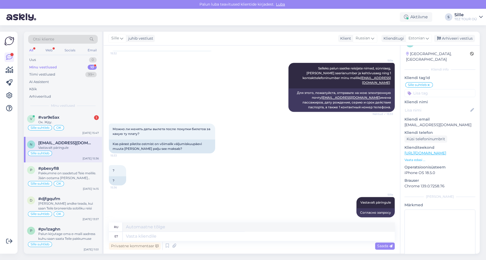
drag, startPoint x: 77, startPoint y: 125, endPoint x: 158, endPoint y: 133, distance: 81.2
click at [77, 125] on div "Sille suhtleb OK" at bounding box center [63, 127] width 72 height 6
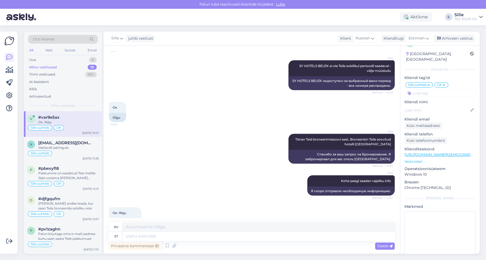
scroll to position [580, 0]
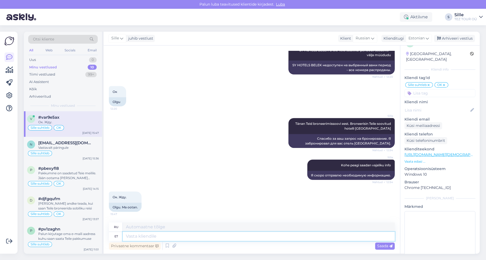
click at [141, 233] on textarea at bounding box center [259, 235] width 272 height 9
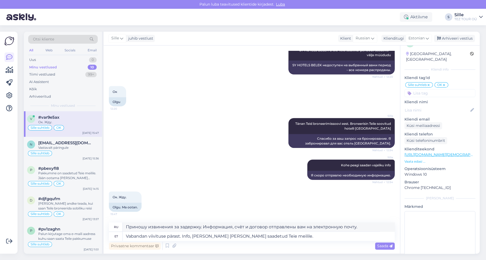
click at [387, 245] on span "Saada" at bounding box center [384, 245] width 15 height 5
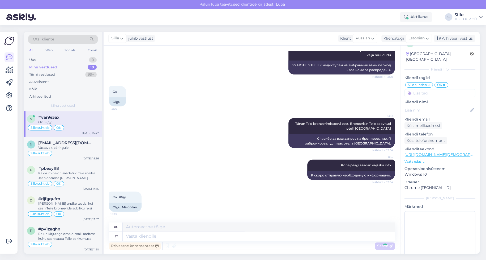
scroll to position [622, 0]
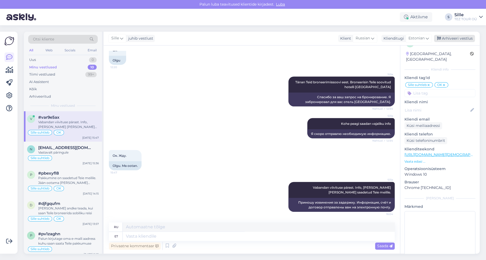
click at [462, 37] on div "Arhiveeri vestlus" at bounding box center [454, 38] width 41 height 7
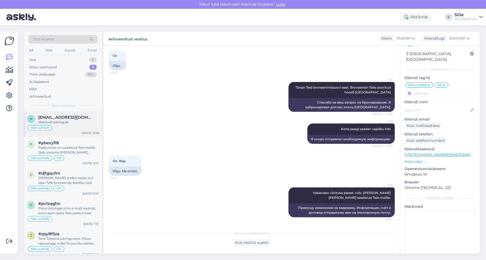
click at [56, 126] on div "Sille suhtleb" at bounding box center [63, 127] width 72 height 6
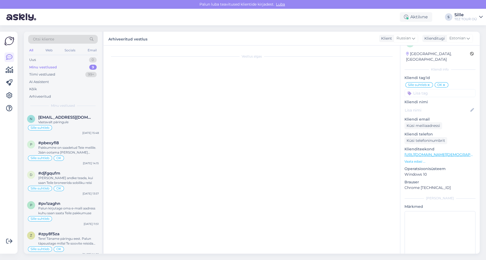
scroll to position [273, 0]
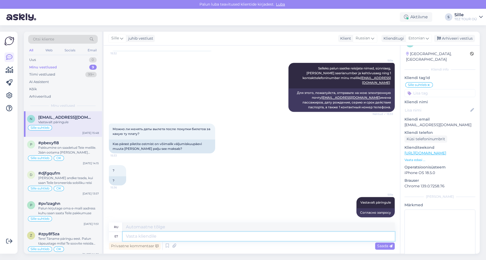
drag, startPoint x: 140, startPoint y: 236, endPoint x: 142, endPoint y: 230, distance: 6.5
click at [139, 236] on textarea at bounding box center [259, 235] width 272 height 9
click at [437, 89] on input at bounding box center [440, 93] width 71 height 8
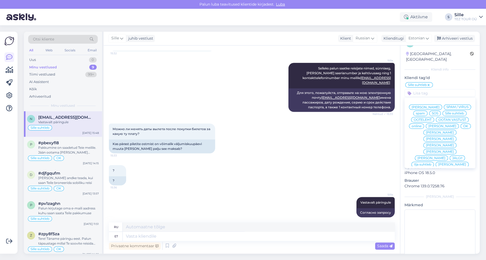
click at [463, 126] on span "OK" at bounding box center [465, 125] width 5 height 3
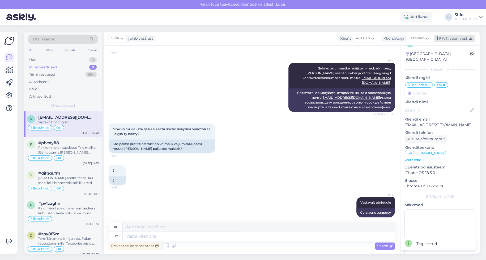
click at [448, 38] on div "Arhiveeri vestlus" at bounding box center [454, 38] width 41 height 7
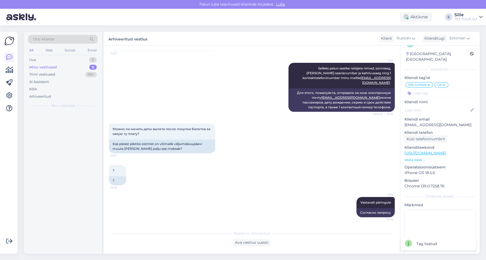
scroll to position [268, 0]
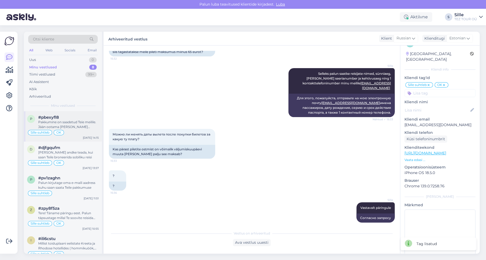
click at [74, 127] on div "Pakkumine on saadetud Teie meilile. Jään ootama [PERSON_NAME] vastust Teie andm…" at bounding box center [68, 125] width 61 height 10
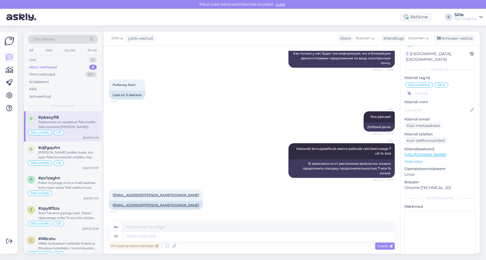
scroll to position [100, 0]
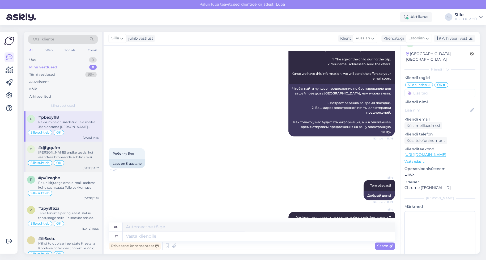
click at [74, 157] on div "[PERSON_NAME] andke teada, kui saan Teile broneerida sobiliku reisi" at bounding box center [68, 155] width 61 height 10
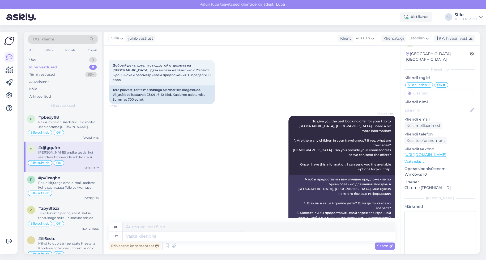
scroll to position [0, 0]
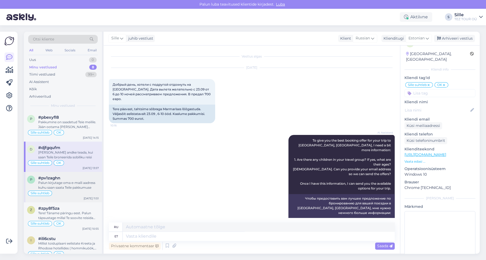
click at [65, 184] on div "Palun kirjutage oma e-maili aadress kuhu saan saata Teile pakkumuse" at bounding box center [68, 185] width 61 height 10
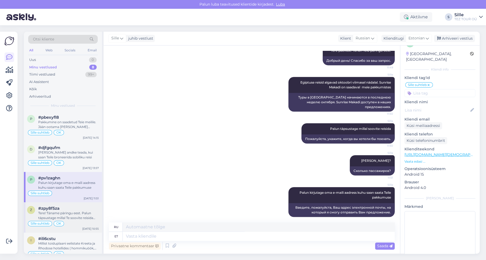
click at [68, 216] on div "Tere! Täname päringu eest. Palun täpsustage millal Te soovite reisida Türki" at bounding box center [68, 215] width 61 height 10
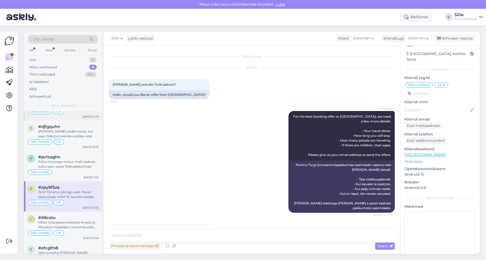
scroll to position [0, 0]
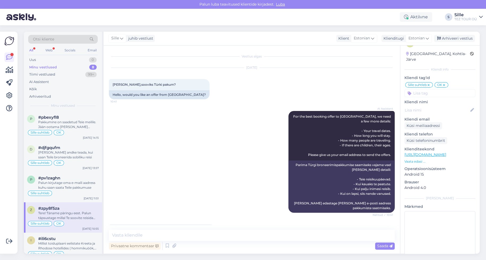
drag, startPoint x: 174, startPoint y: 177, endPoint x: 174, endPoint y: 180, distance: 3.2
click at [175, 177] on div "AI Assistent For the best booking offer to [GEOGRAPHIC_DATA], we need a few mor…" at bounding box center [252, 161] width 286 height 113
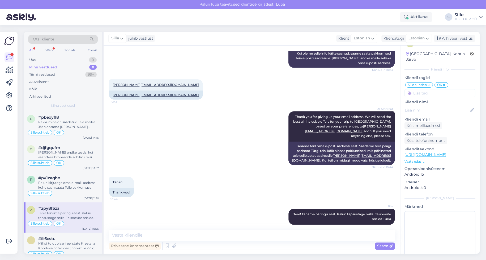
scroll to position [281, 0]
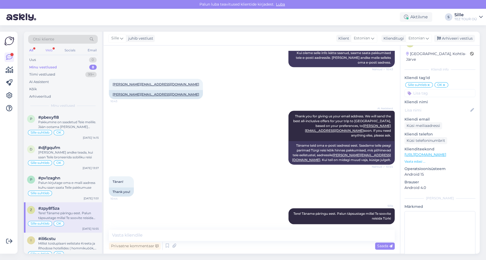
click at [50, 47] on div "Web" at bounding box center [48, 50] width 9 height 7
click at [64, 124] on div "Pakkumine on saadetud Teie meilile. Jään ootama [PERSON_NAME] vastust Teie andm…" at bounding box center [68, 125] width 61 height 10
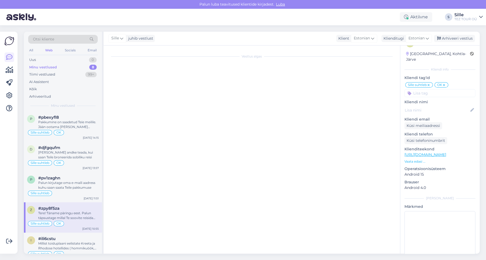
scroll to position [313, 0]
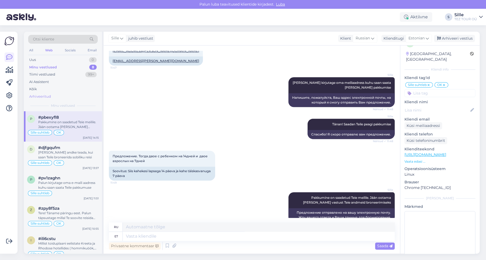
click at [42, 95] on div "Arhiveeritud" at bounding box center [40, 96] width 22 height 5
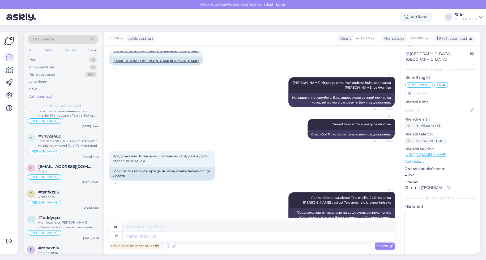
scroll to position [0, 0]
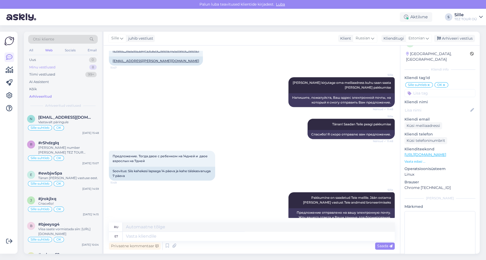
click at [43, 65] on div "Minu vestlused" at bounding box center [42, 67] width 26 height 5
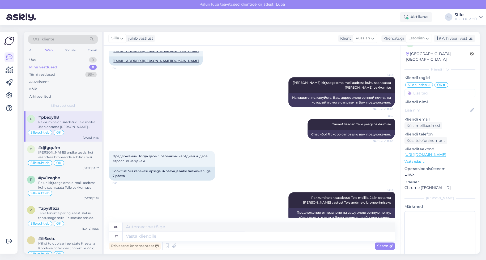
click at [60, 124] on div "Pakkumine on saadetud Teie meilile. Jään ootama [PERSON_NAME] vastust Teie andm…" at bounding box center [68, 125] width 61 height 10
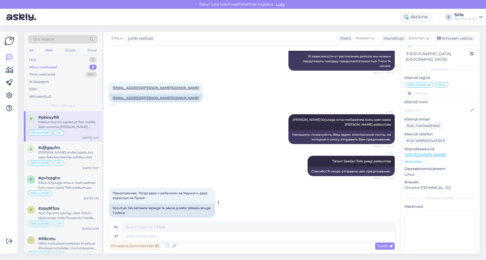
scroll to position [313, 0]
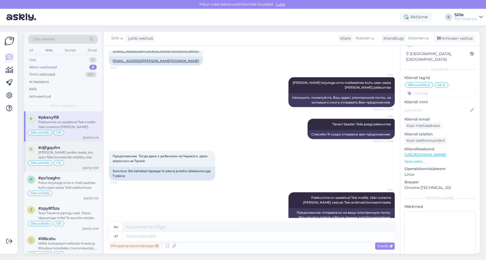
click at [76, 152] on div "[PERSON_NAME] andke teada, kui saan Teile broneerida sobiliku reisi" at bounding box center [68, 155] width 61 height 10
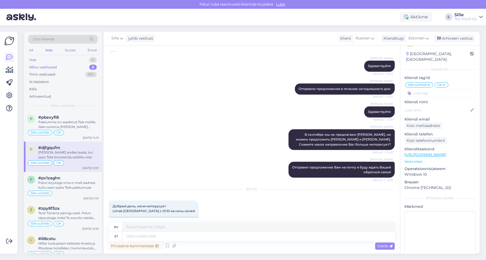
scroll to position [407, 0]
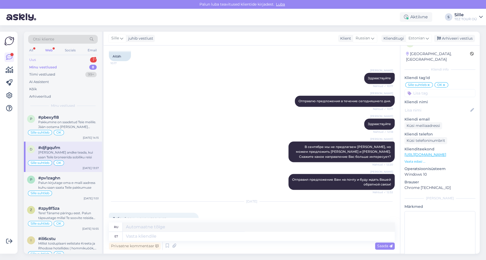
click at [67, 57] on div "Otsi kliente All Web Socials Email Uus 1 Minu vestlused 8 Tiimi vestlused 99+ A…" at bounding box center [63, 71] width 78 height 79
click at [67, 58] on div "Uus 1" at bounding box center [63, 59] width 70 height 7
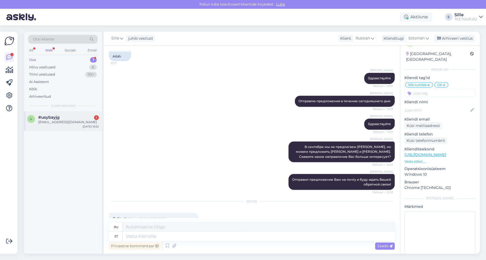
click at [64, 120] on div "[EMAIL_ADDRESS][DOMAIN_NAME]" at bounding box center [68, 122] width 61 height 5
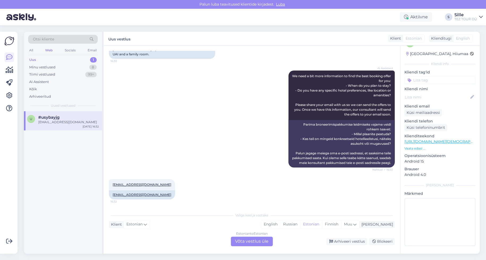
scroll to position [0, 0]
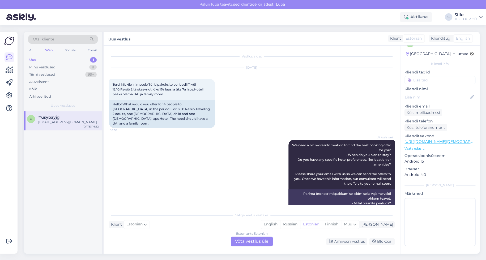
click at [257, 239] on div "Estonian to Estonian Võta vestlus üle" at bounding box center [252, 241] width 42 height 10
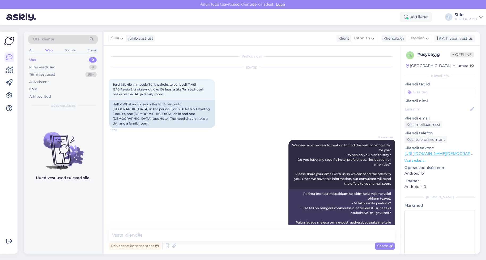
click at [419, 93] on input at bounding box center [440, 92] width 71 height 8
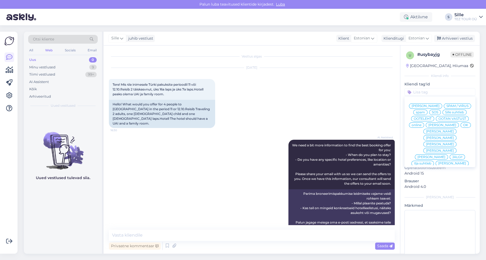
click at [445, 114] on span "Sille suhtleb" at bounding box center [454, 112] width 19 height 3
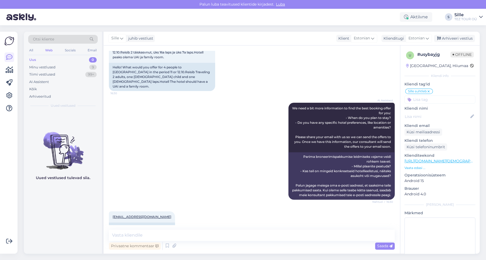
scroll to position [49, 0]
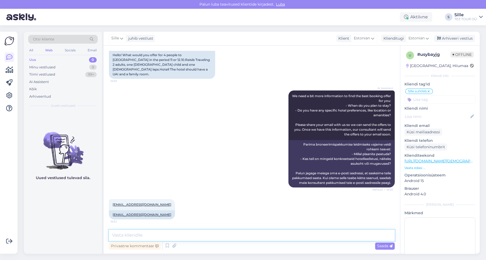
click at [126, 237] on textarea at bounding box center [252, 234] width 286 height 11
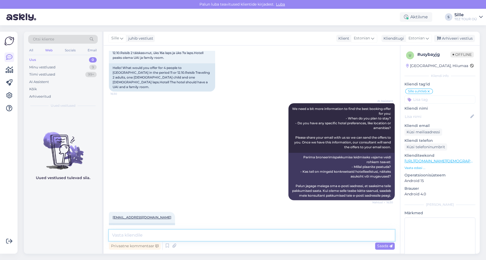
scroll to position [77, 0]
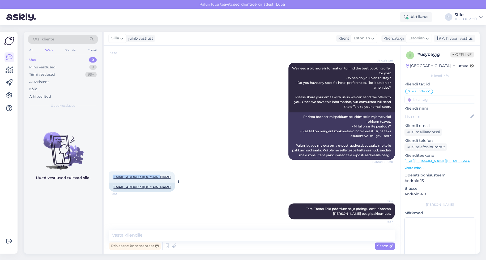
drag, startPoint x: 110, startPoint y: 176, endPoint x: 153, endPoint y: 179, distance: 43.1
click at [154, 176] on div "[EMAIL_ADDRESS][DOMAIN_NAME] 16:32" at bounding box center [142, 176] width 66 height 11
copy link "[EMAIL_ADDRESS][DOMAIN_NAME]"
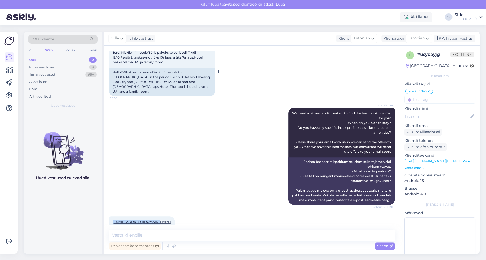
scroll to position [0, 0]
